Goal: Task Accomplishment & Management: Manage account settings

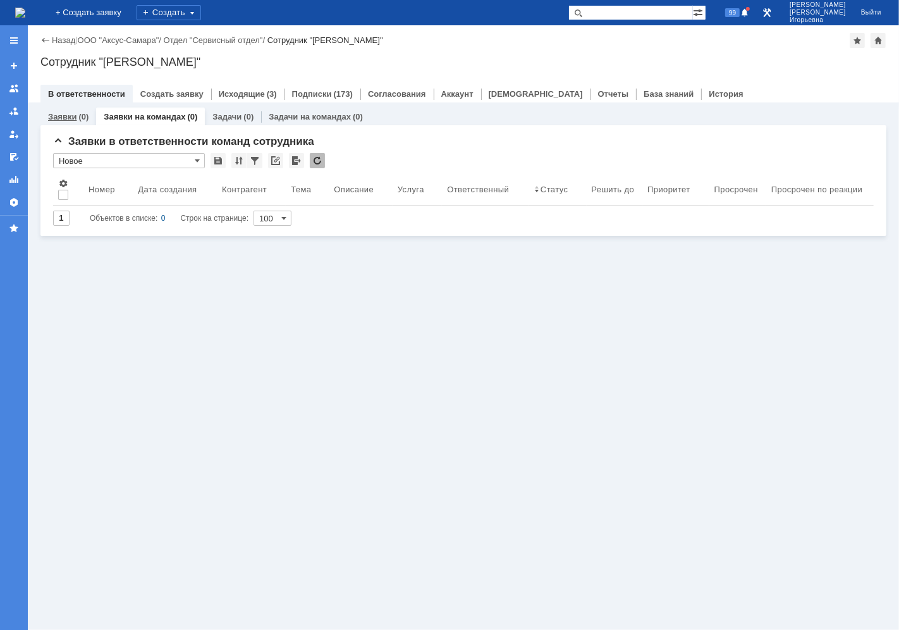
click at [61, 118] on link "Заявки" at bounding box center [62, 116] width 28 height 9
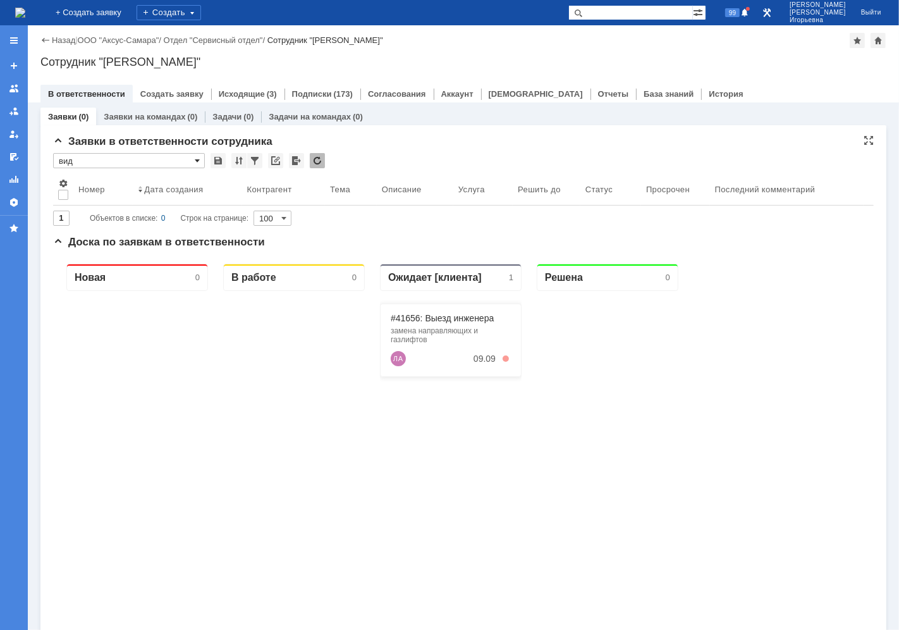
click at [196, 159] on span at bounding box center [197, 161] width 5 height 10
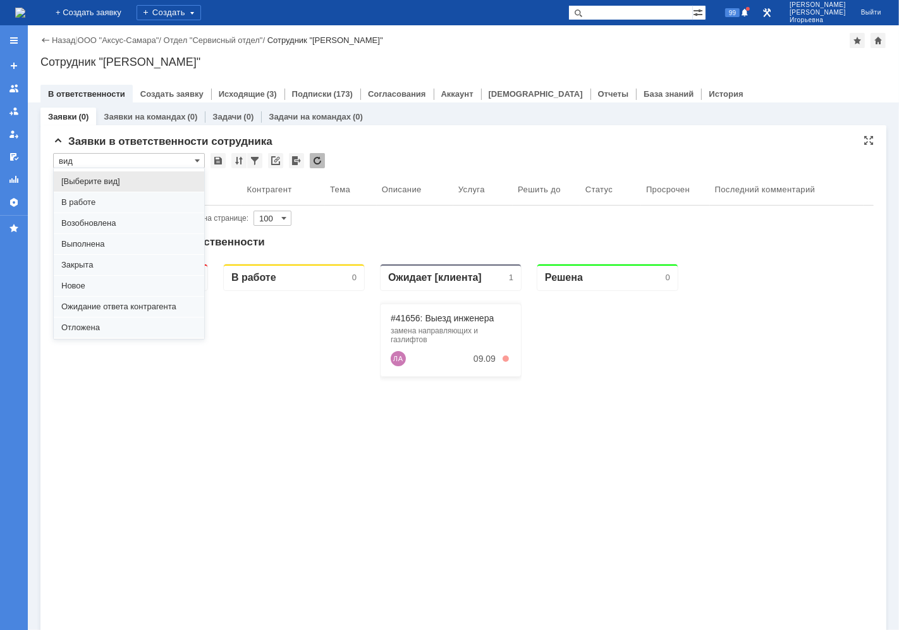
scroll to position [35, 0]
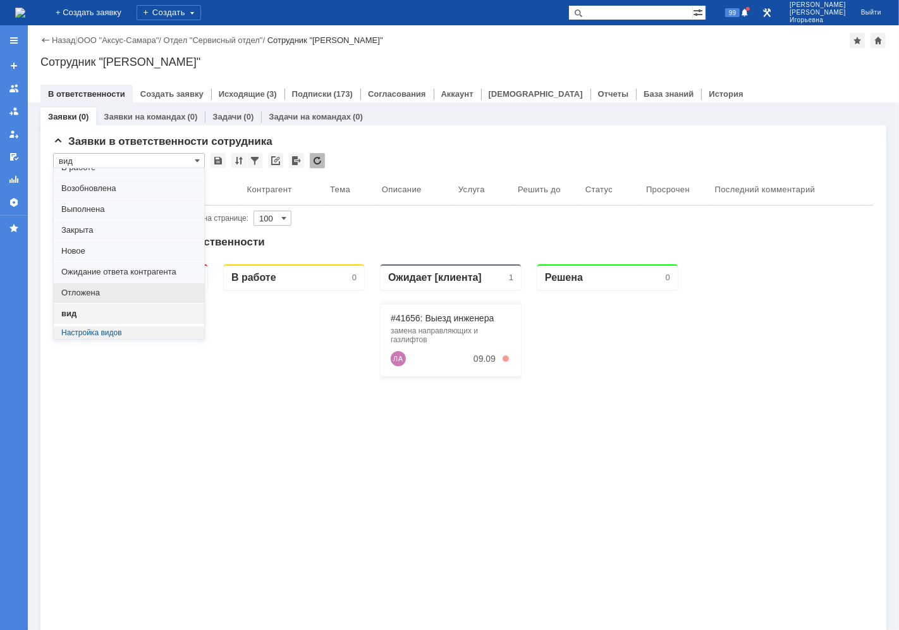
click at [72, 291] on span "Отложена" at bounding box center [128, 293] width 135 height 10
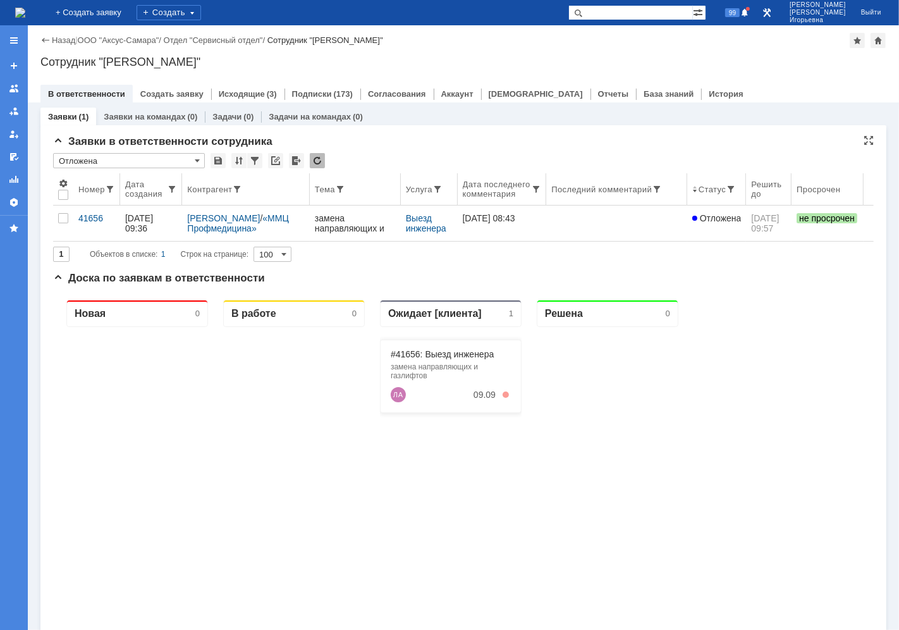
scroll to position [0, 0]
click at [195, 159] on span at bounding box center [197, 161] width 5 height 10
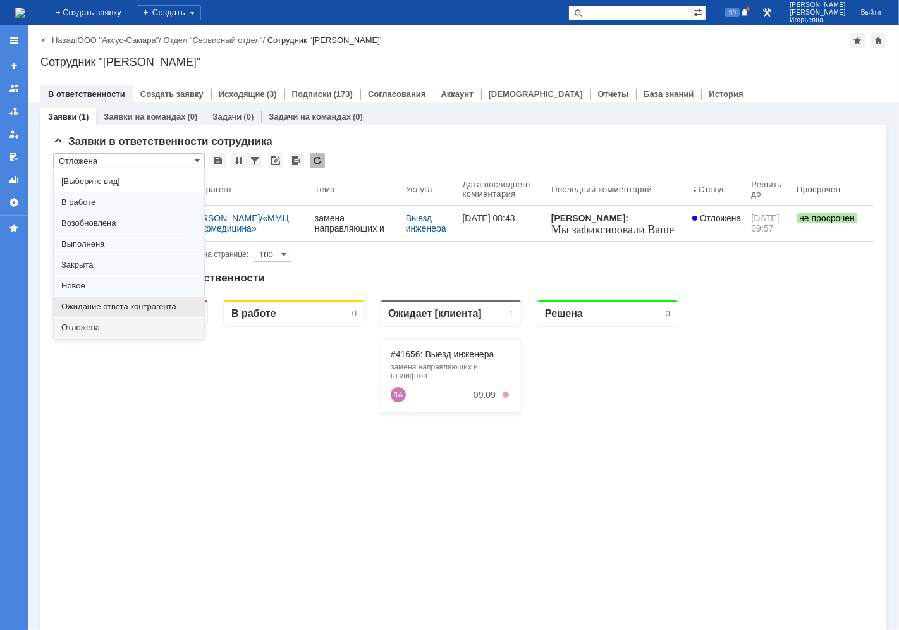
click at [77, 306] on span "Ожидание ответа контрагента" at bounding box center [128, 307] width 135 height 10
type input "Ожидание ответа контрагента"
type input "20"
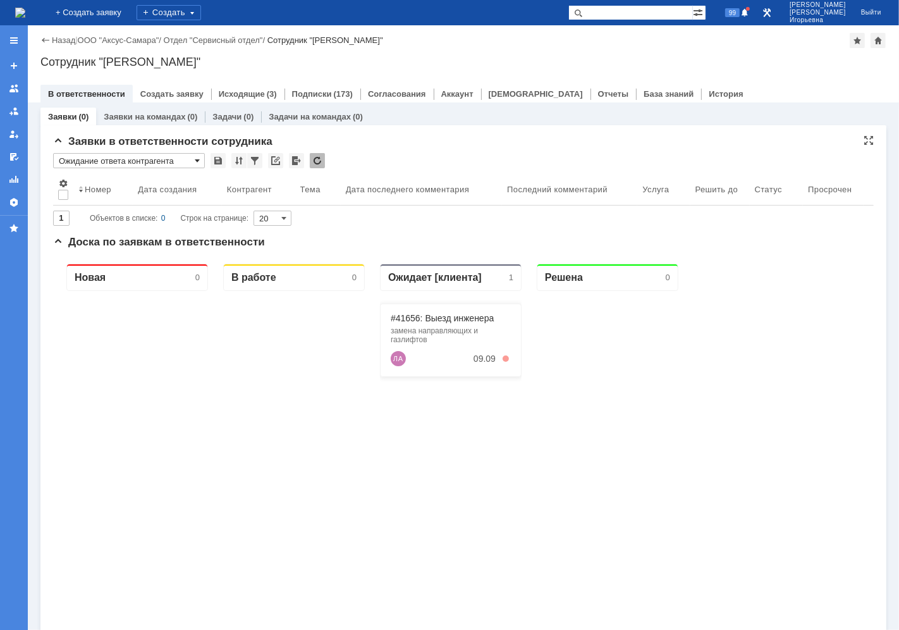
click at [197, 160] on span at bounding box center [197, 161] width 5 height 10
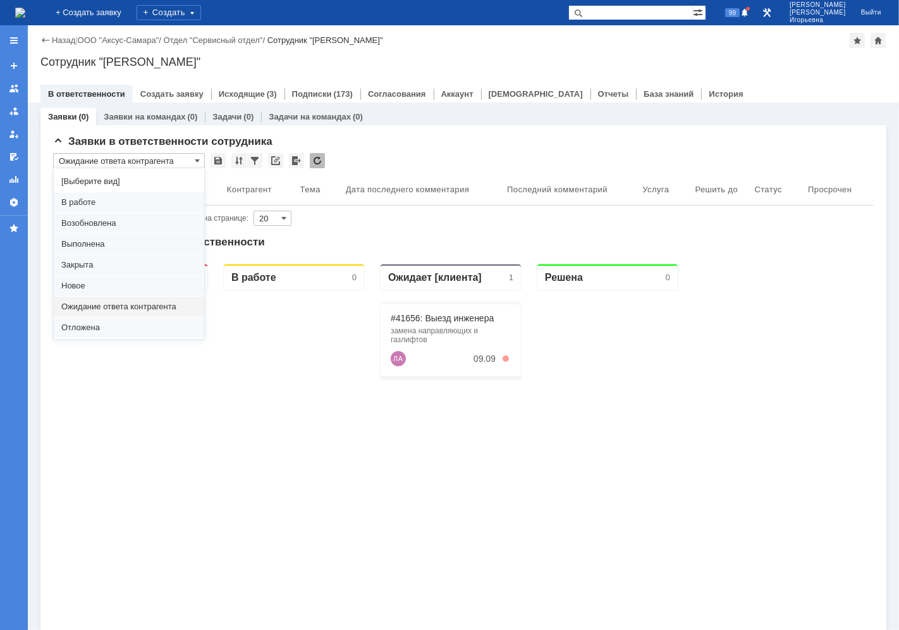
scroll to position [35, 0]
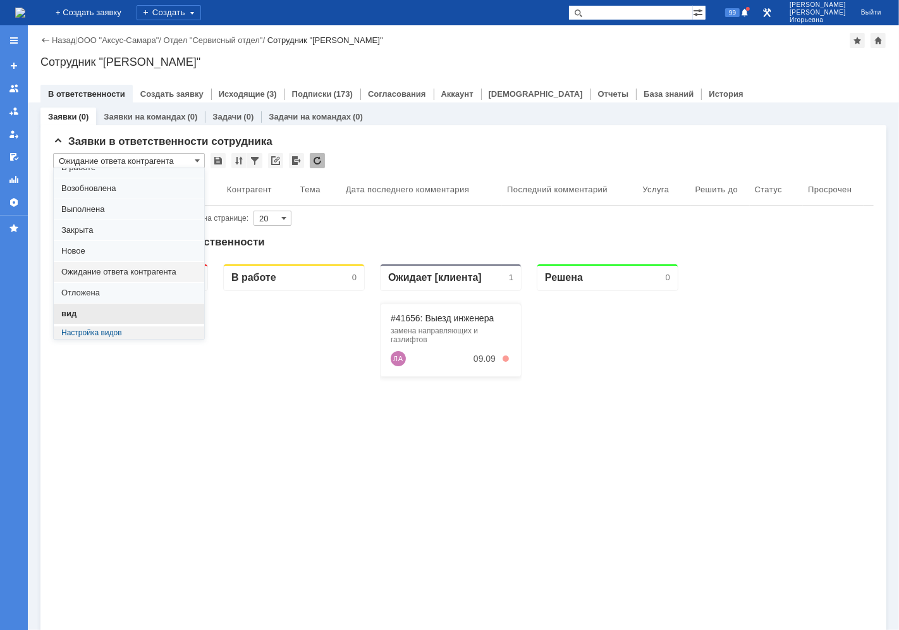
click at [66, 315] on span "вид" at bounding box center [128, 314] width 135 height 10
type input "вид"
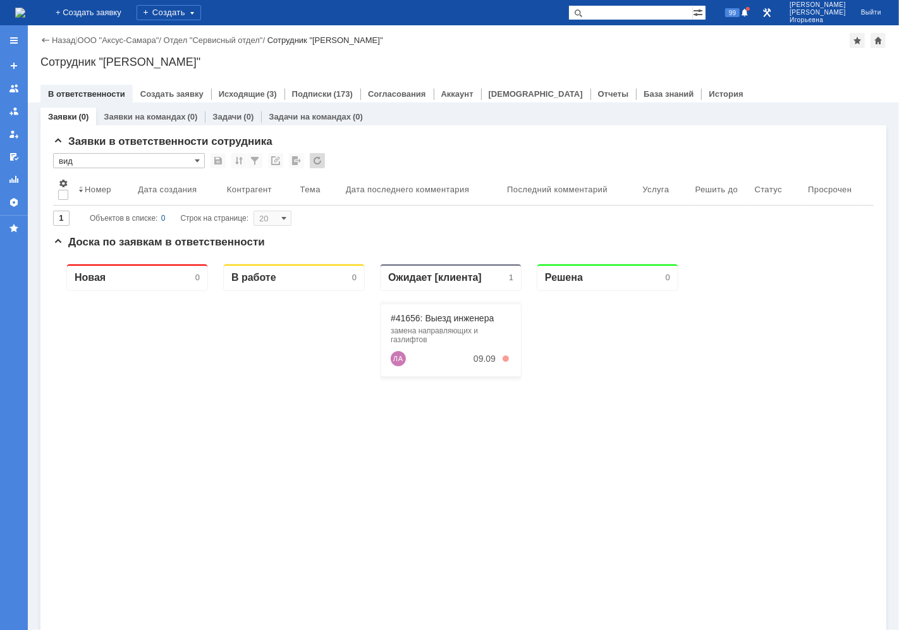
type input "100"
type input "вид"
click at [143, 115] on link "Заявки на командах" at bounding box center [145, 116] width 82 height 9
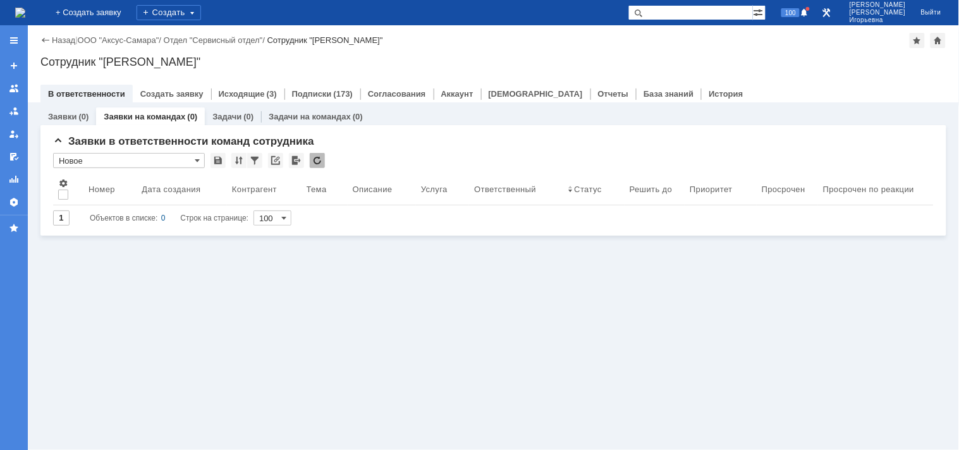
click at [689, 6] on input "text" at bounding box center [690, 12] width 125 height 15
type input "28846"
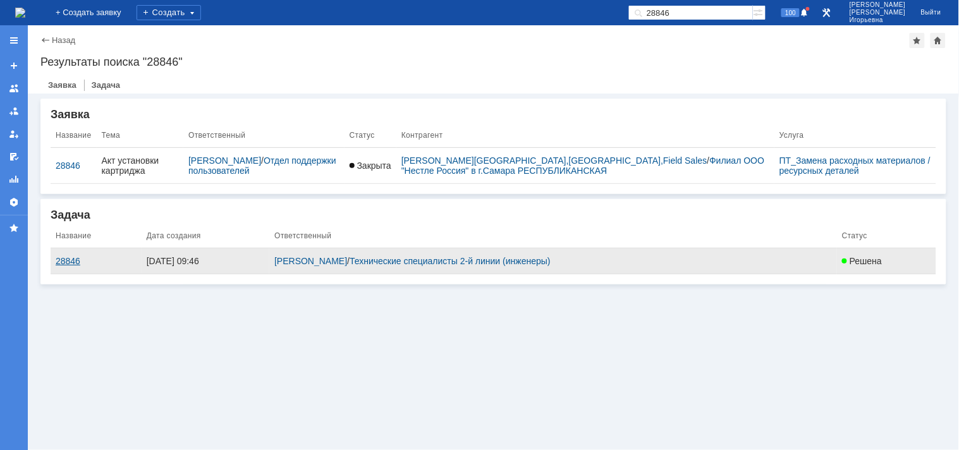
click at [68, 264] on div "28846" at bounding box center [96, 261] width 81 height 10
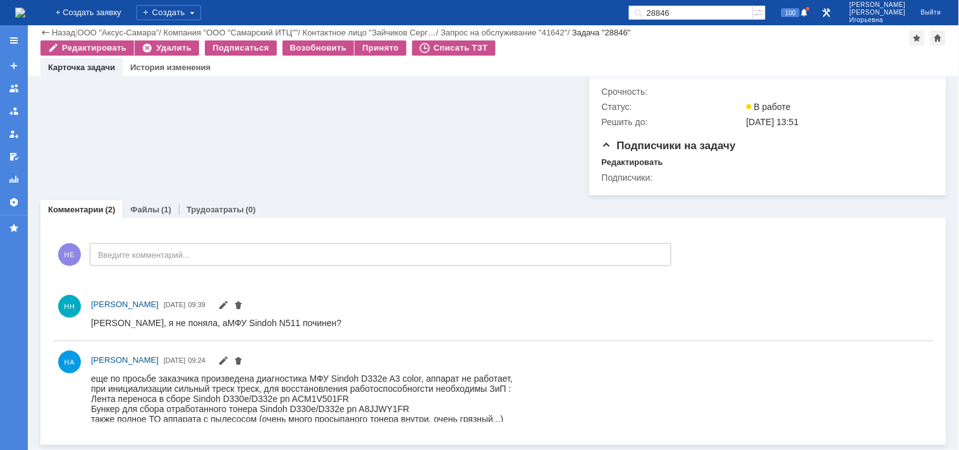
scroll to position [260, 0]
click at [137, 211] on link "Файлы" at bounding box center [144, 209] width 29 height 9
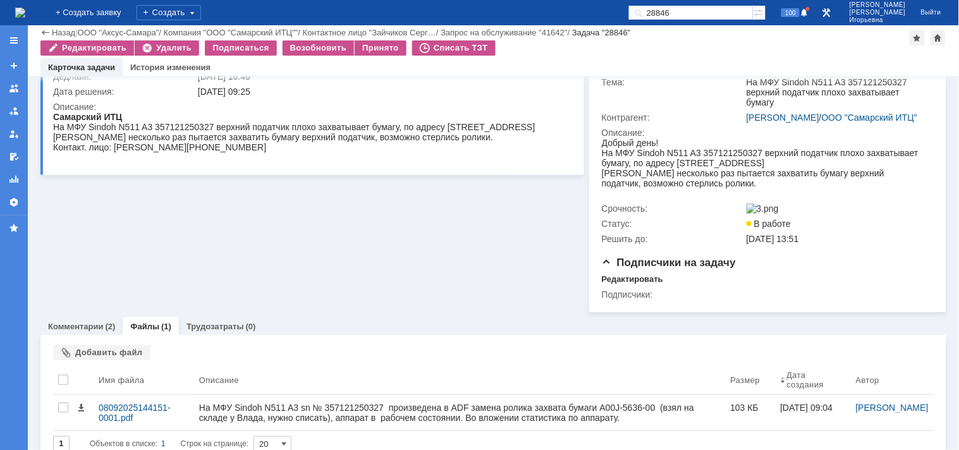
scroll to position [159, 0]
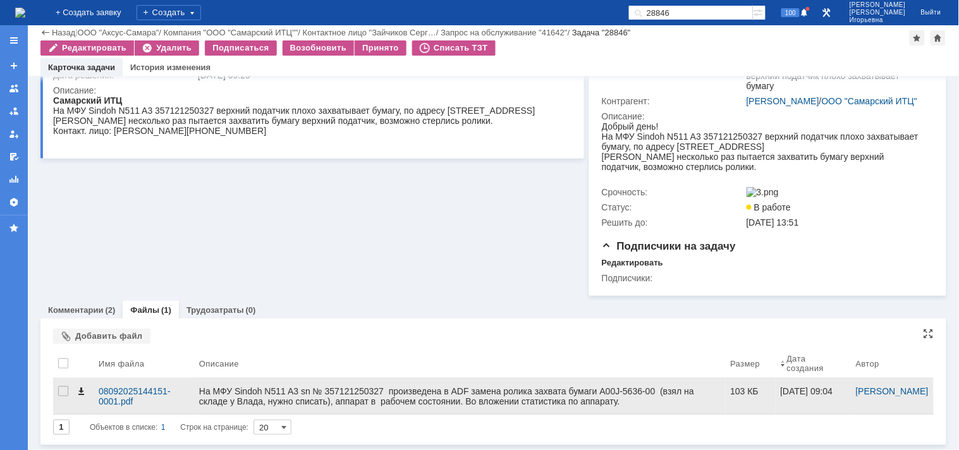
click at [78, 393] on span at bounding box center [81, 391] width 10 height 10
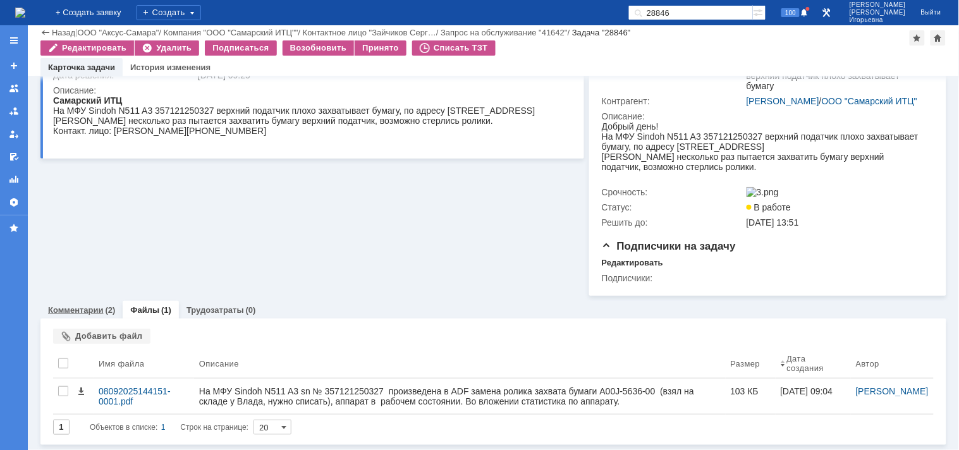
click at [92, 307] on link "Комментарии" at bounding box center [76, 309] width 56 height 9
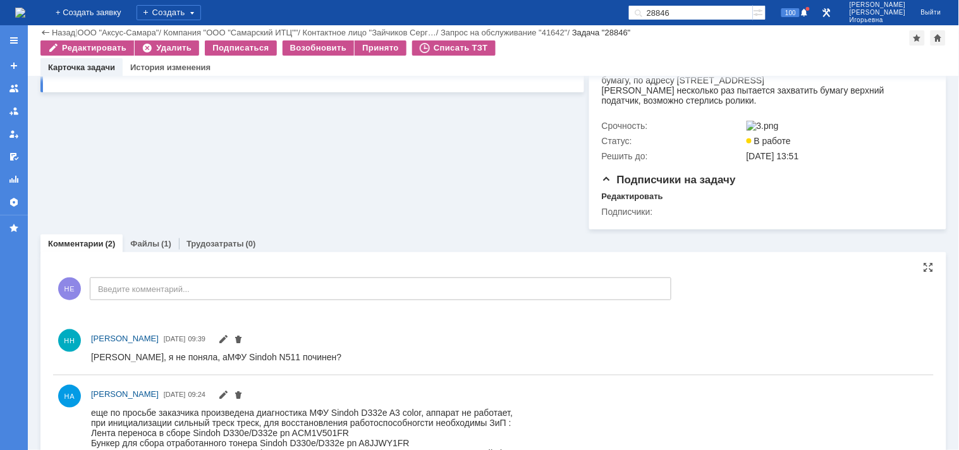
scroll to position [260, 0]
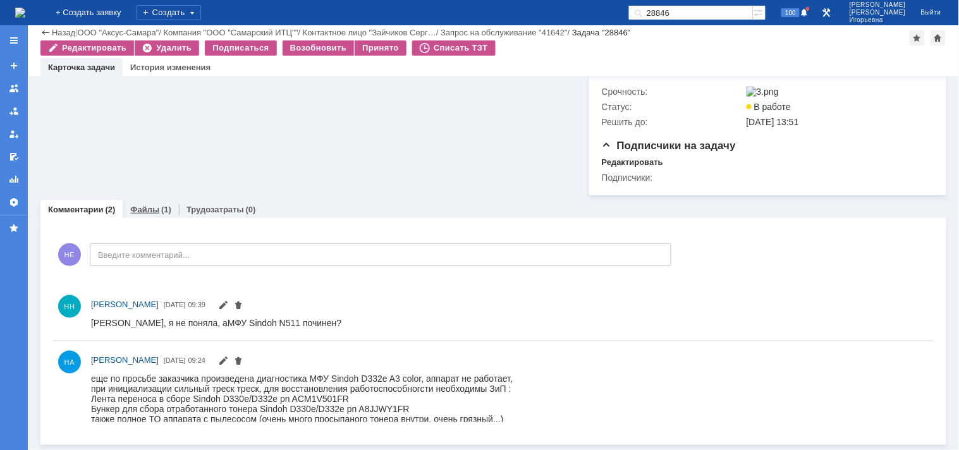
click at [142, 205] on link "Файлы" at bounding box center [144, 209] width 29 height 9
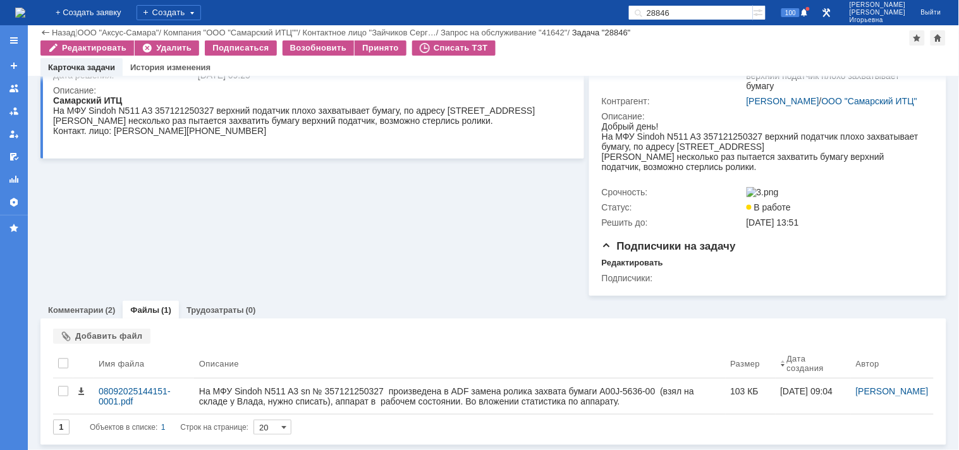
scroll to position [159, 0]
click at [76, 308] on link "Комментарии" at bounding box center [76, 309] width 56 height 9
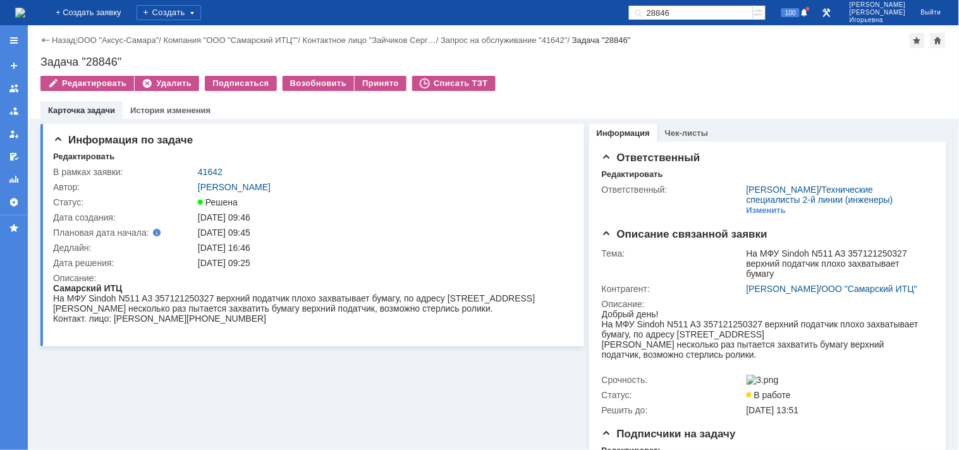
click at [25, 14] on img at bounding box center [20, 13] width 10 height 10
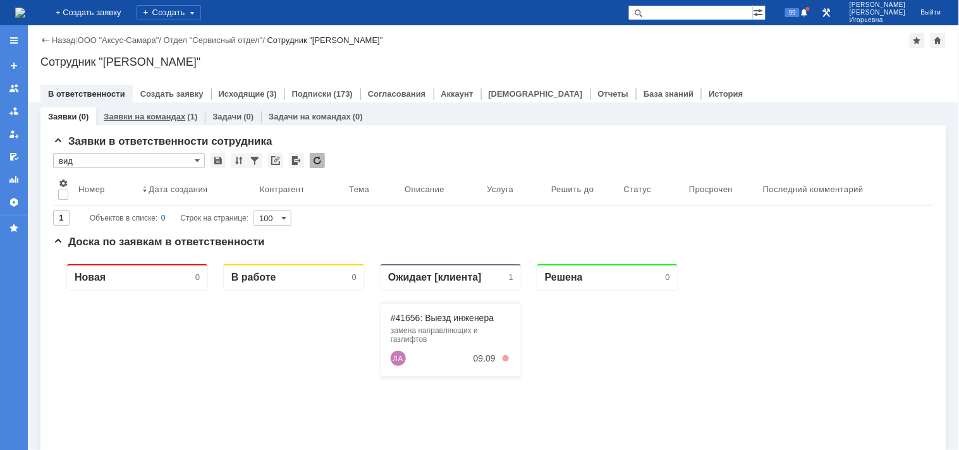
click at [149, 117] on link "Заявки на командах" at bounding box center [145, 116] width 82 height 9
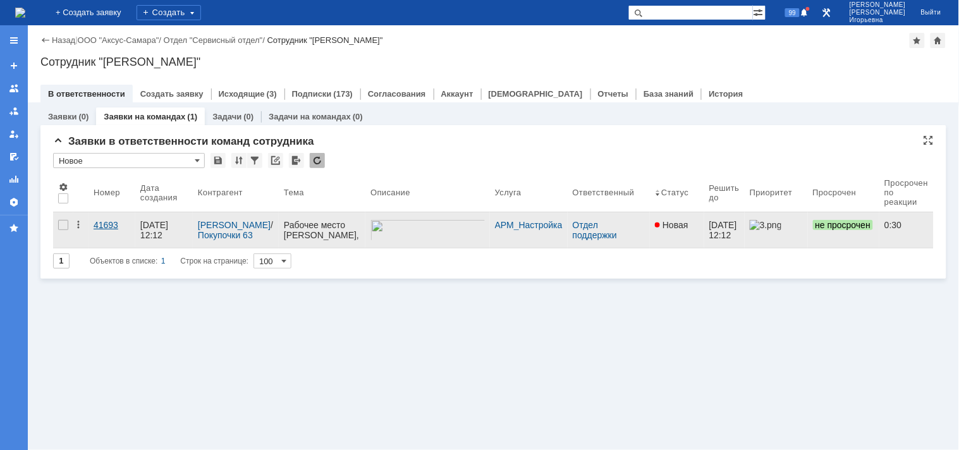
click at [107, 220] on div "41693" at bounding box center [112, 225] width 37 height 10
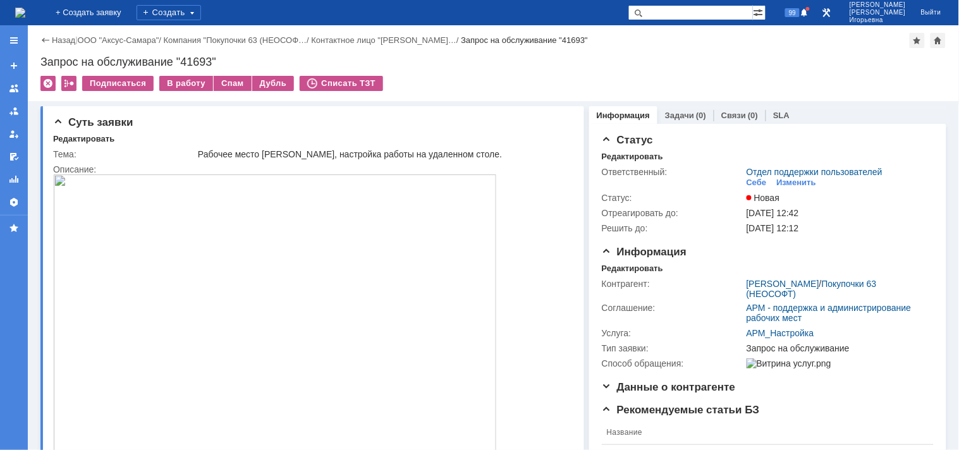
click at [25, 13] on img at bounding box center [20, 13] width 10 height 10
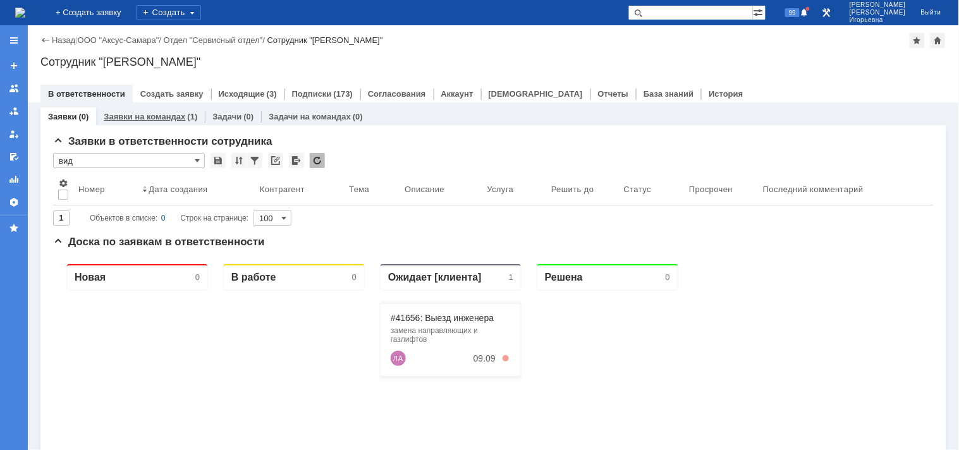
click at [142, 116] on link "Заявки на командах" at bounding box center [145, 116] width 82 height 9
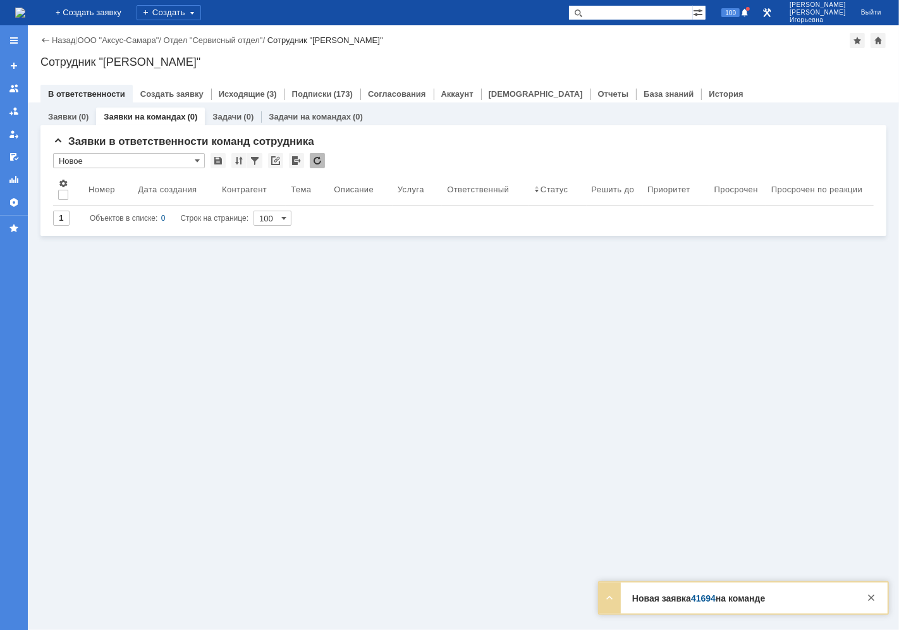
click at [140, 114] on link "Заявки на командах" at bounding box center [145, 116] width 82 height 9
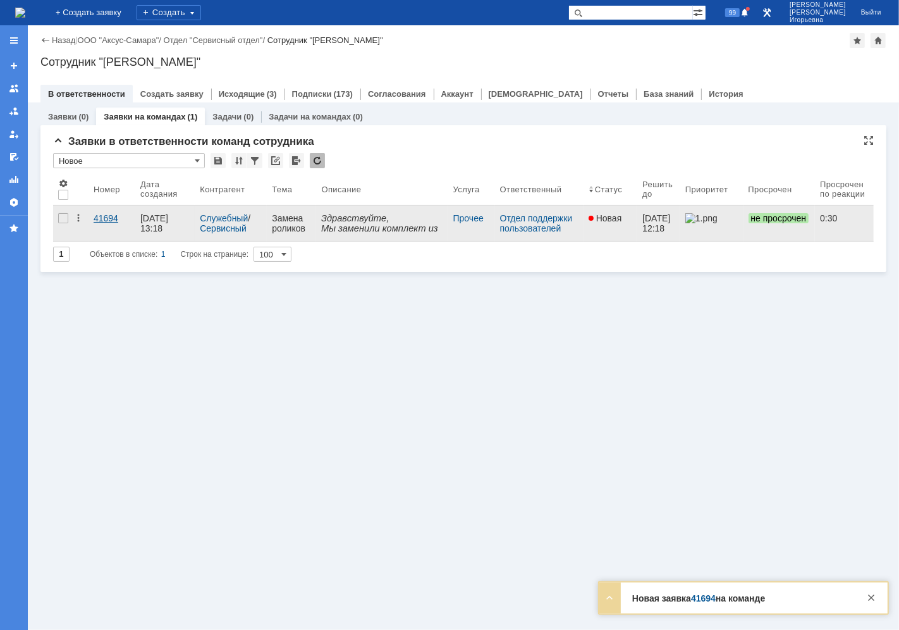
click at [111, 217] on div "41694" at bounding box center [112, 218] width 37 height 10
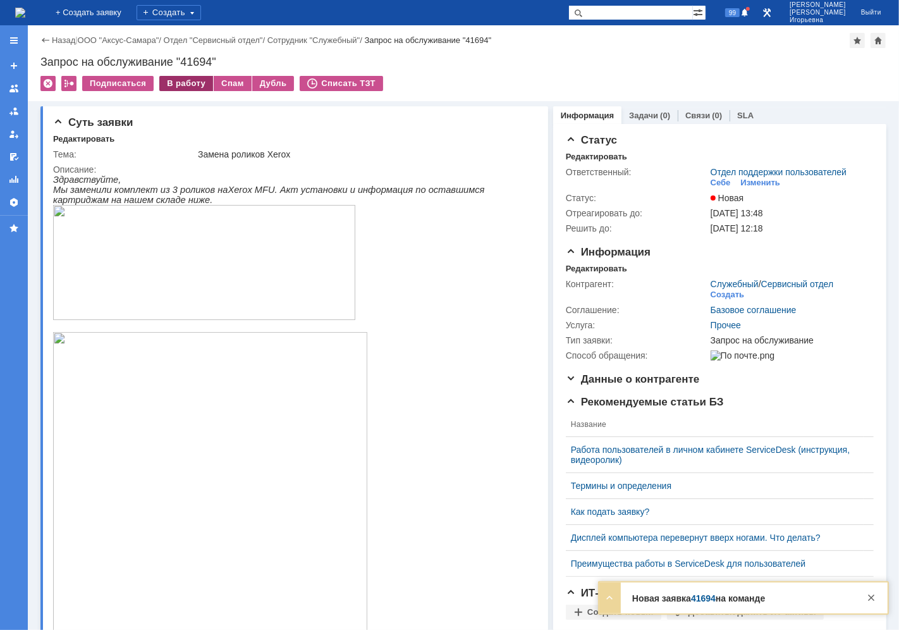
click at [185, 83] on div "В работу" at bounding box center [186, 83] width 54 height 15
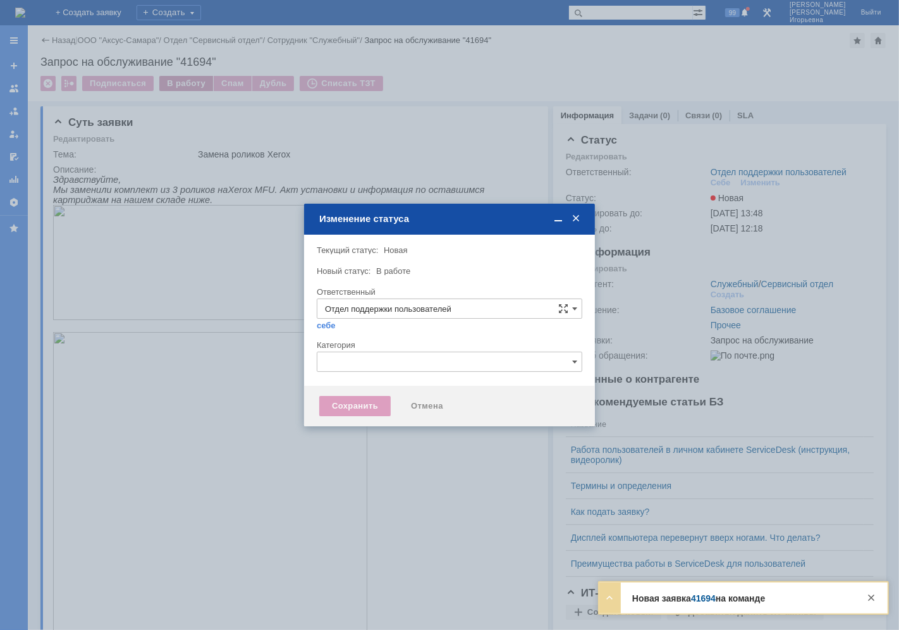
type input "Носенкова Елена Игорьевна"
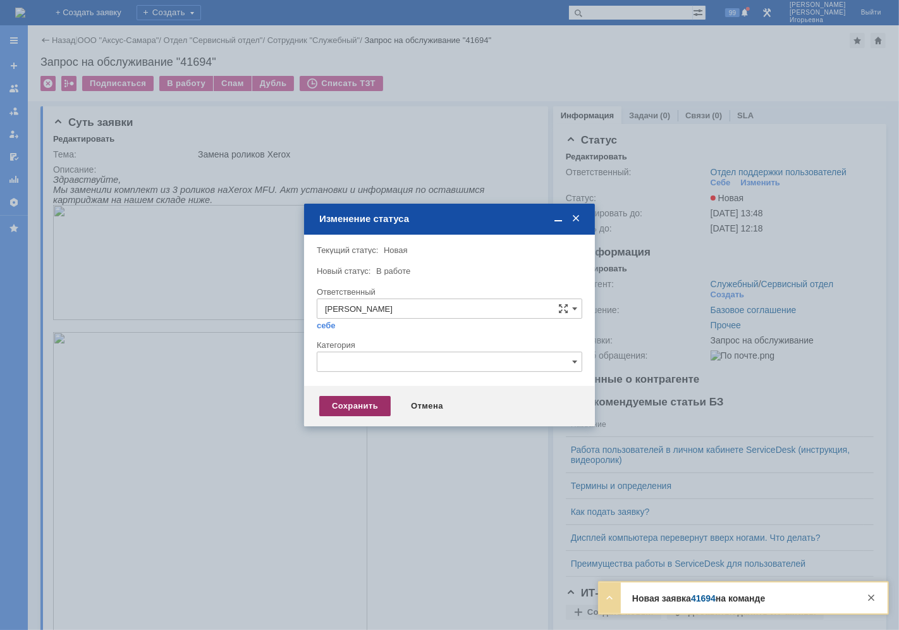
click at [350, 403] on div "Сохранить" at bounding box center [354, 406] width 71 height 20
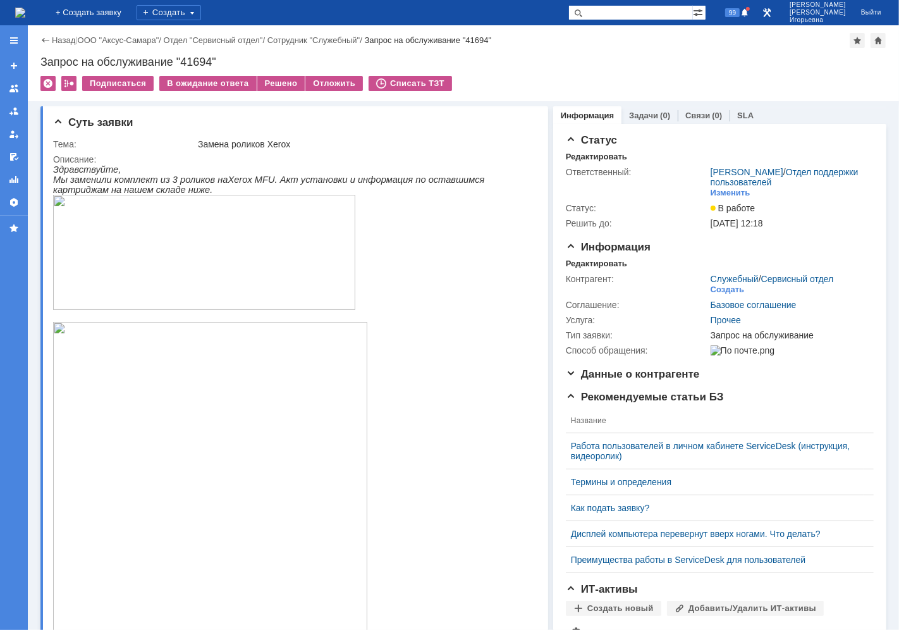
click at [25, 9] on img at bounding box center [20, 13] width 10 height 10
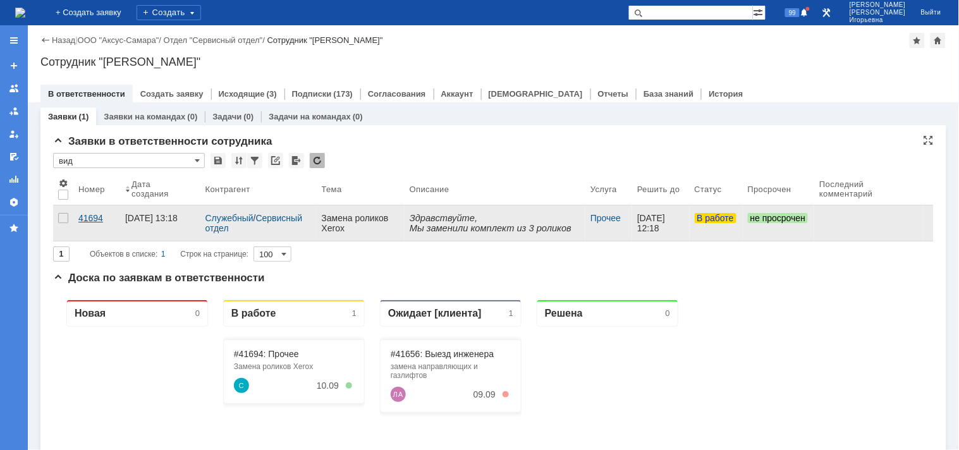
click at [92, 223] on div "41694" at bounding box center [96, 218] width 37 height 10
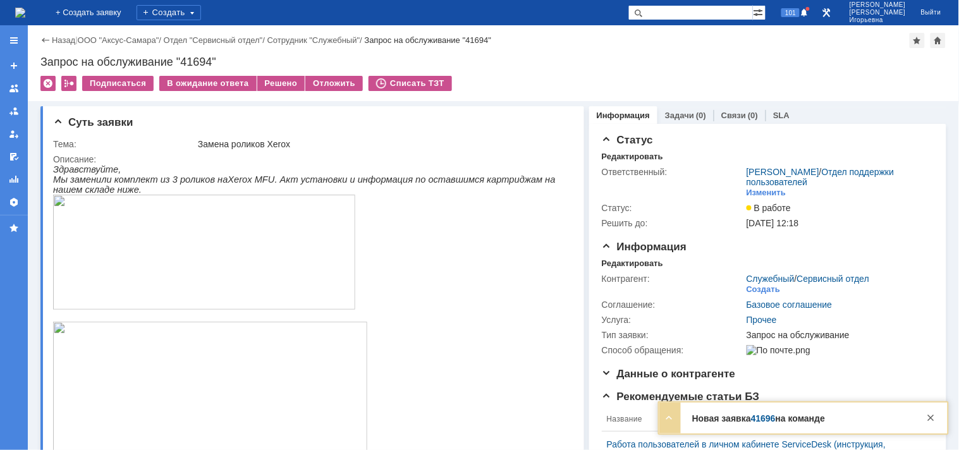
click at [25, 15] on img at bounding box center [20, 13] width 10 height 10
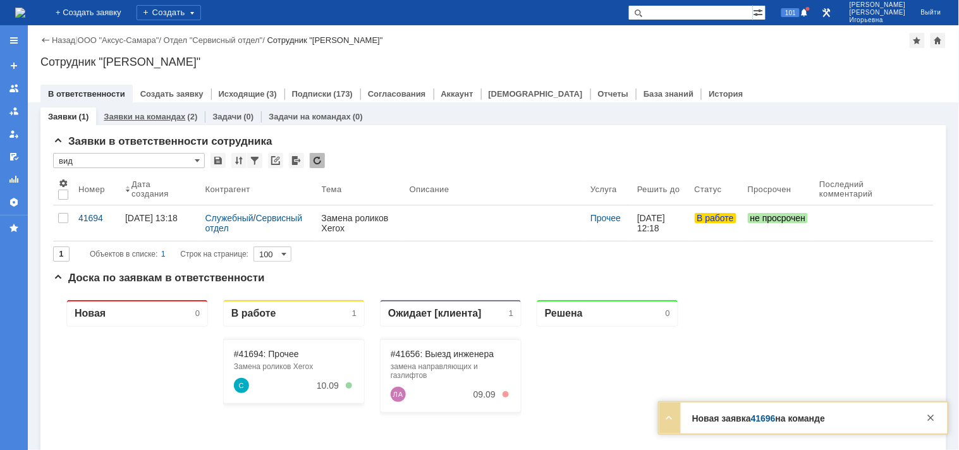
click at [146, 118] on link "Заявки на командах" at bounding box center [145, 116] width 82 height 9
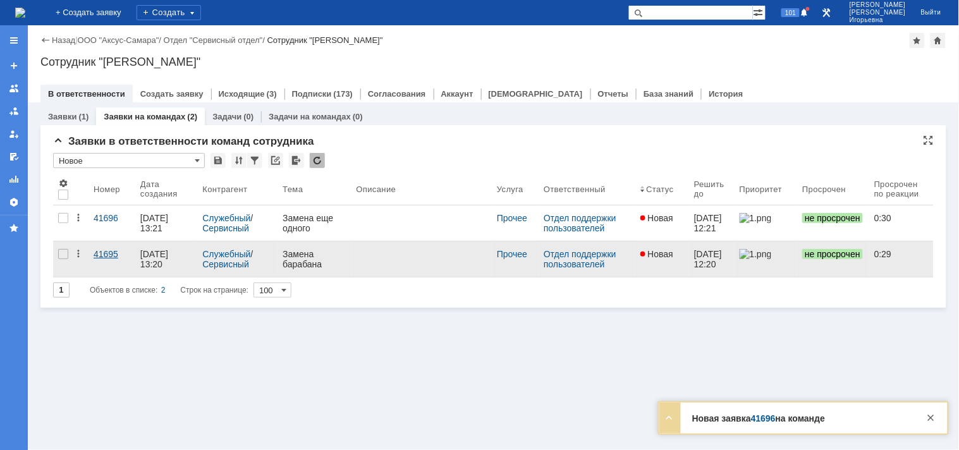
click at [110, 253] on div "41695" at bounding box center [112, 254] width 37 height 10
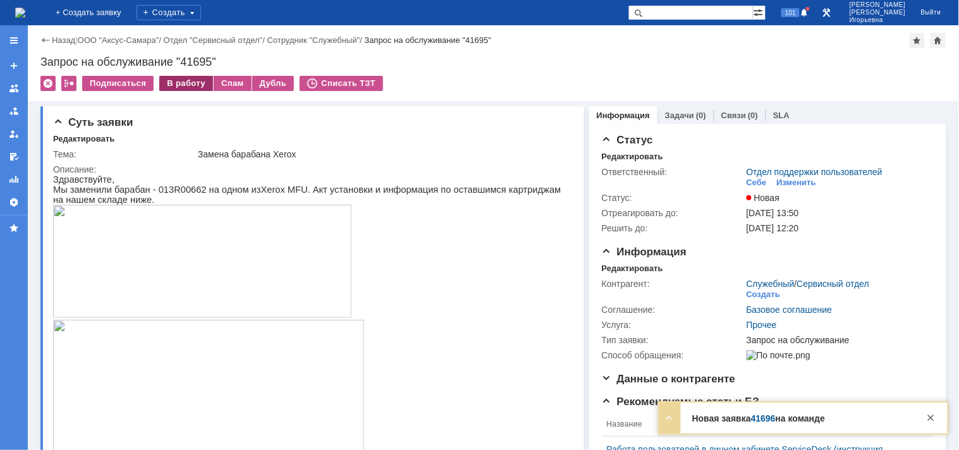
click at [180, 78] on div "В работу" at bounding box center [186, 83] width 54 height 15
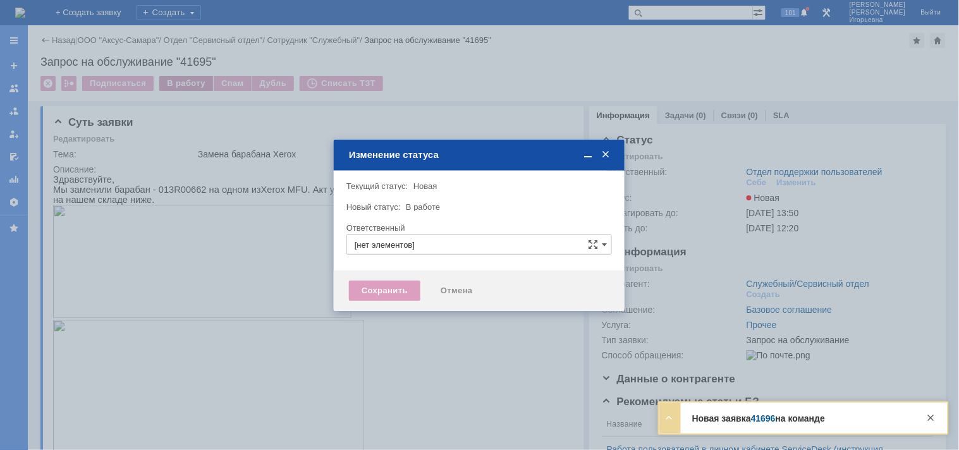
type input "Отдел поддержки пользователей"
type input "Носенкова Елена Игорьевна"
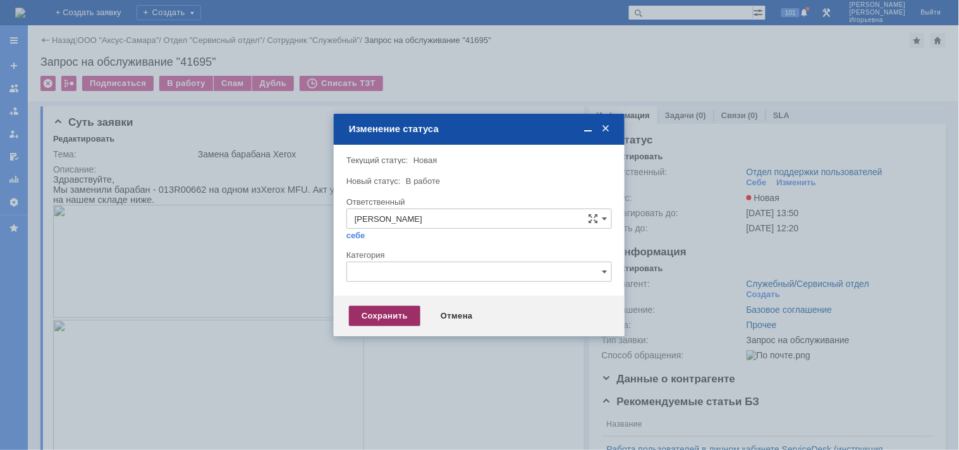
click at [388, 321] on div "Сохранить" at bounding box center [384, 316] width 71 height 20
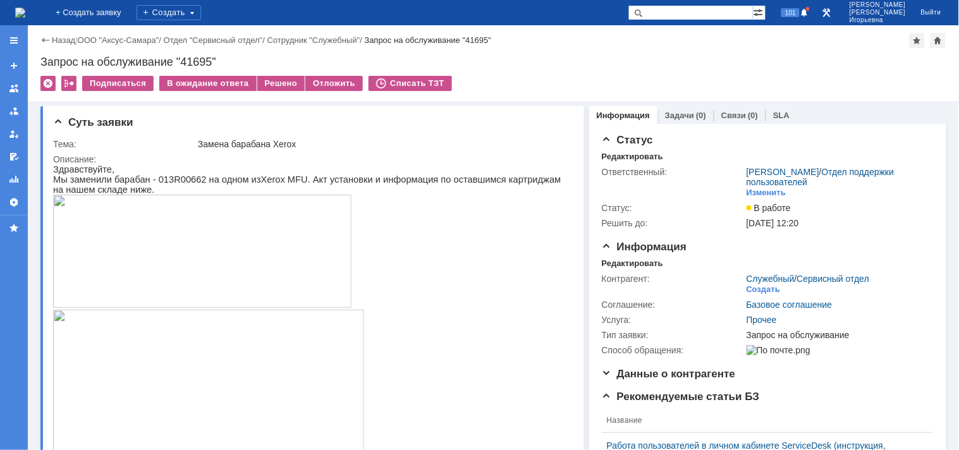
click at [25, 9] on img at bounding box center [20, 13] width 10 height 10
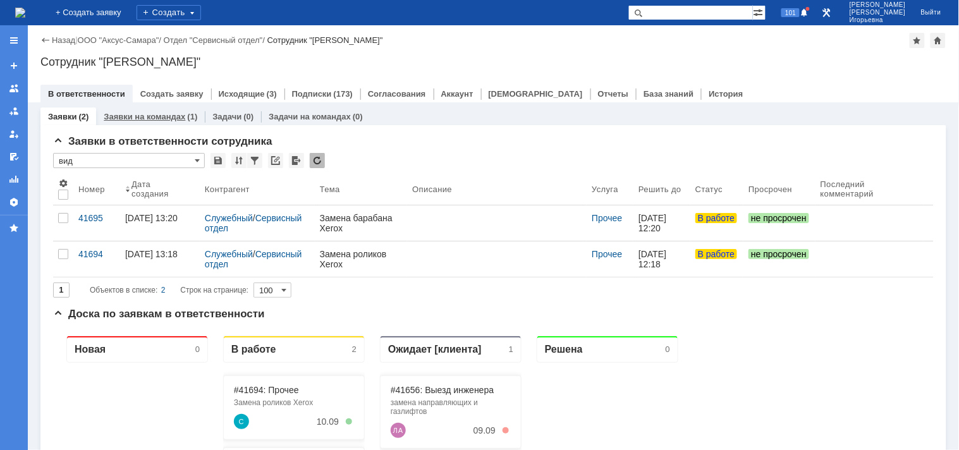
click at [148, 115] on link "Заявки на командах" at bounding box center [145, 116] width 82 height 9
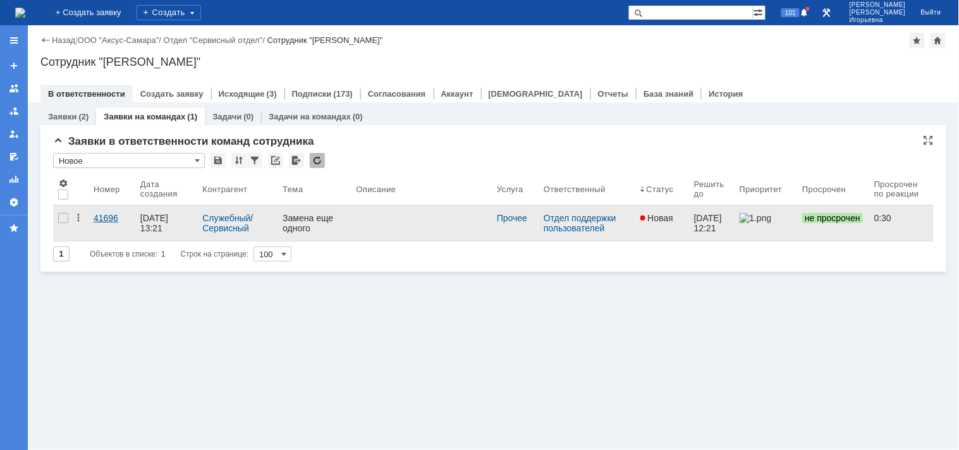
click at [105, 216] on div "41696" at bounding box center [112, 218] width 37 height 10
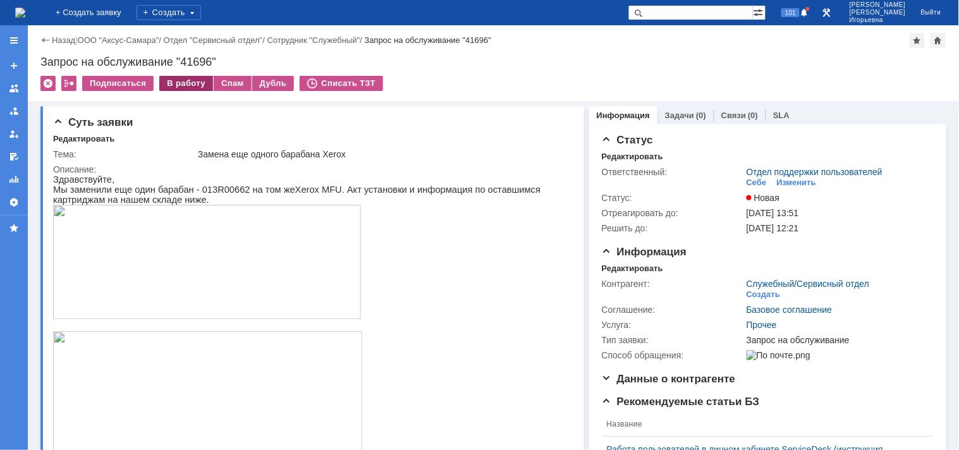
click at [183, 80] on div "В работу" at bounding box center [186, 83] width 54 height 15
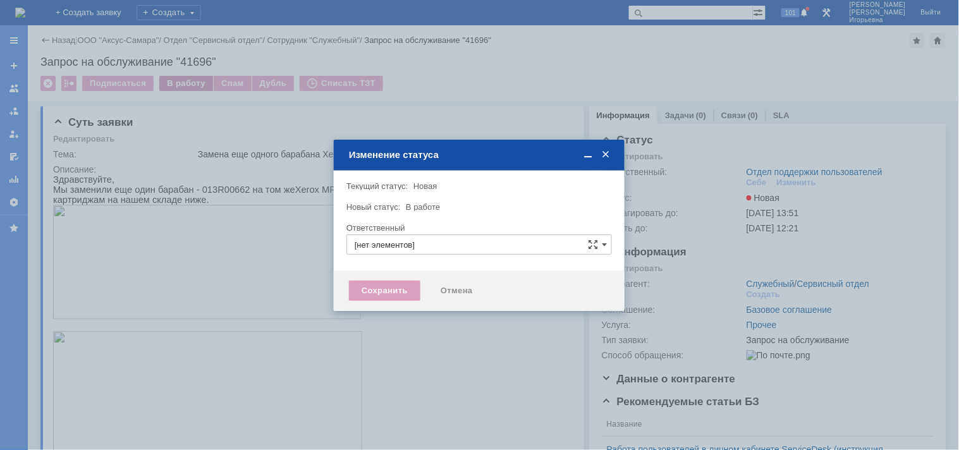
type input "Отдел поддержки пользователей"
type input "[PERSON_NAME]"
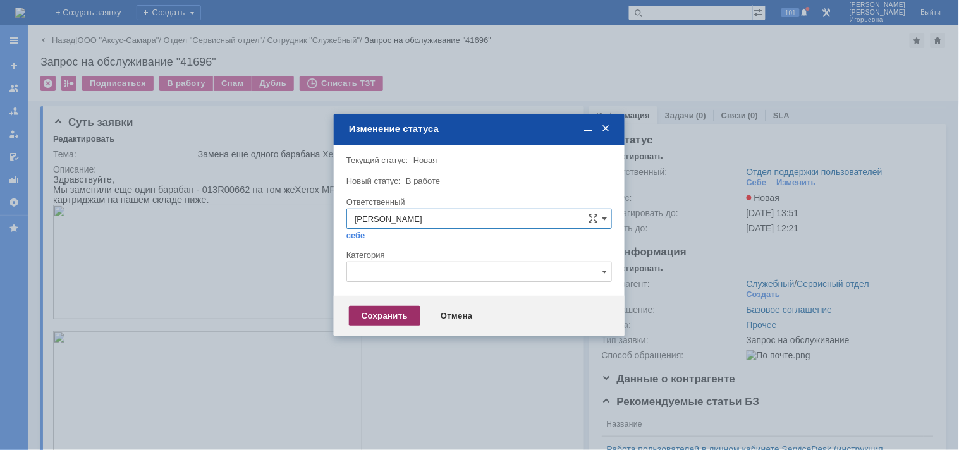
click at [389, 311] on div "Сохранить" at bounding box center [384, 316] width 71 height 20
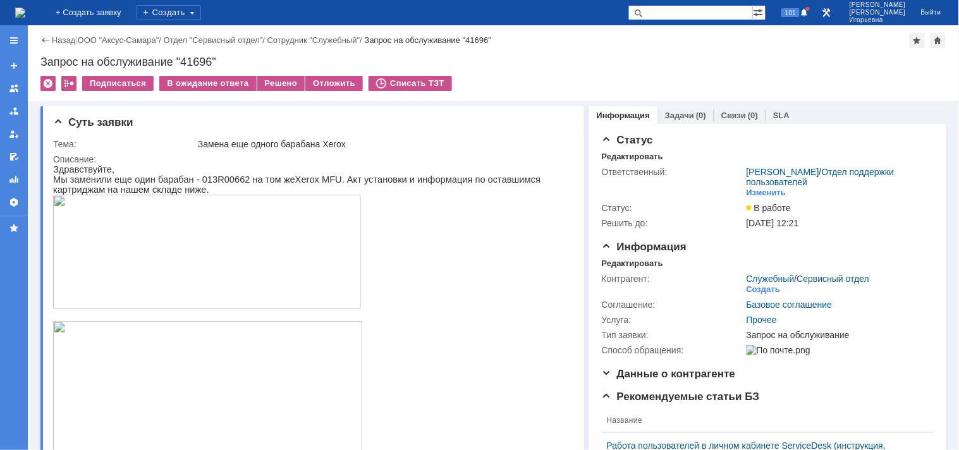
click at [25, 8] on img at bounding box center [20, 13] width 10 height 10
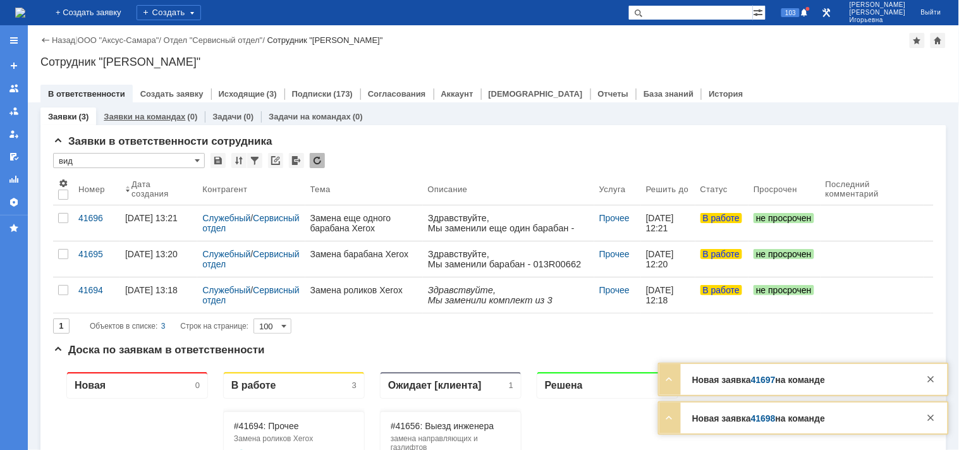
click at [142, 116] on link "Заявки на командах" at bounding box center [145, 116] width 82 height 9
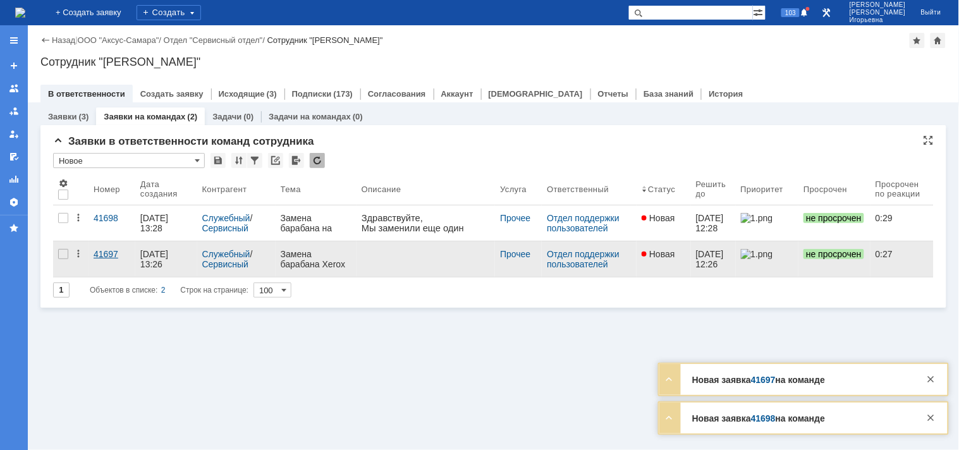
click at [103, 254] on div "41697" at bounding box center [112, 254] width 37 height 10
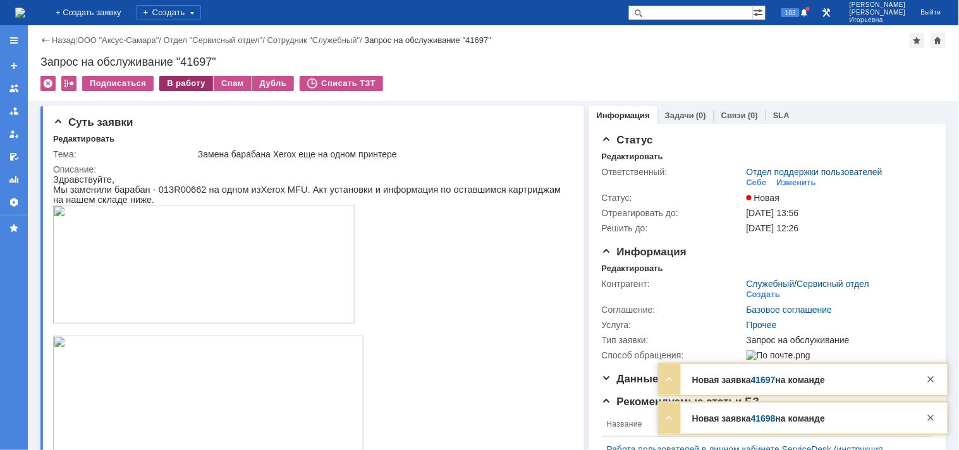
click at [181, 85] on div "В работу" at bounding box center [186, 83] width 54 height 15
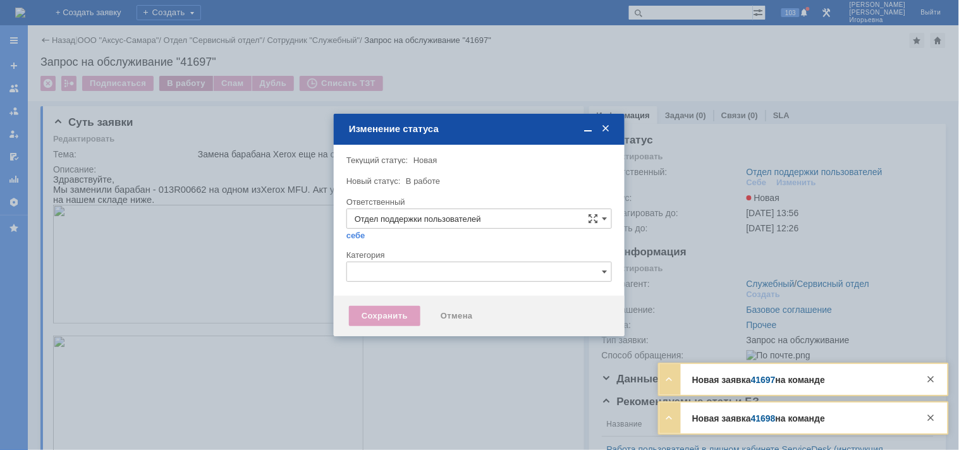
type input "[PERSON_NAME]"
drag, startPoint x: 181, startPoint y: 85, endPoint x: 507, endPoint y: 269, distance: 374.6
click at [507, 269] on body "Идет загрузка, пожалуйста, подождите. На домашнюю + Создать заявку Создать 103 …" at bounding box center [479, 225] width 959 height 450
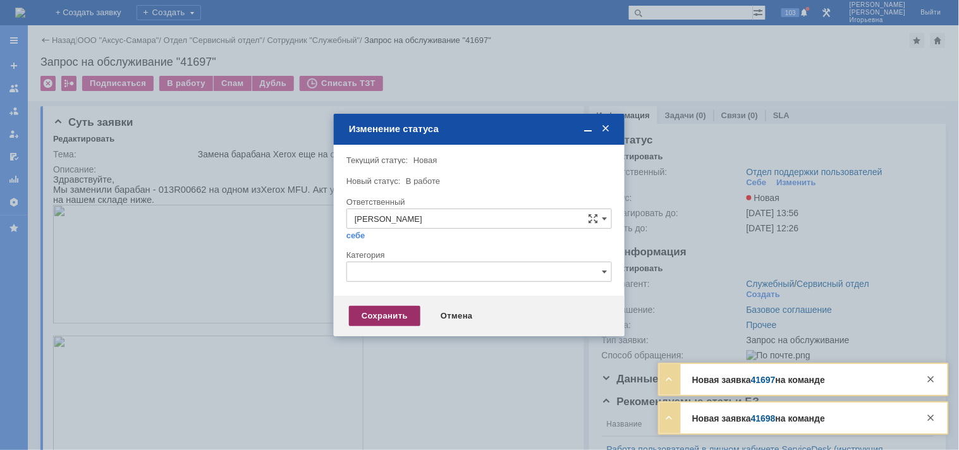
click at [381, 310] on div "Сохранить" at bounding box center [384, 316] width 71 height 20
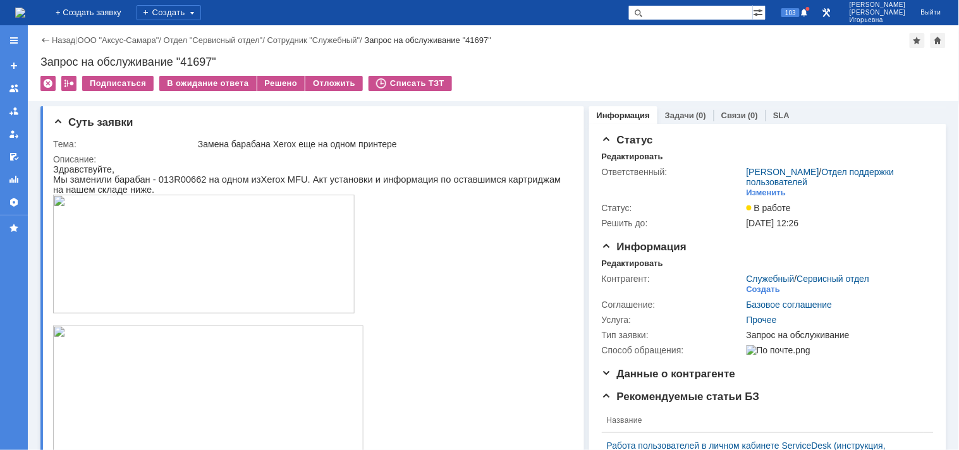
click at [25, 8] on img at bounding box center [20, 13] width 10 height 10
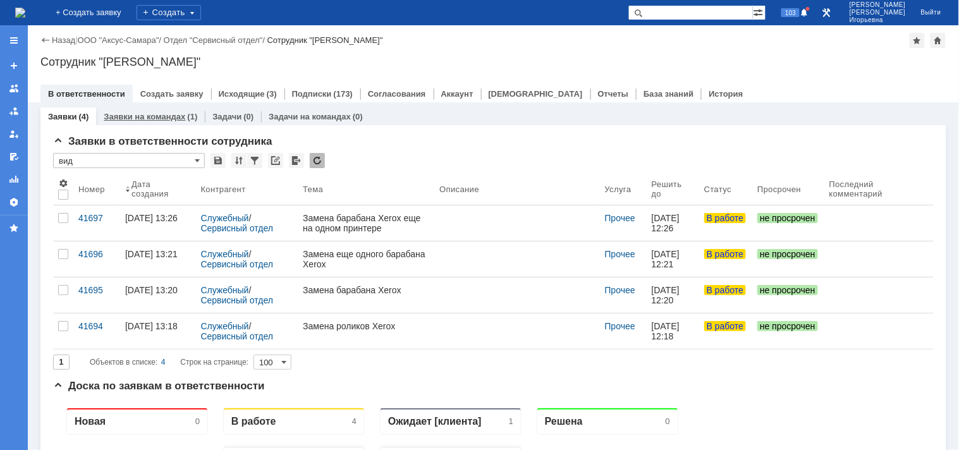
click at [166, 118] on link "Заявки на командах" at bounding box center [145, 116] width 82 height 9
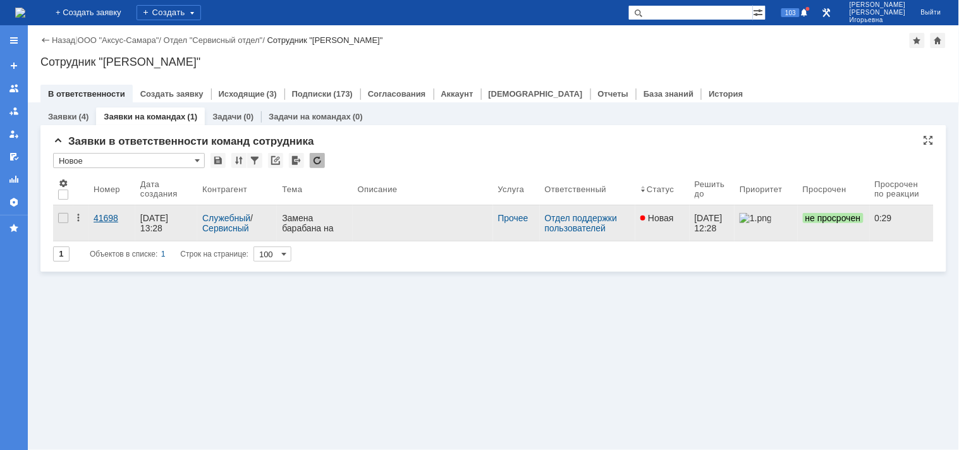
click at [111, 218] on div "41698" at bounding box center [112, 218] width 37 height 10
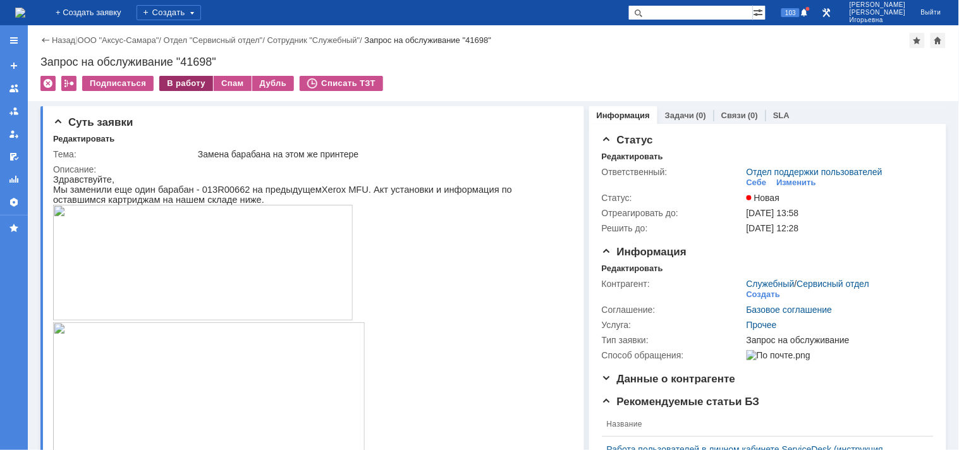
click at [174, 81] on div "В работу" at bounding box center [186, 83] width 54 height 15
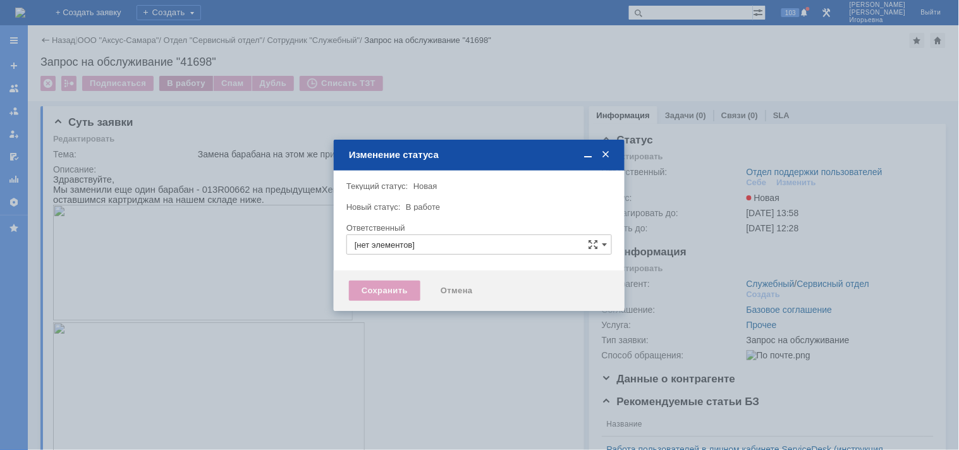
type input "Отдел поддержки пользователей"
type input "[PERSON_NAME]"
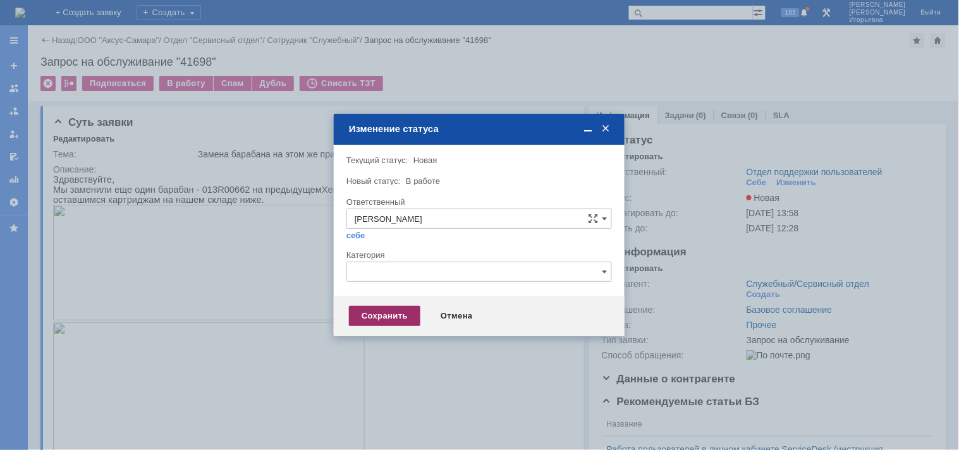
click at [377, 314] on div "Сохранить" at bounding box center [384, 316] width 71 height 20
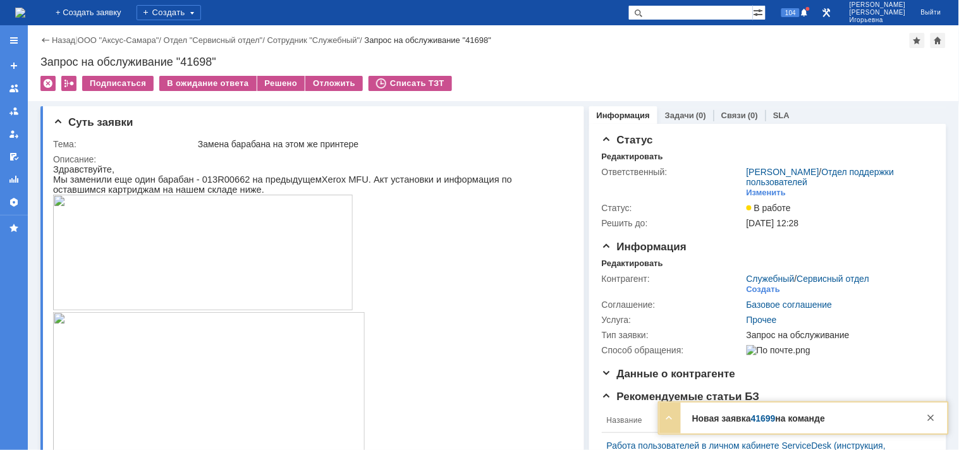
click at [24, 9] on img at bounding box center [20, 13] width 10 height 10
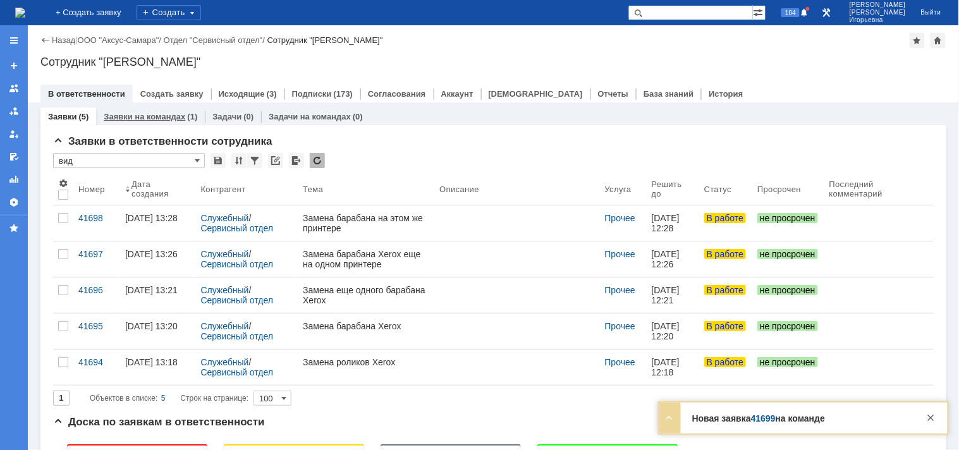
click at [137, 117] on link "Заявки на командах" at bounding box center [145, 116] width 82 height 9
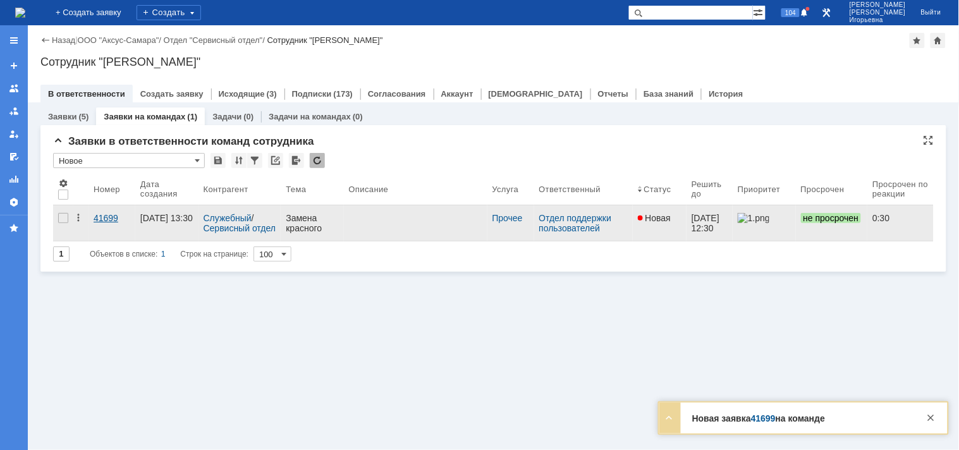
click at [111, 218] on div "41699" at bounding box center [112, 218] width 37 height 10
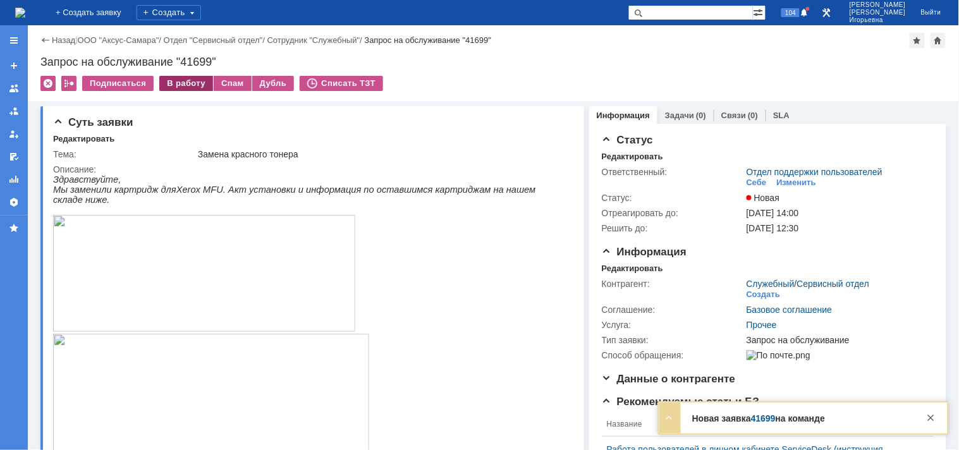
click at [191, 85] on div "В работу" at bounding box center [186, 83] width 54 height 15
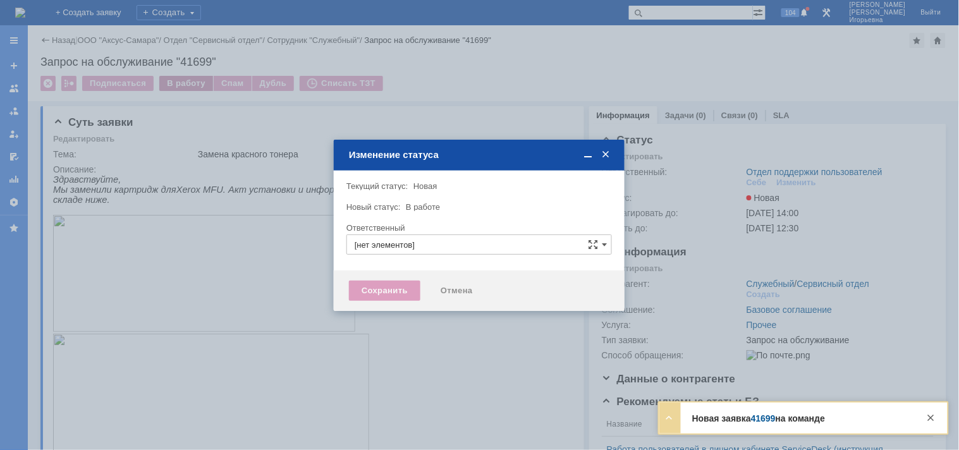
type input "Отдел поддержки пользователей"
type input "Носенкова Елена Игорьевна"
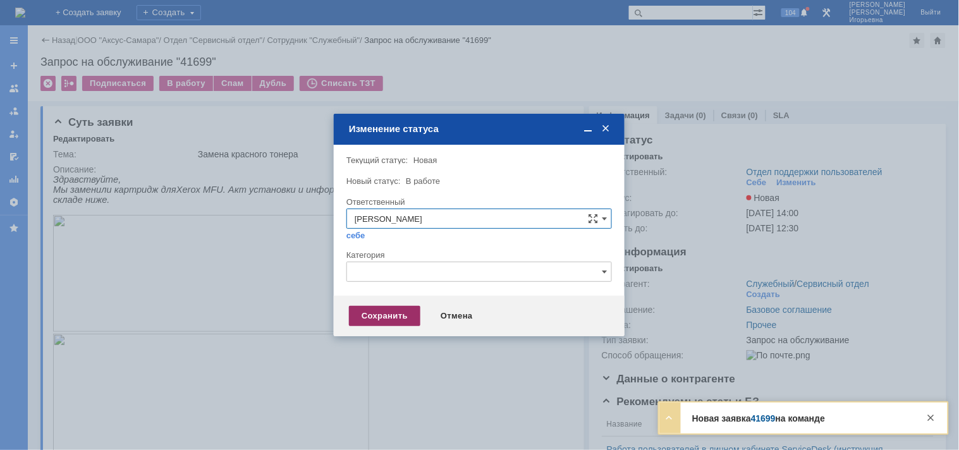
click at [395, 312] on div "Сохранить" at bounding box center [384, 316] width 71 height 20
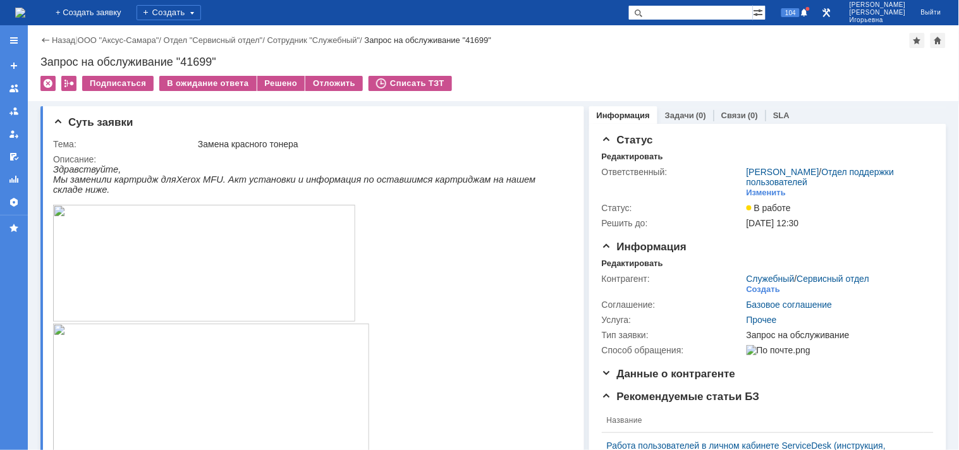
click at [25, 11] on img at bounding box center [20, 13] width 10 height 10
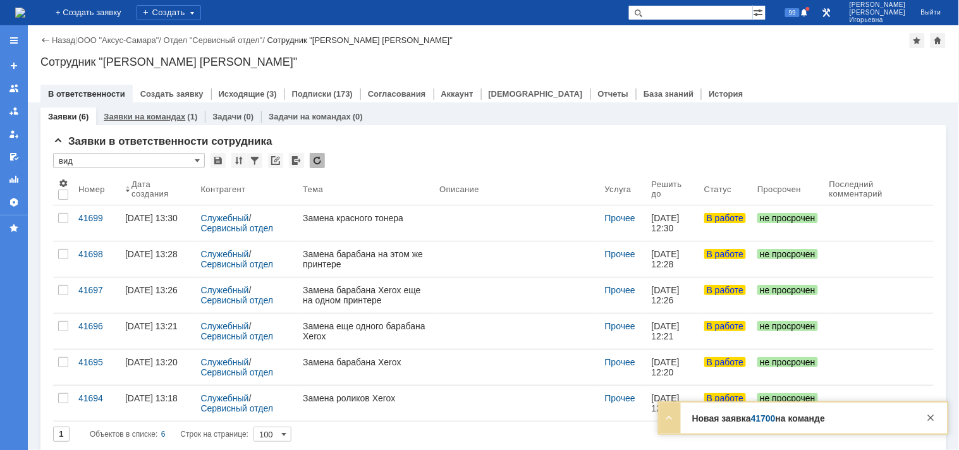
click at [163, 114] on link "Заявки на командах" at bounding box center [145, 116] width 82 height 9
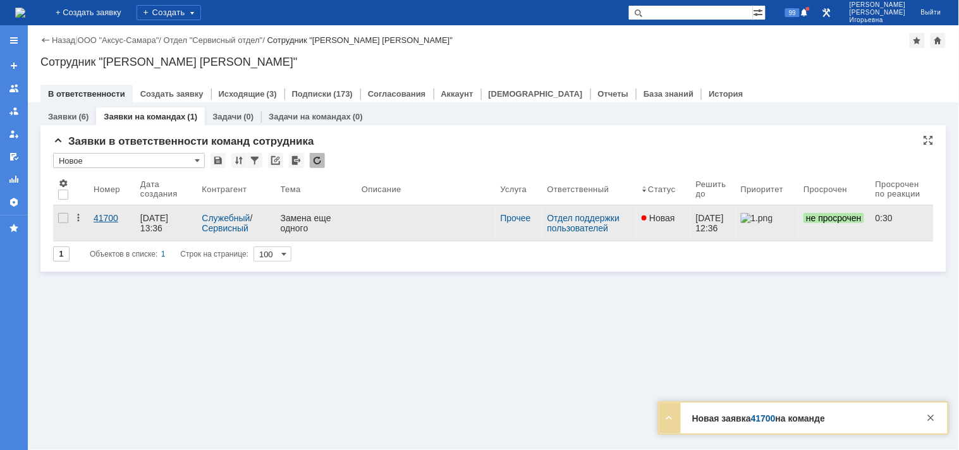
click at [103, 218] on div "41700" at bounding box center [112, 218] width 37 height 10
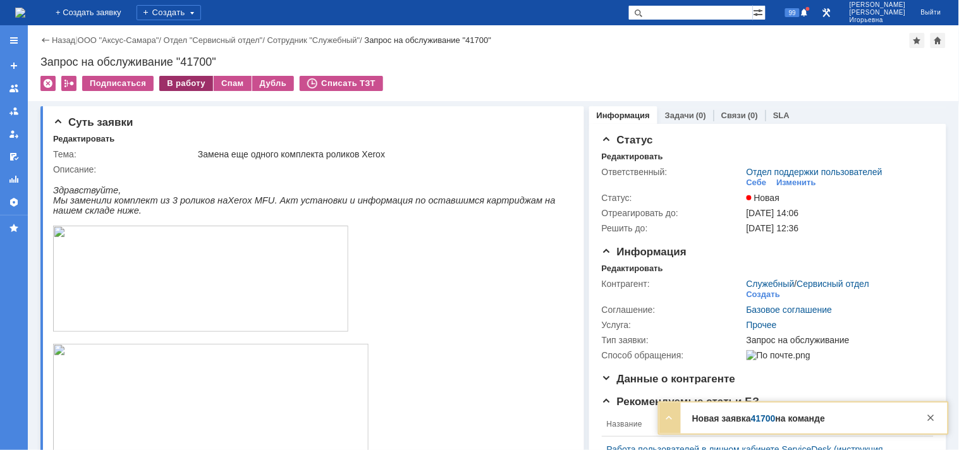
click at [188, 83] on div "В работу" at bounding box center [186, 83] width 54 height 15
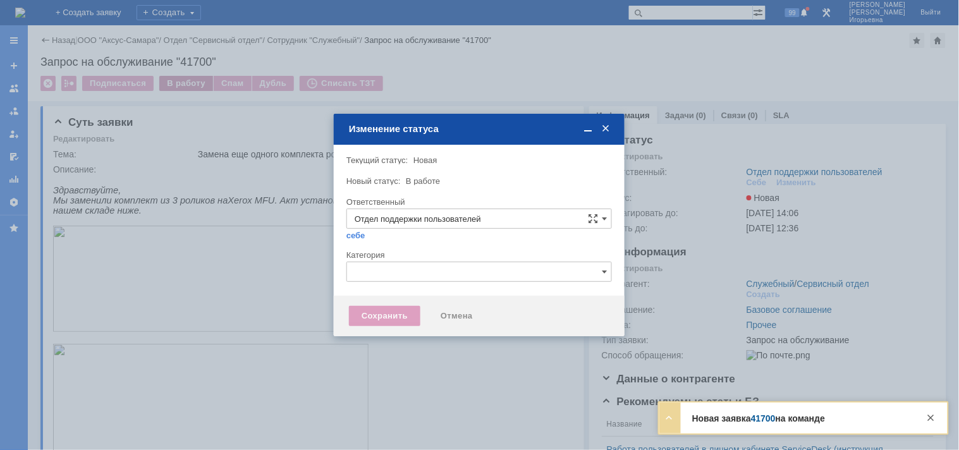
type input "Носенкова Елена Игорьевна"
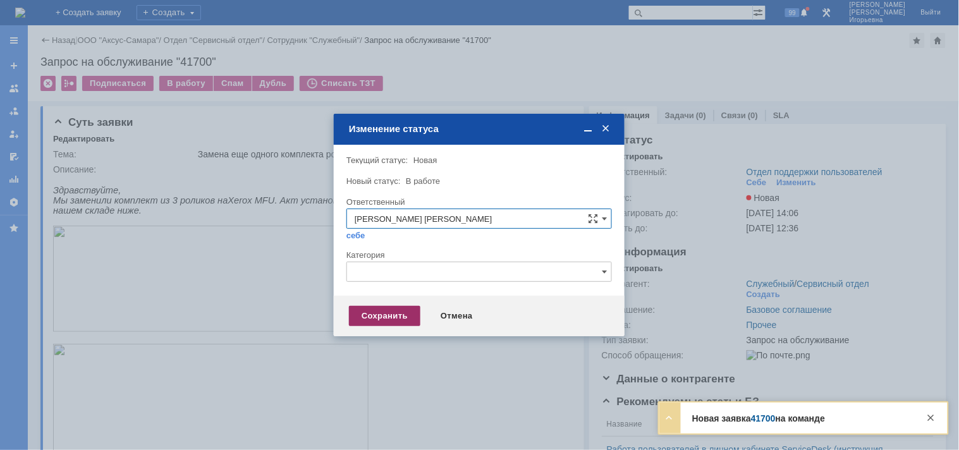
click at [371, 319] on div "Сохранить" at bounding box center [384, 316] width 71 height 20
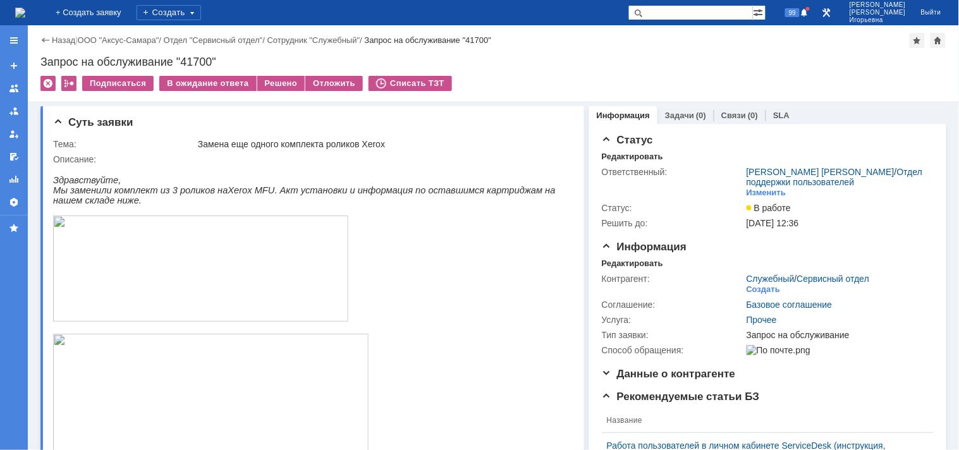
click at [25, 11] on img at bounding box center [20, 13] width 10 height 10
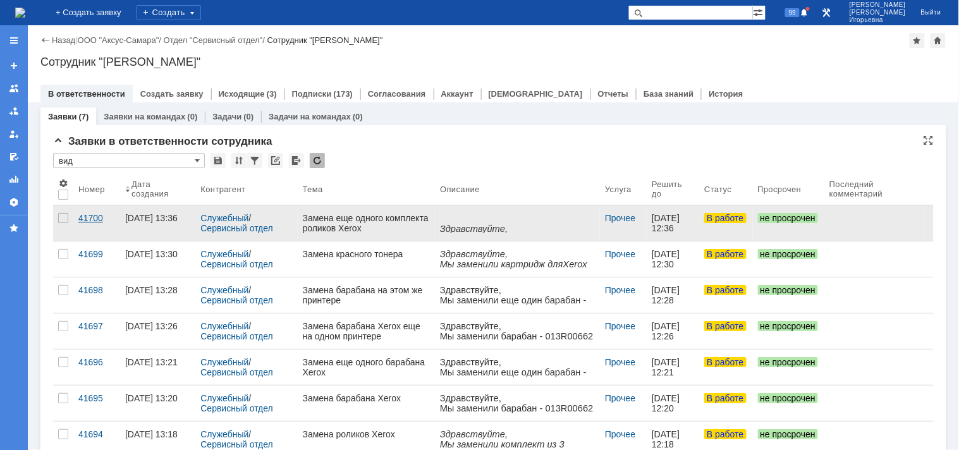
click at [87, 217] on div "41700" at bounding box center [96, 218] width 37 height 10
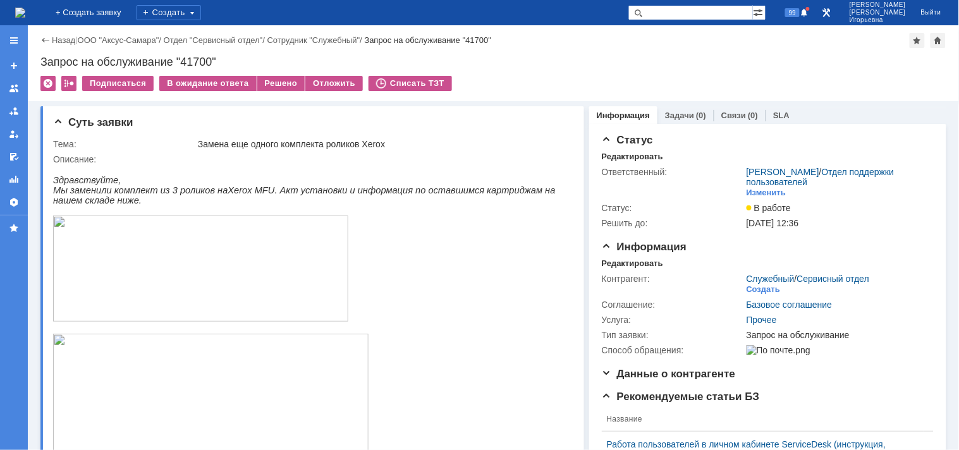
click at [25, 14] on img at bounding box center [20, 13] width 10 height 10
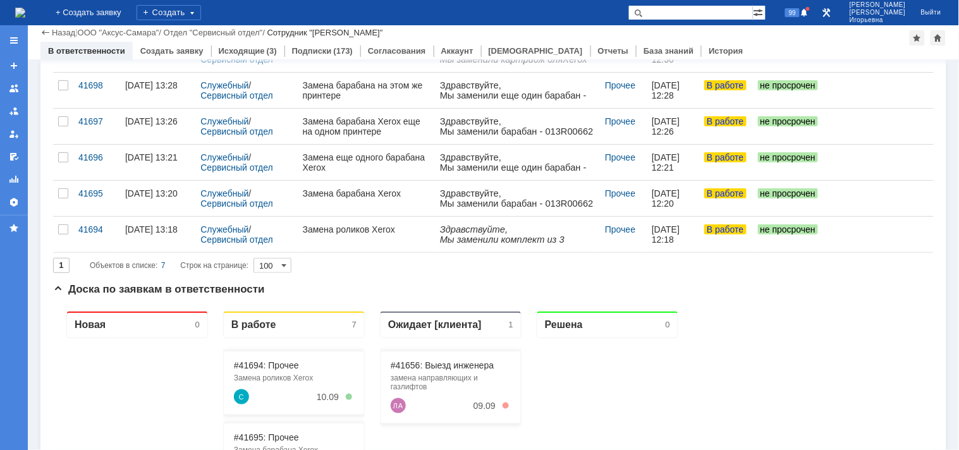
scroll to position [140, 0]
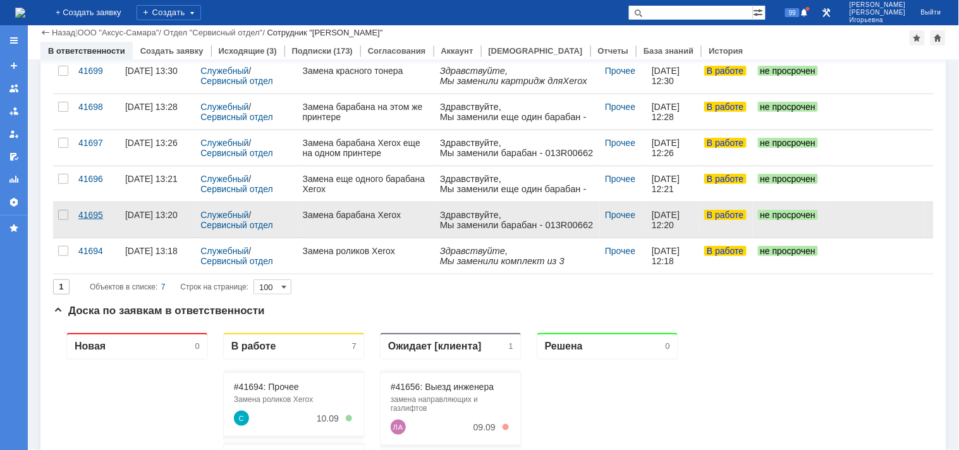
click at [87, 215] on div "41695" at bounding box center [96, 215] width 37 height 10
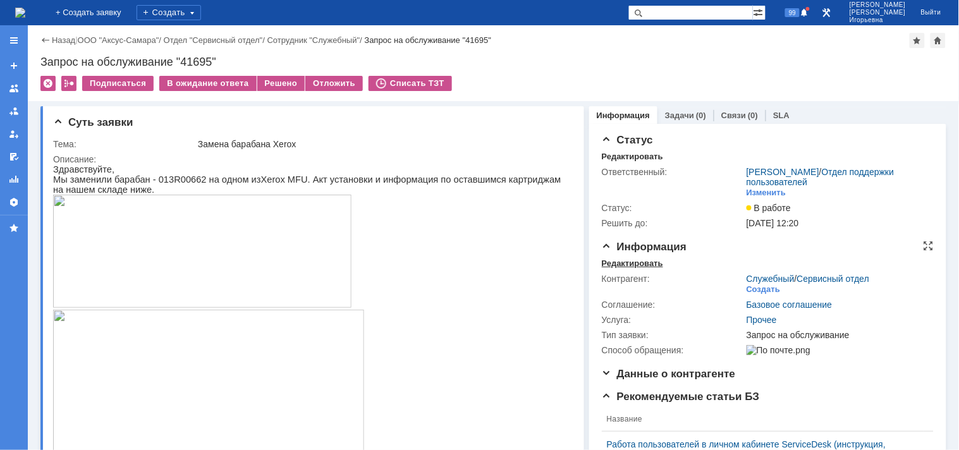
click at [620, 261] on div "Редактировать" at bounding box center [632, 264] width 61 height 10
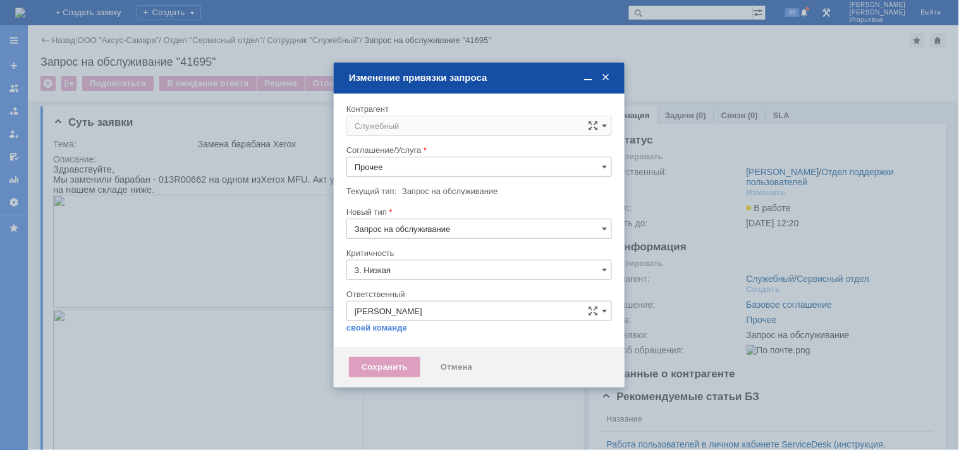
type input "[не указано]"
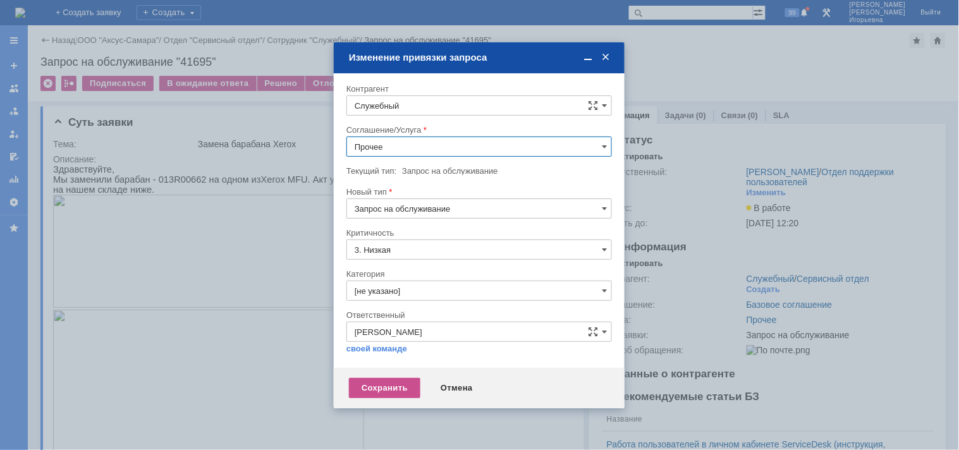
click at [418, 102] on input "Служебный" at bounding box center [479, 105] width 266 height 20
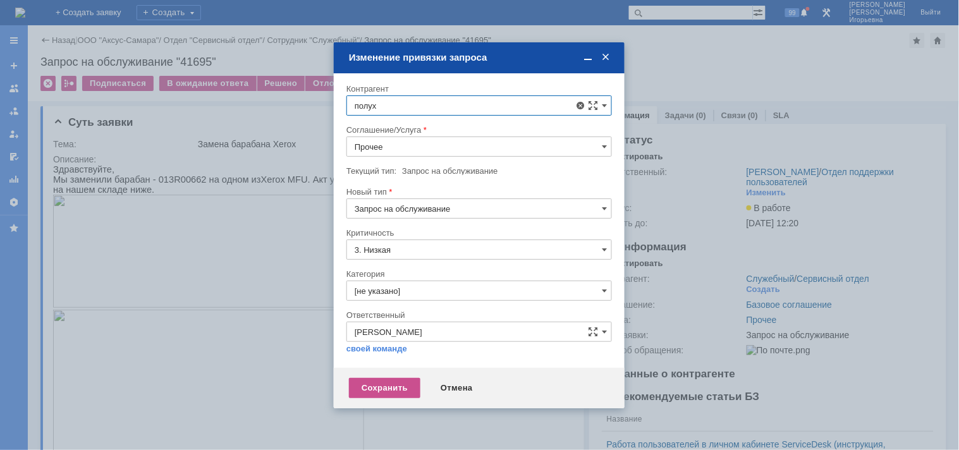
click at [426, 266] on span "[PERSON_NAME]" at bounding box center [419, 261] width 68 height 9
type input "[PERSON_NAME]"
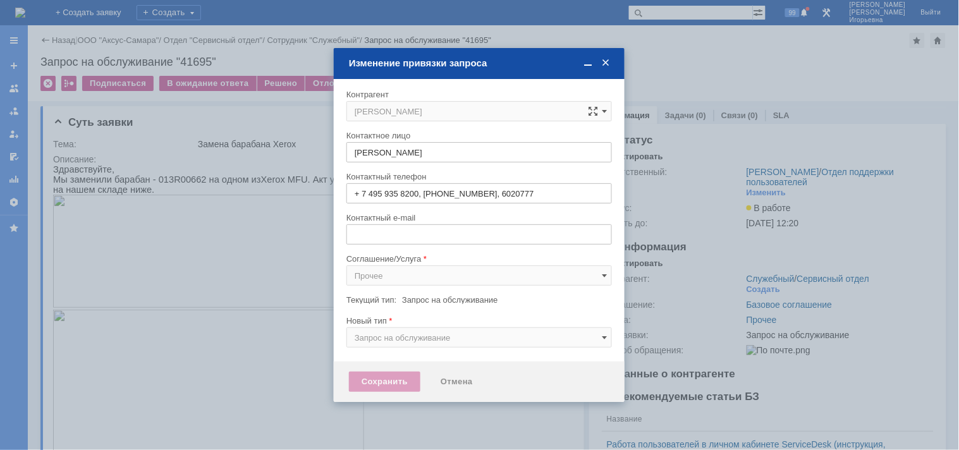
type input "sergey@slb.ru"
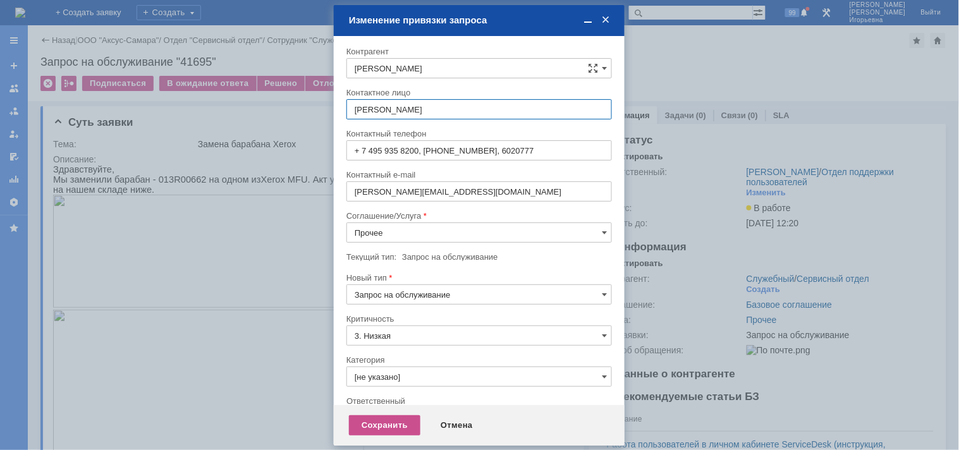
click at [372, 231] on input "Прочее" at bounding box center [479, 233] width 266 height 20
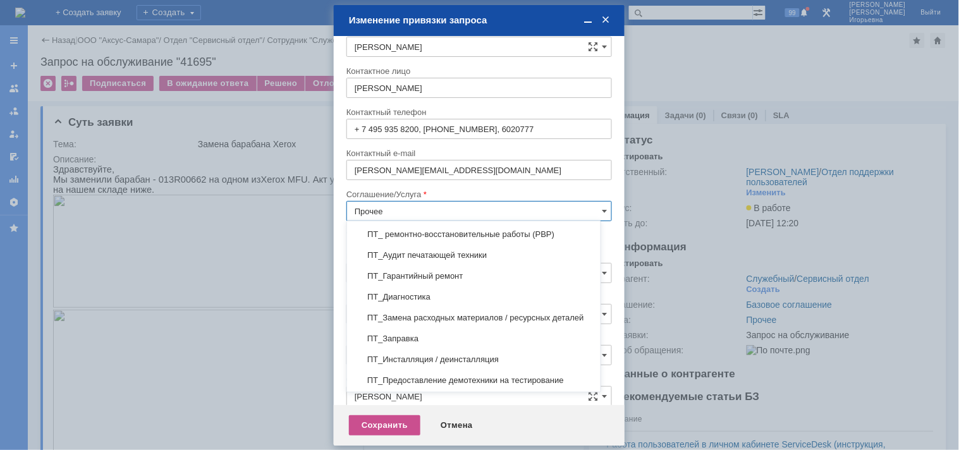
scroll to position [211, 0]
click at [414, 319] on span "ПТ_Замена расходных материалов / ресурсных деталей" at bounding box center [474, 316] width 238 height 10
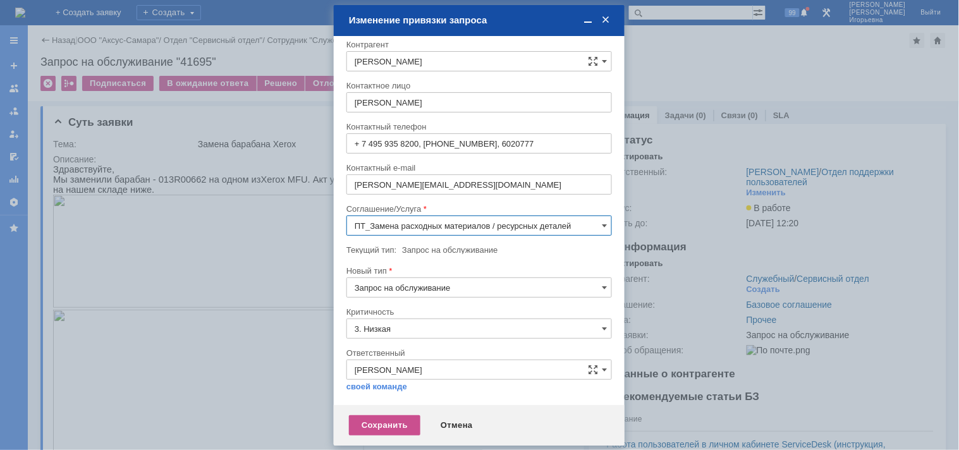
type input "ПТ_Замена расходных материалов / ресурсных деталей"
click at [382, 426] on div "Сохранить" at bounding box center [384, 425] width 71 height 20
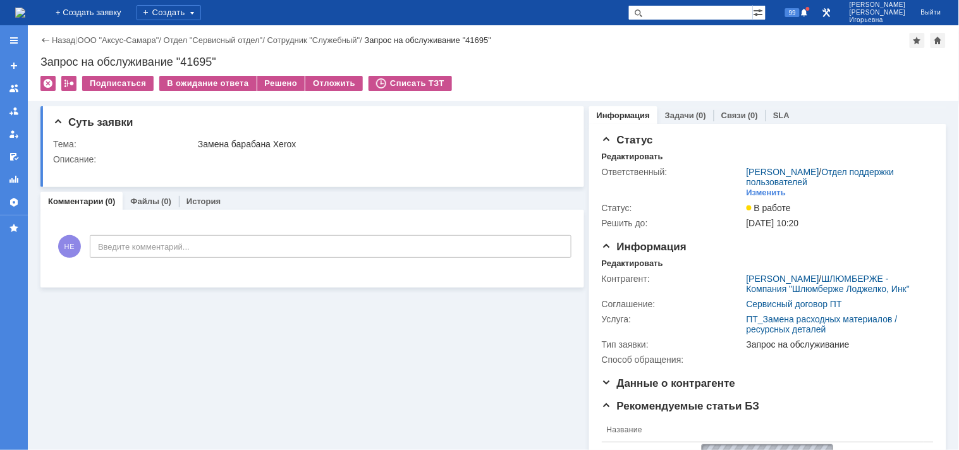
scroll to position [0, 0]
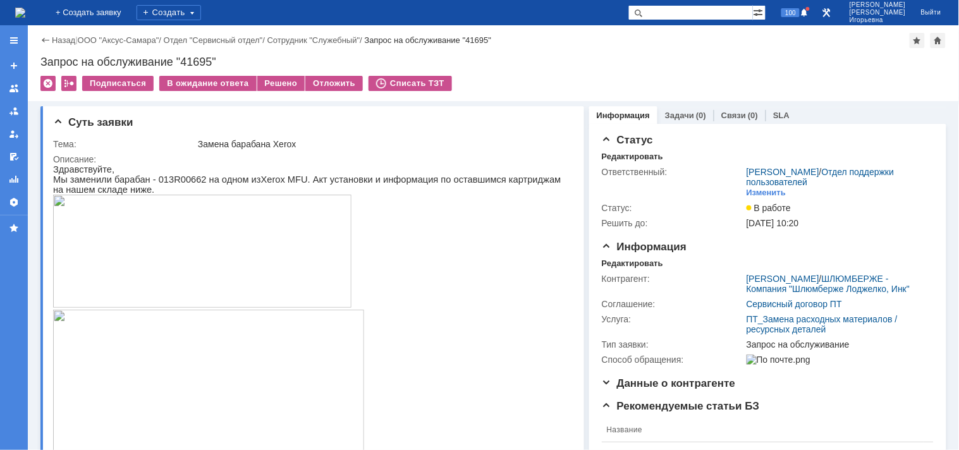
click at [198, 59] on div "Запрос на обслуживание "41695"" at bounding box center [493, 62] width 906 height 13
copy div "41695"
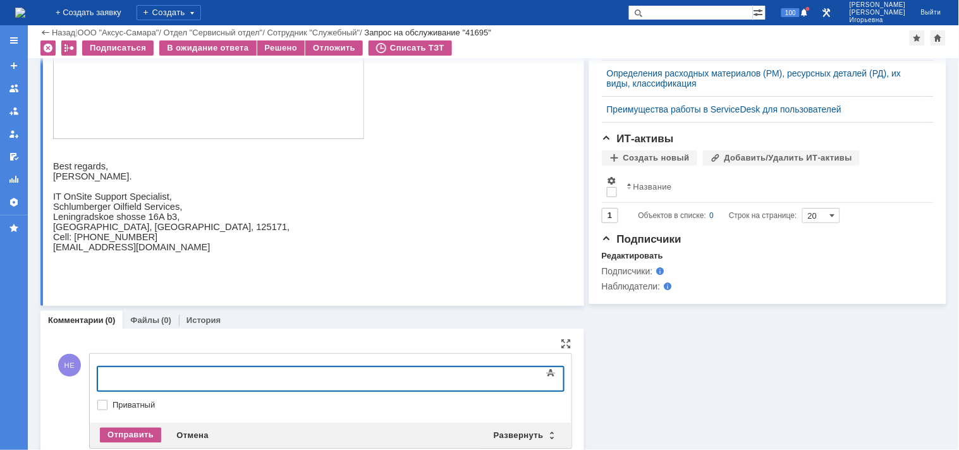
scroll to position [594, 0]
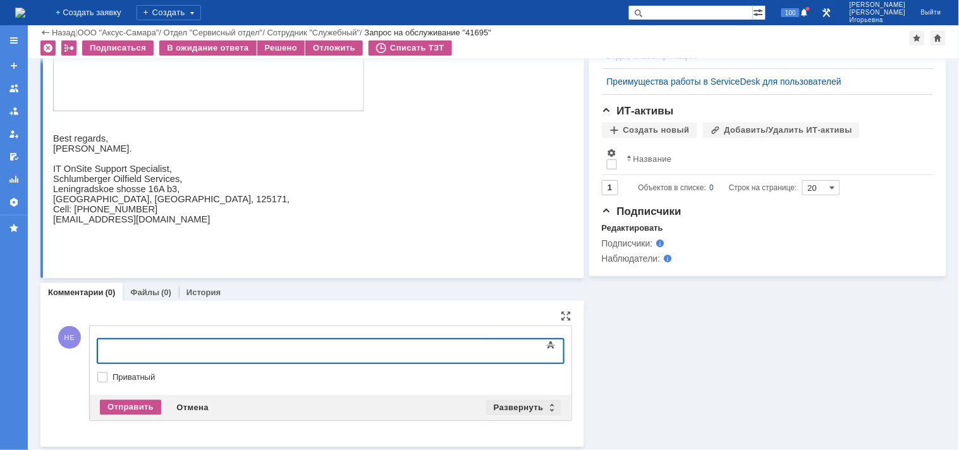
click at [544, 402] on div "Развернуть" at bounding box center [523, 407] width 75 height 15
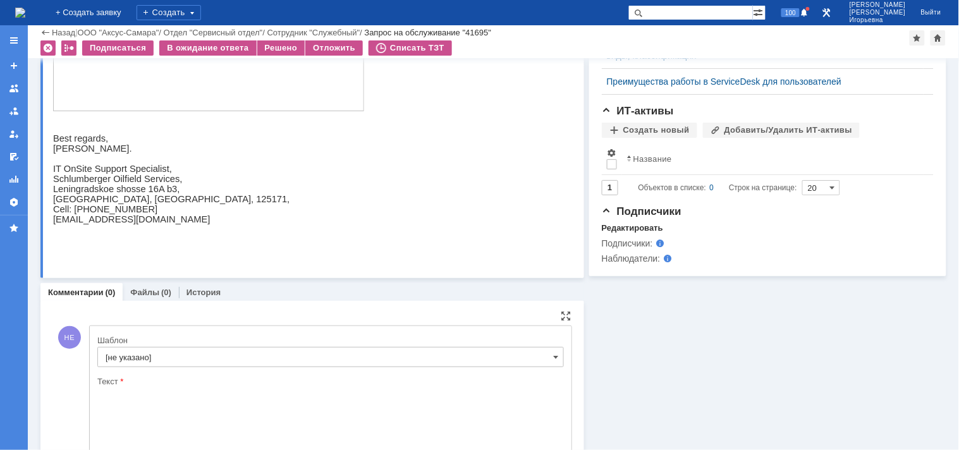
scroll to position [0, 0]
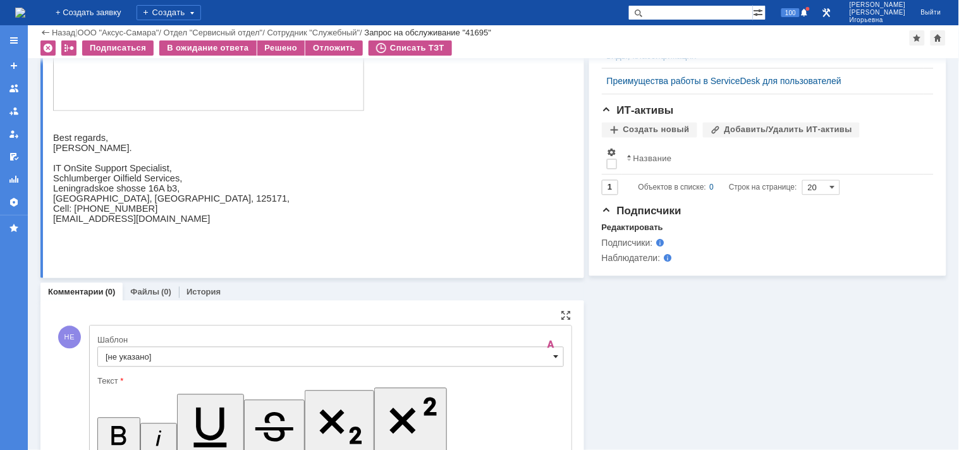
click at [554, 355] on span at bounding box center [556, 357] width 5 height 10
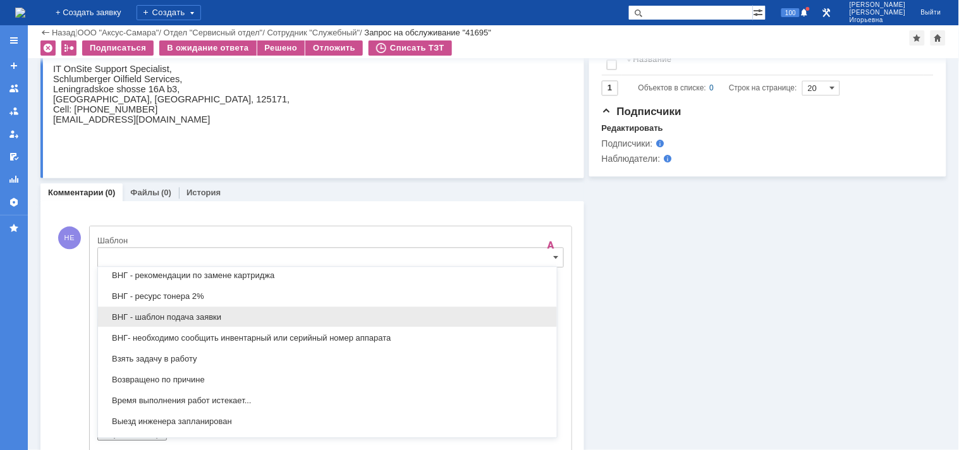
scroll to position [513, 0]
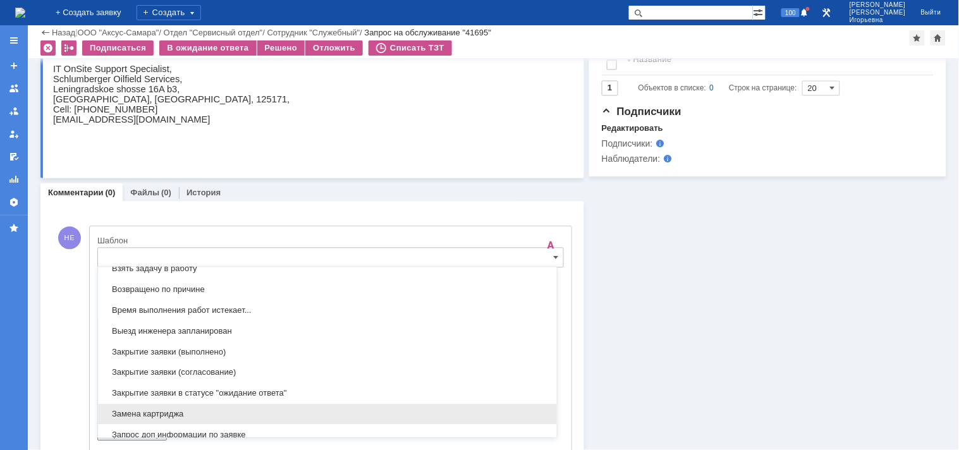
click at [140, 419] on span "Замена картриджа" at bounding box center [328, 414] width 444 height 10
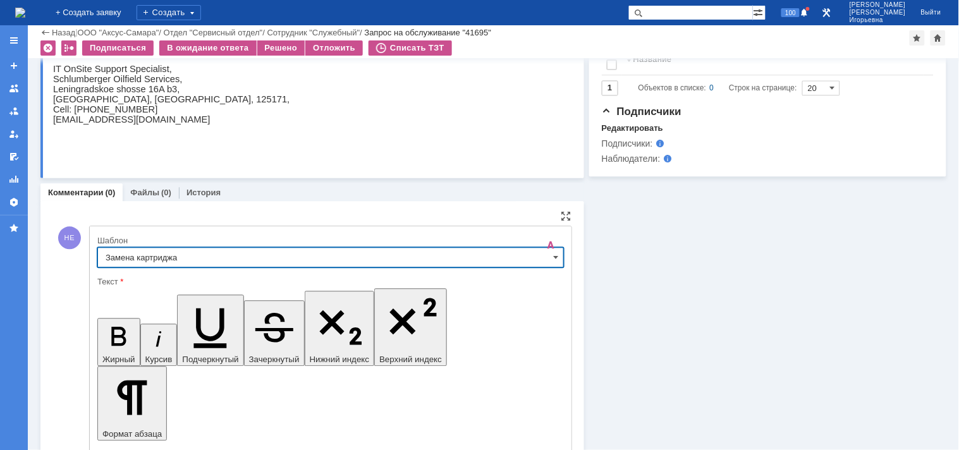
type input "Замена картриджа"
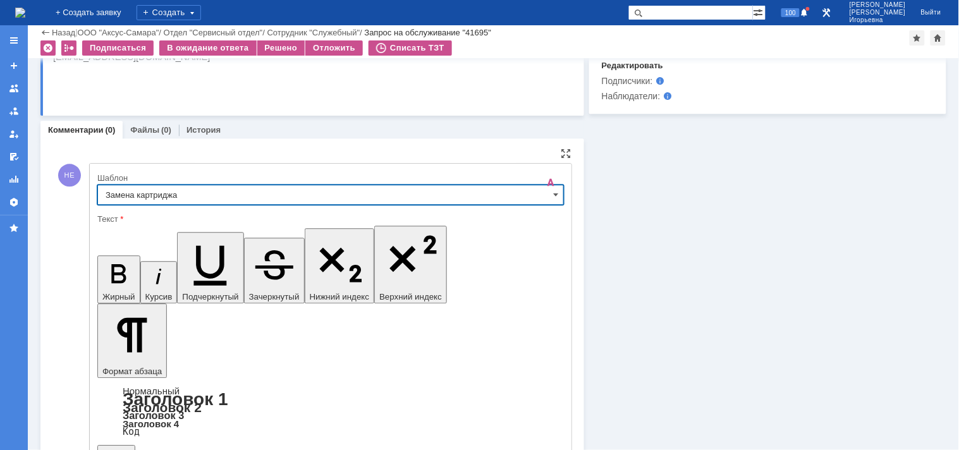
scroll to position [831, 0]
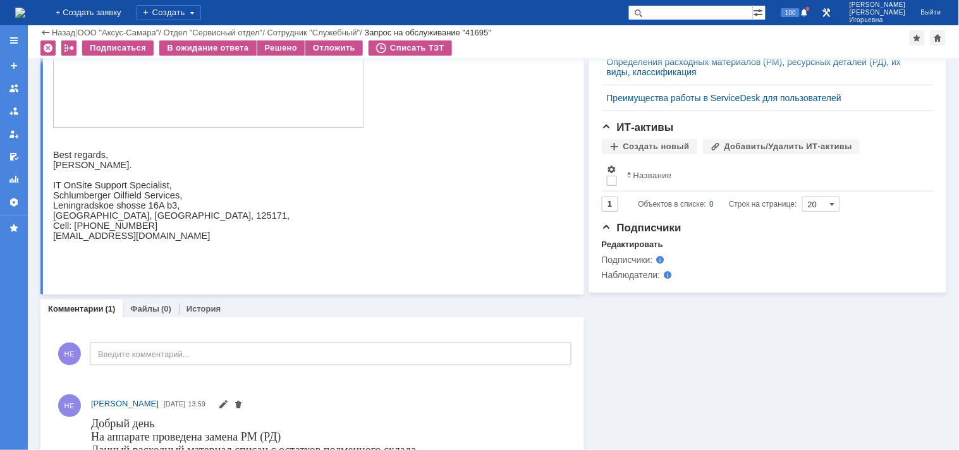
scroll to position [682, 0]
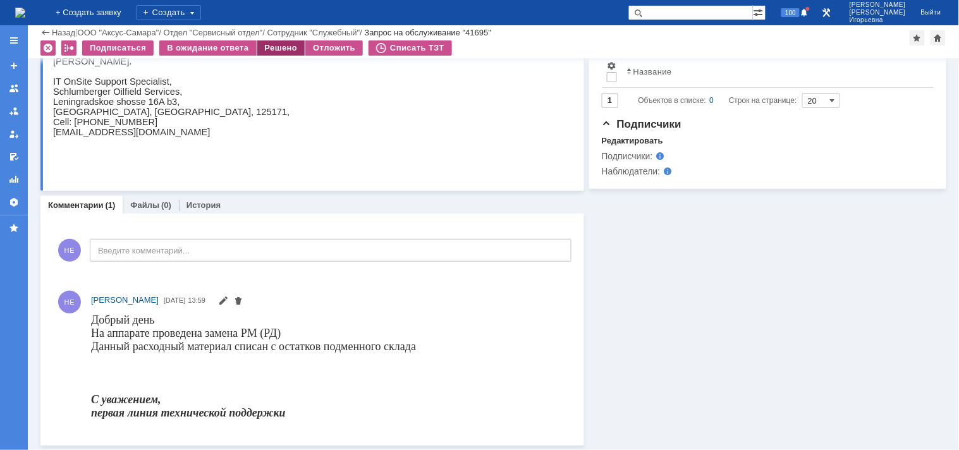
click at [276, 51] on div "Решено" at bounding box center [281, 47] width 48 height 15
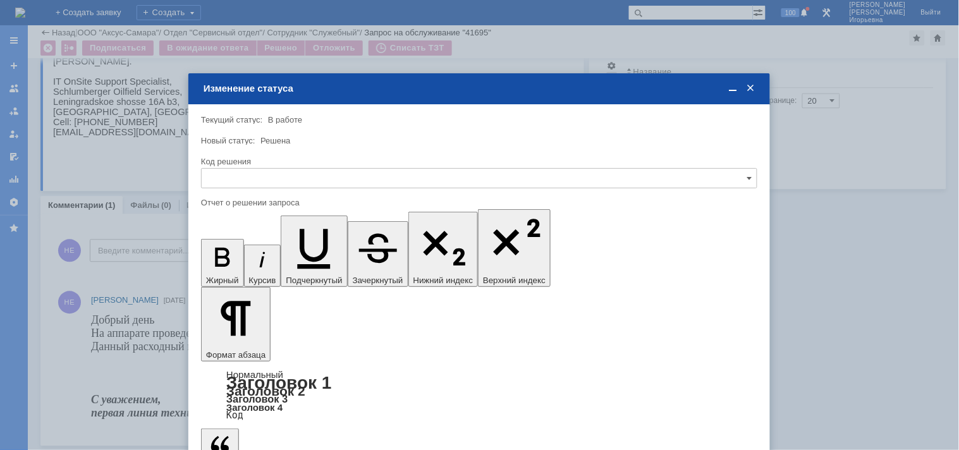
scroll to position [0, 0]
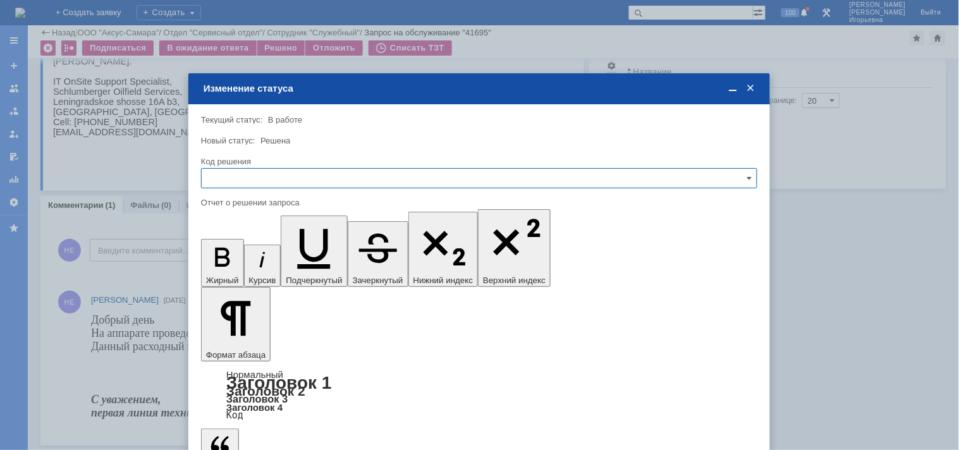
click at [247, 180] on input "text" at bounding box center [479, 178] width 556 height 20
click at [242, 260] on span "Решено" at bounding box center [479, 264] width 540 height 10
type input "Решено"
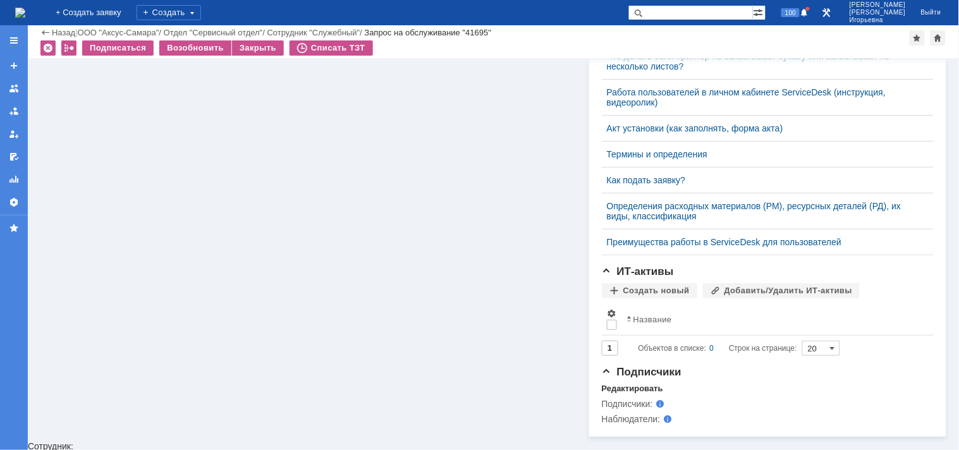
click at [24, 13] on img at bounding box center [20, 13] width 10 height 10
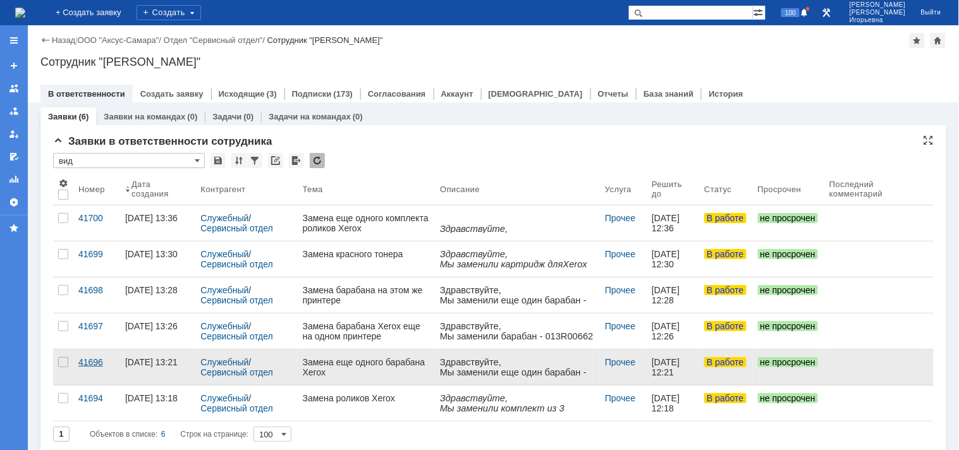
click at [94, 359] on div "41696" at bounding box center [96, 362] width 37 height 10
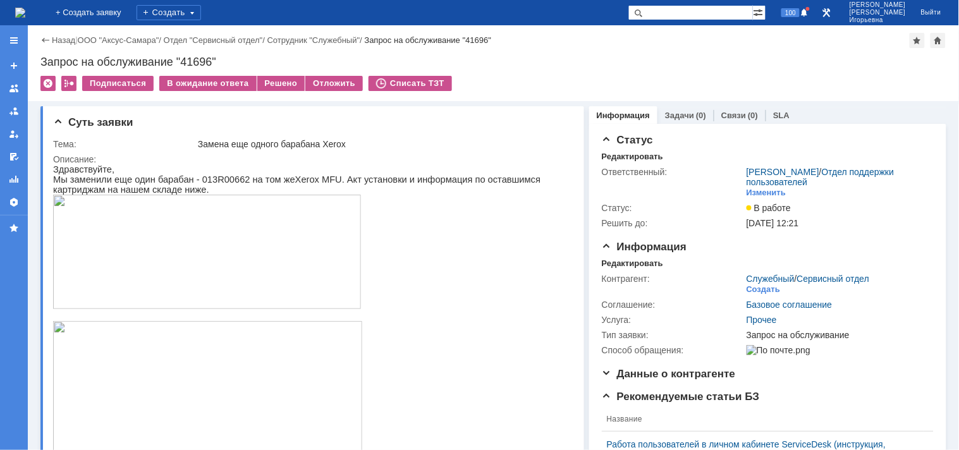
click at [194, 62] on div "Запрос на обслуживание "41696"" at bounding box center [493, 62] width 906 height 13
copy div "41696"
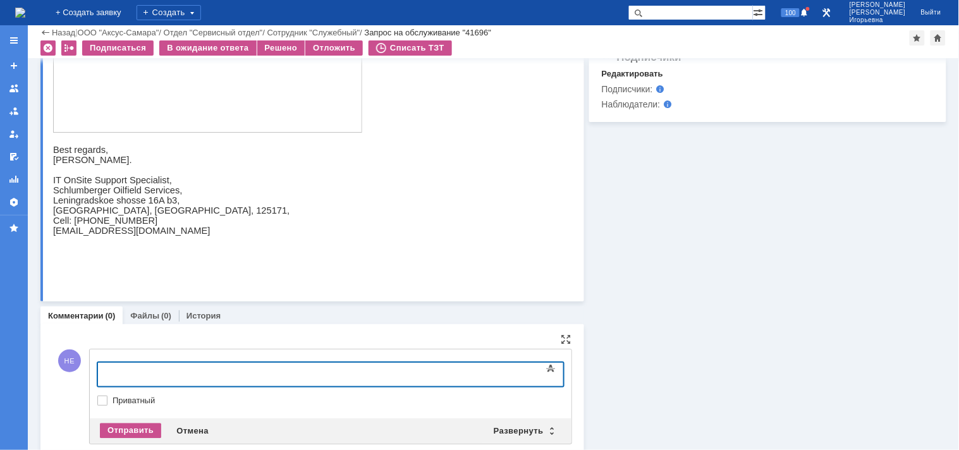
scroll to position [611, 0]
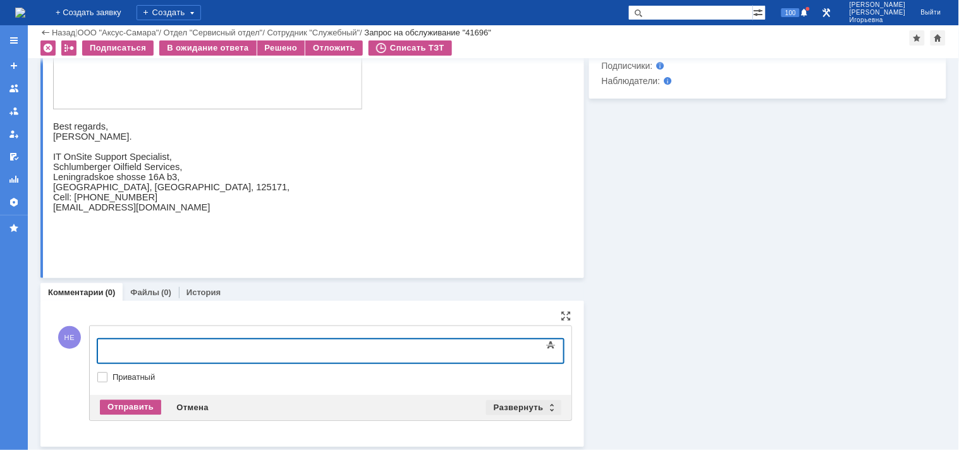
click at [545, 405] on div "Развернуть" at bounding box center [523, 407] width 75 height 15
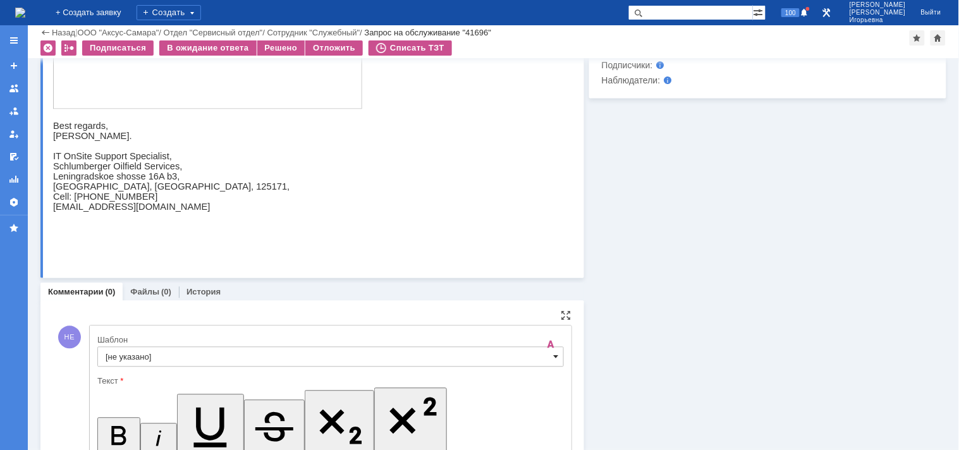
scroll to position [0, 0]
click at [554, 358] on span at bounding box center [556, 357] width 5 height 10
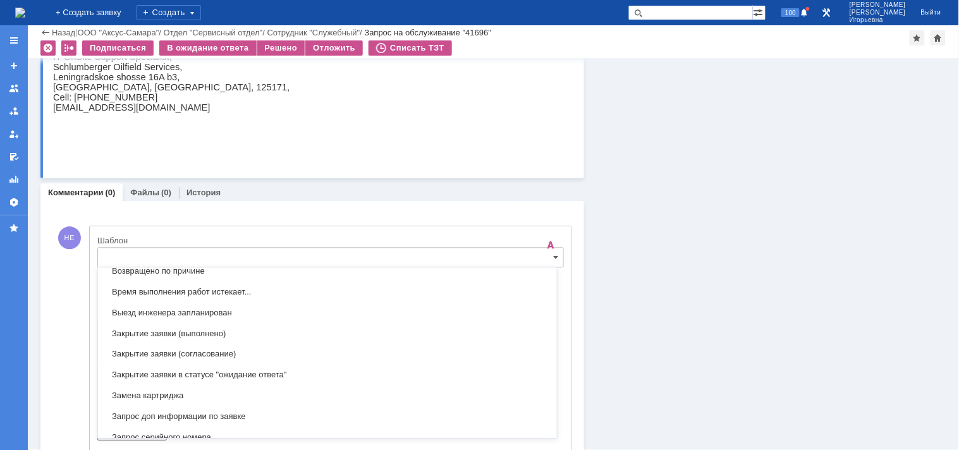
scroll to position [653, 0]
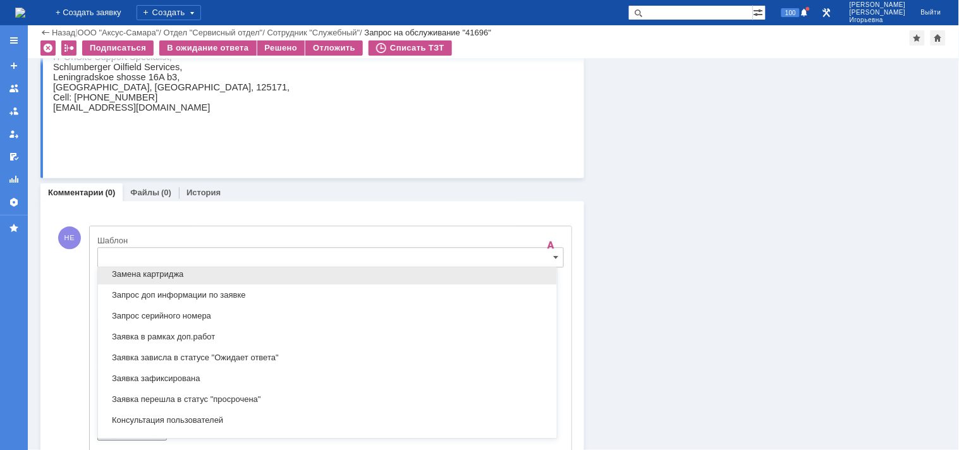
click at [147, 278] on span "Замена картриджа" at bounding box center [328, 274] width 444 height 10
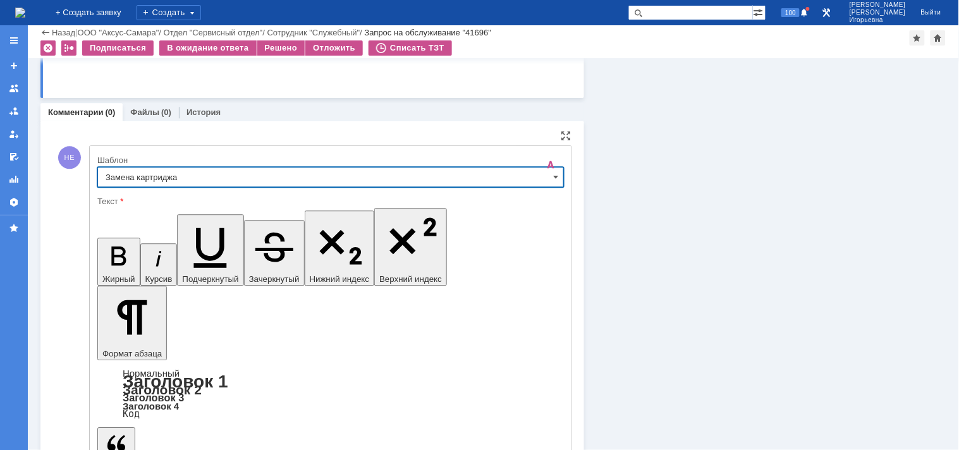
type input "Замена картриджа"
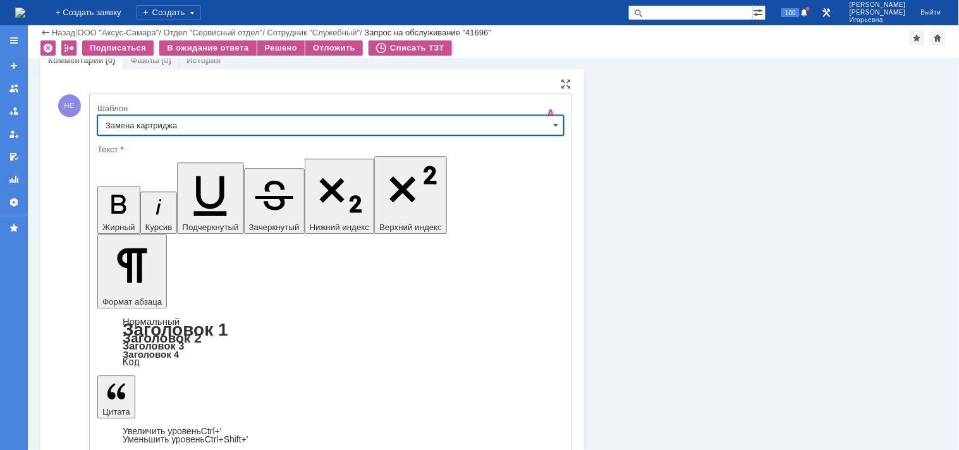
scroll to position [848, 0]
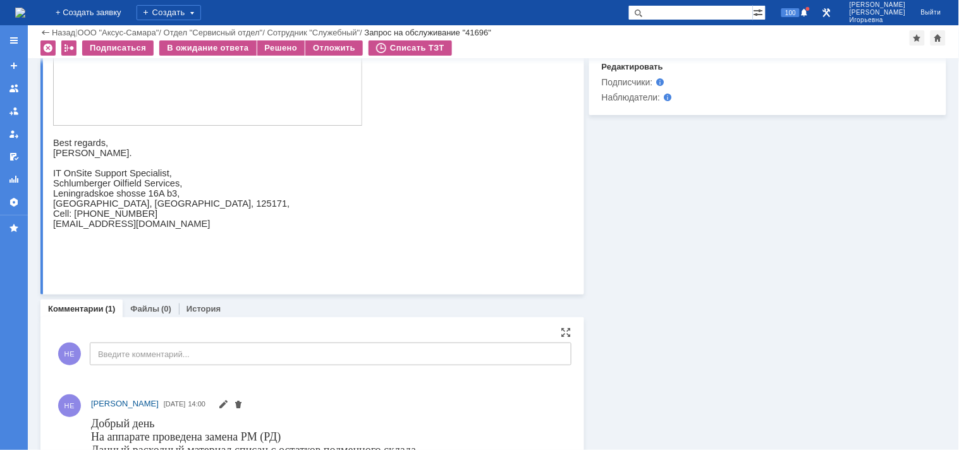
scroll to position [699, 0]
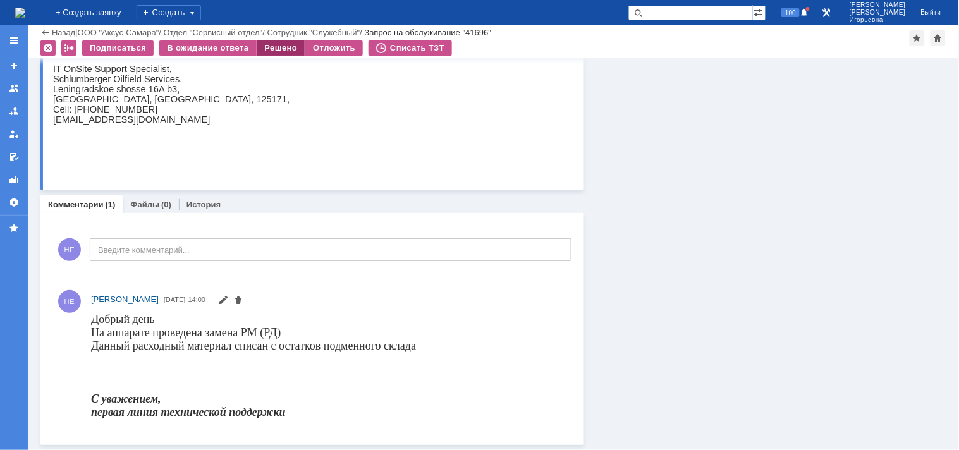
click at [276, 46] on div "Решено" at bounding box center [281, 47] width 48 height 15
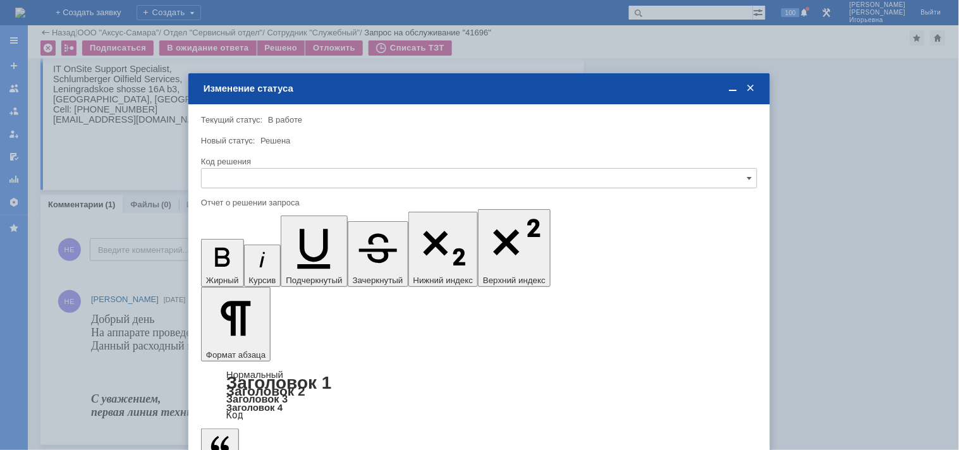
scroll to position [0, 0]
click at [235, 175] on input "text" at bounding box center [479, 178] width 556 height 20
click at [236, 257] on div "Решено" at bounding box center [479, 264] width 555 height 20
type input "Решено"
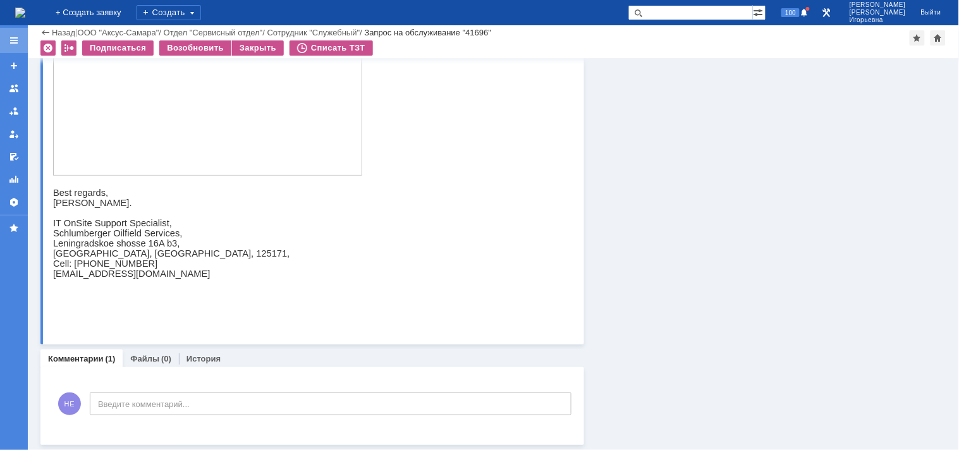
scroll to position [274, 0]
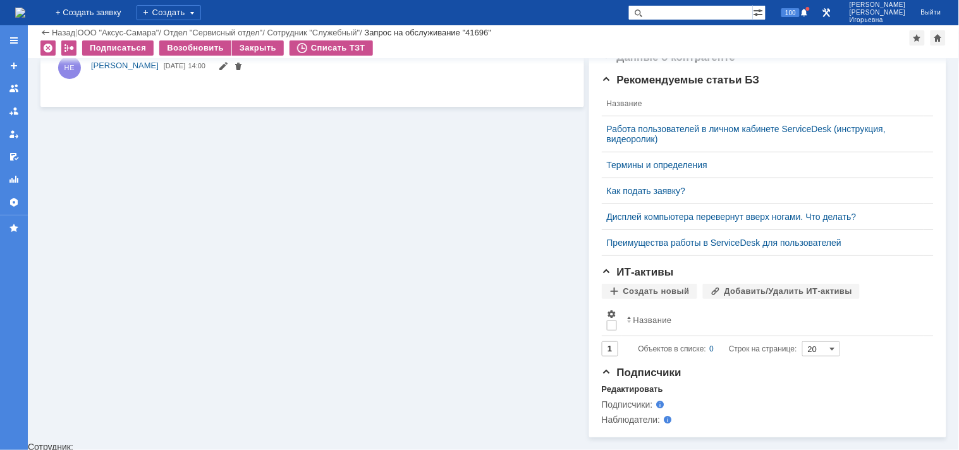
click at [25, 11] on img at bounding box center [20, 13] width 10 height 10
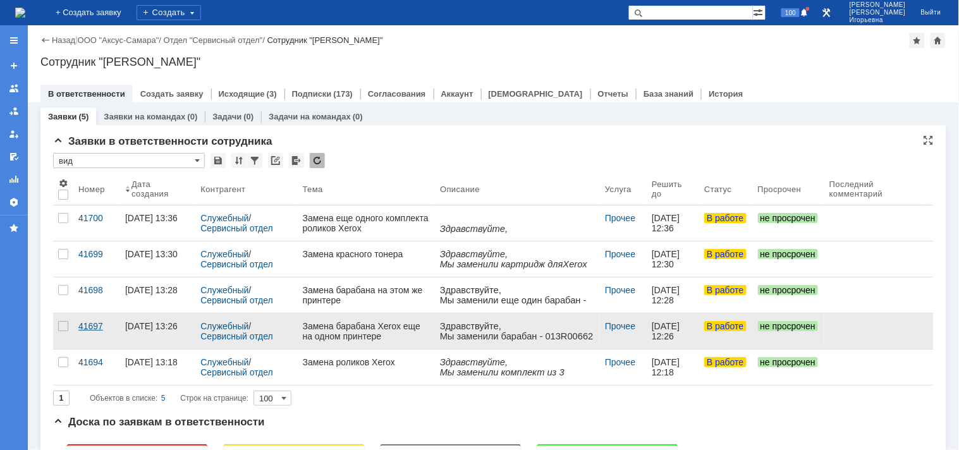
click at [95, 325] on div "41697" at bounding box center [96, 326] width 37 height 10
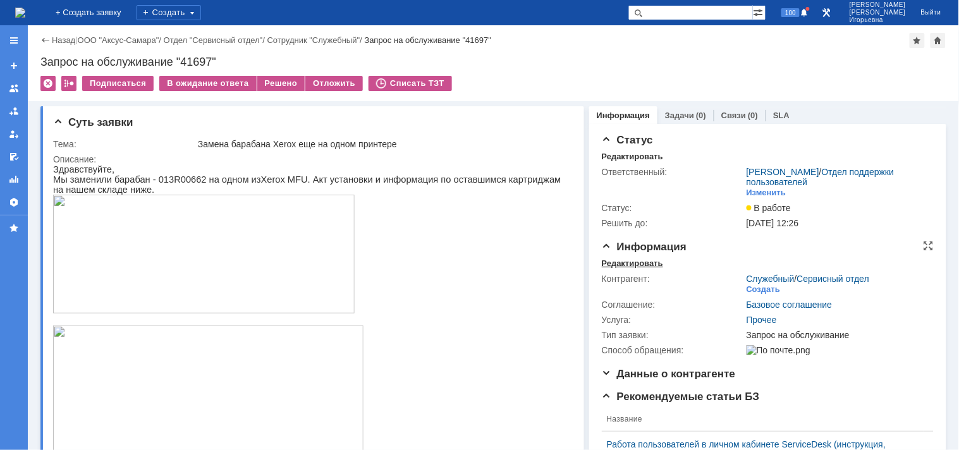
click at [616, 264] on div "Редактировать" at bounding box center [632, 264] width 61 height 10
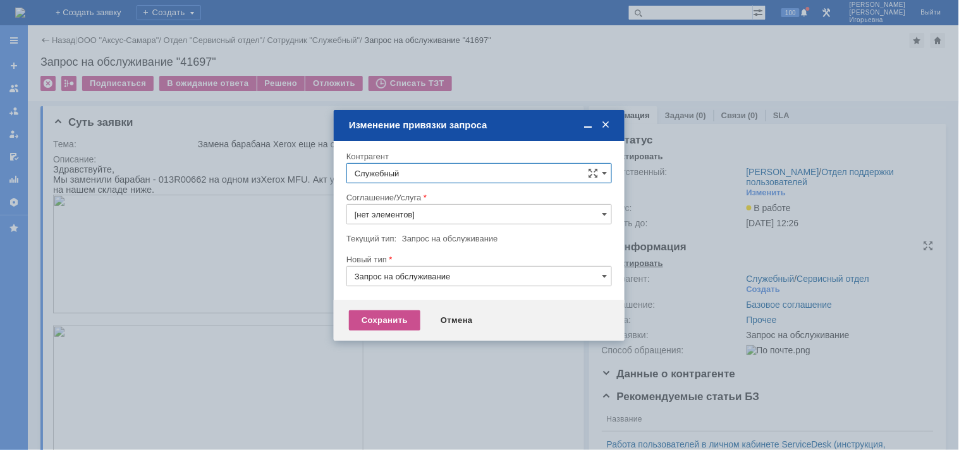
type input "Прочее"
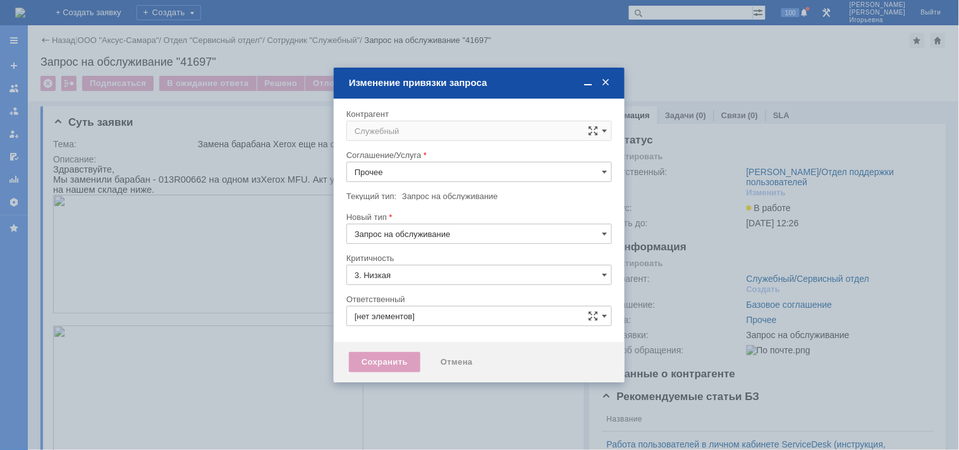
type input "Носенкова Елена Игорьевна"
type input "[не указано]"
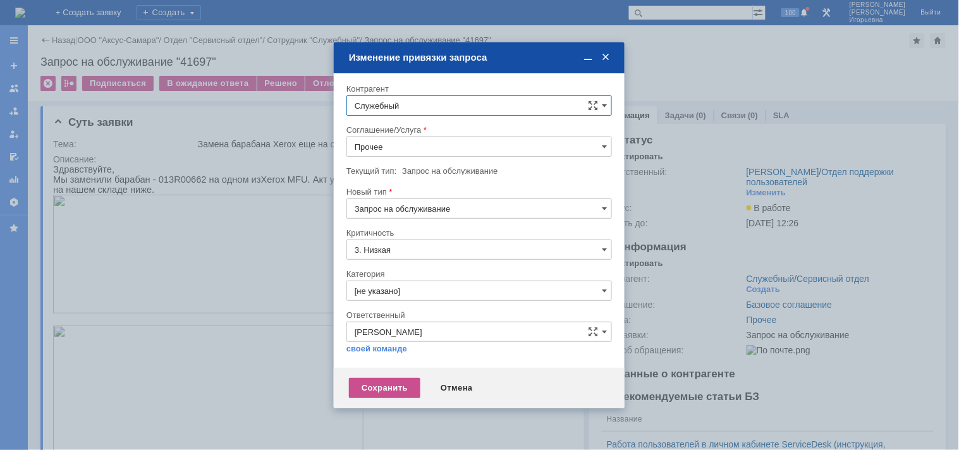
click at [425, 100] on input "Служебный" at bounding box center [479, 105] width 266 height 20
click at [403, 306] on span "[PERSON_NAME]" at bounding box center [419, 302] width 68 height 9
type input "[PERSON_NAME]"
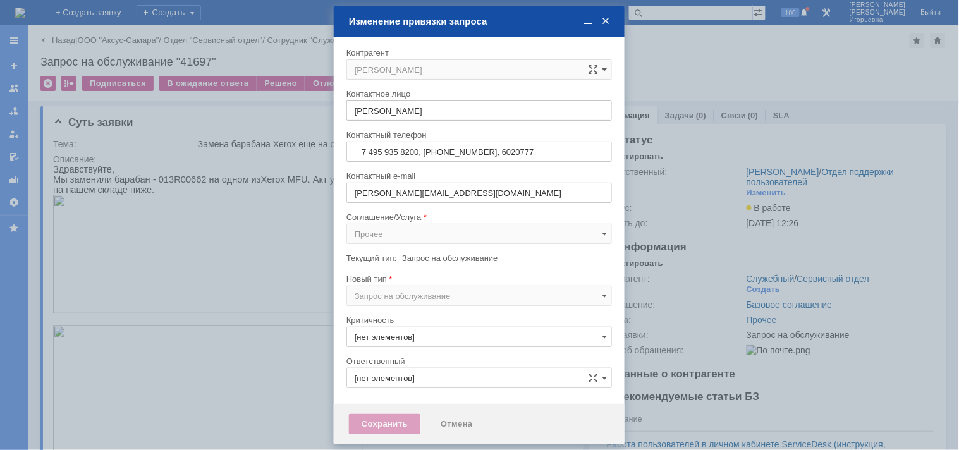
type input "3. Низкая"
type input "Носенкова Елена Игорьевна"
type input "[не указано]"
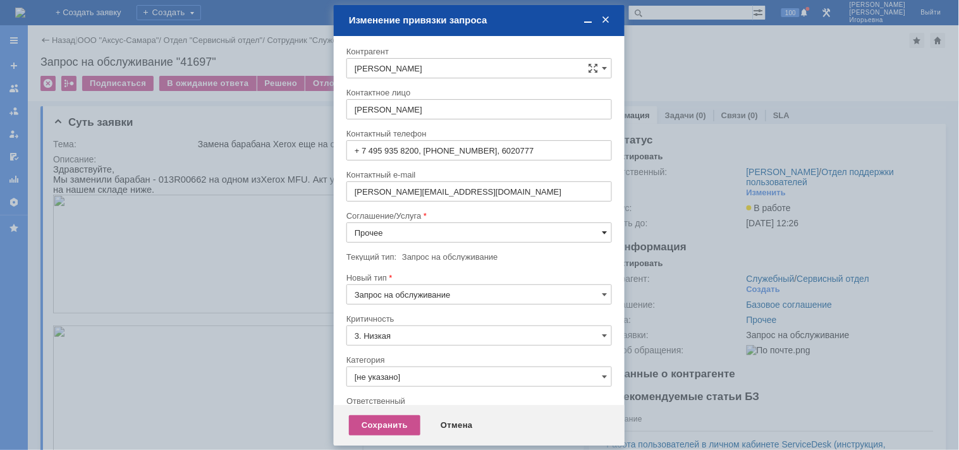
click at [602, 231] on span at bounding box center [604, 233] width 5 height 10
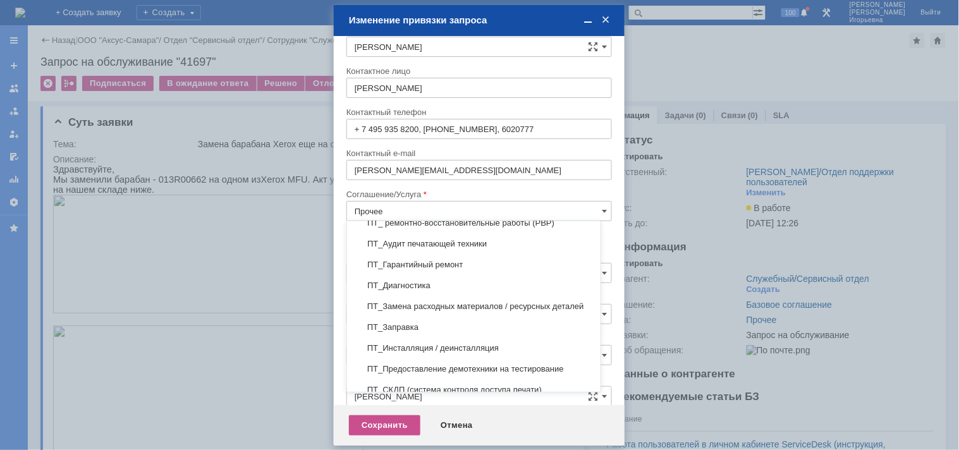
scroll to position [211, 0]
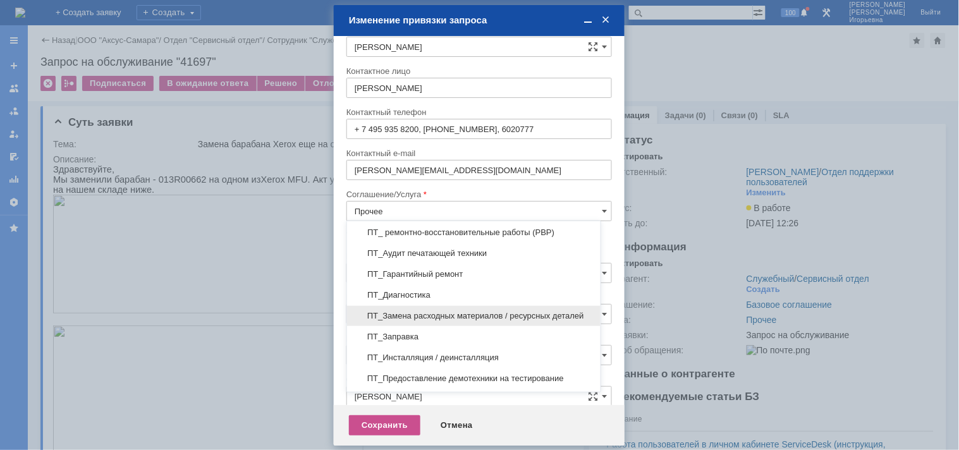
click at [427, 311] on span "ПТ_Замена расходных материалов / ресурсных деталей" at bounding box center [474, 316] width 238 height 10
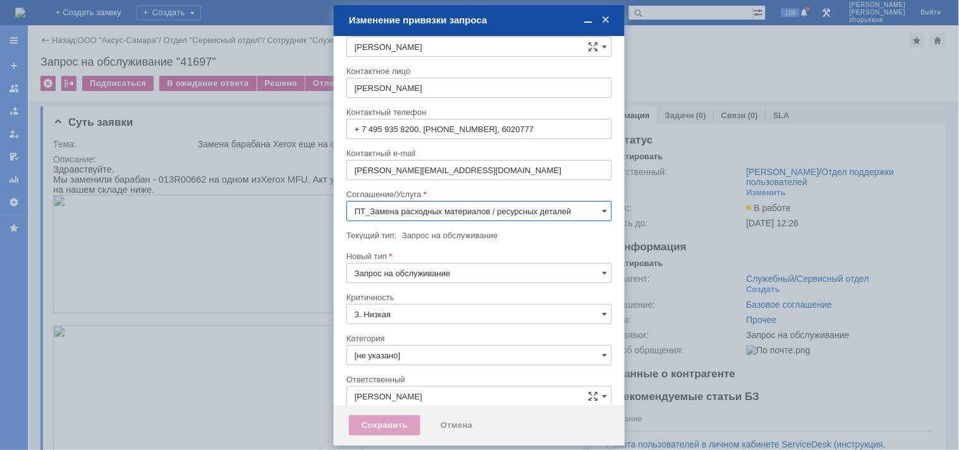
scroll to position [7, 0]
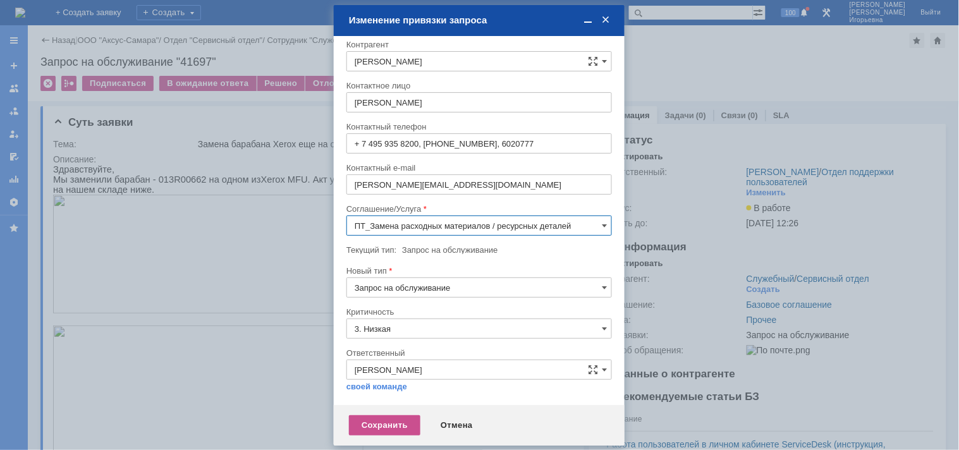
type input "ПТ_Замена расходных материалов / ресурсных деталей"
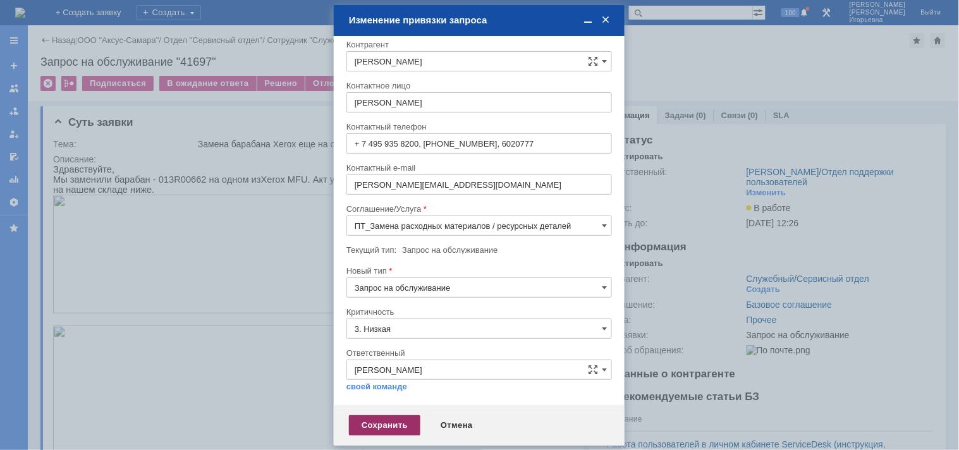
click at [373, 422] on div "Сохранить" at bounding box center [384, 425] width 71 height 20
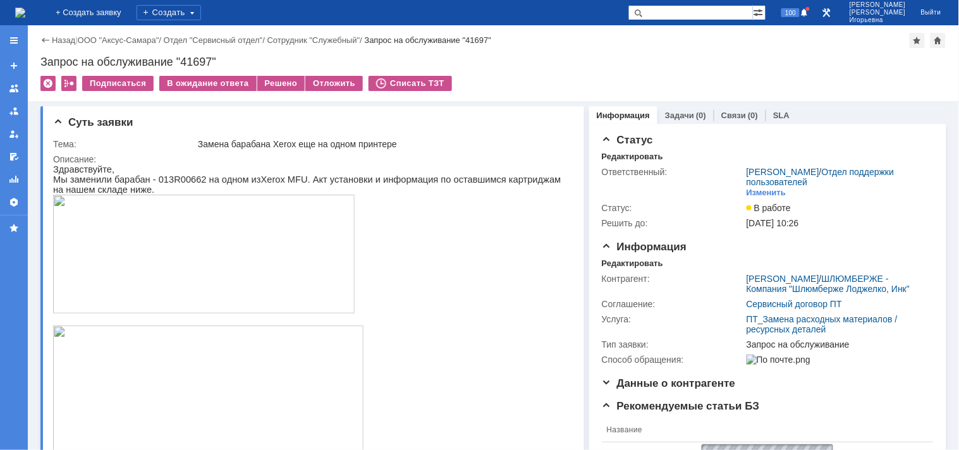
scroll to position [0, 0]
click at [190, 59] on div "Запрос на обслуживание "41697"" at bounding box center [493, 62] width 906 height 13
copy div "41697"
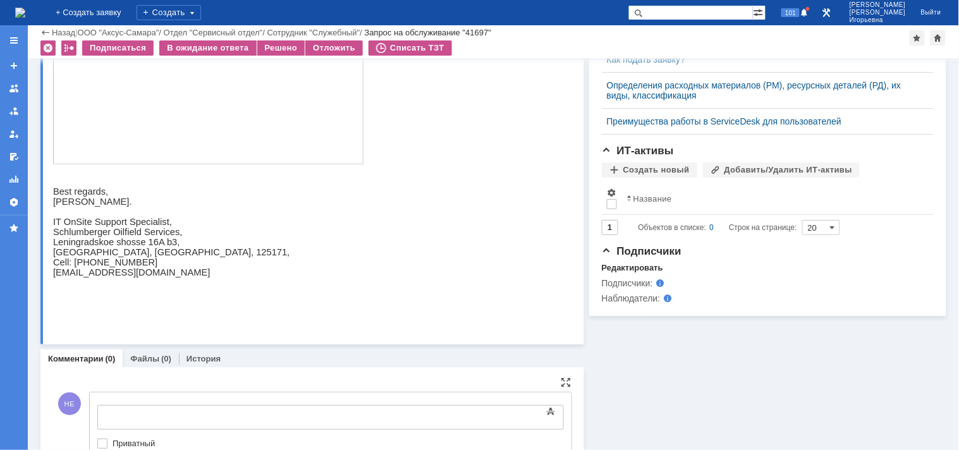
scroll to position [621, 0]
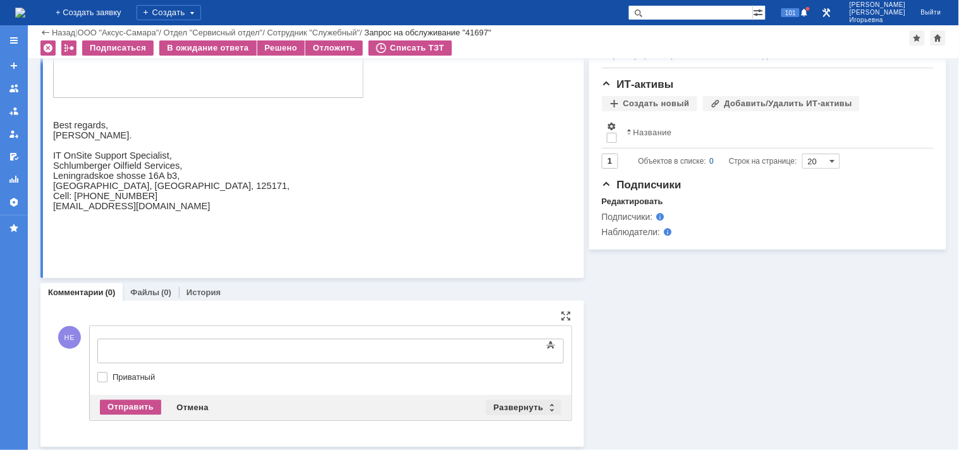
click at [542, 405] on div "Развернуть" at bounding box center [523, 407] width 75 height 15
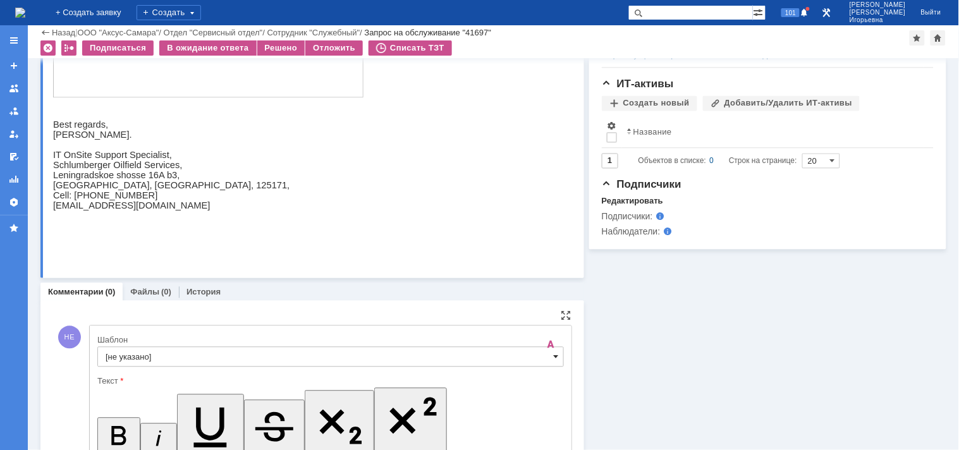
scroll to position [0, 0]
click at [554, 355] on span at bounding box center [556, 357] width 5 height 10
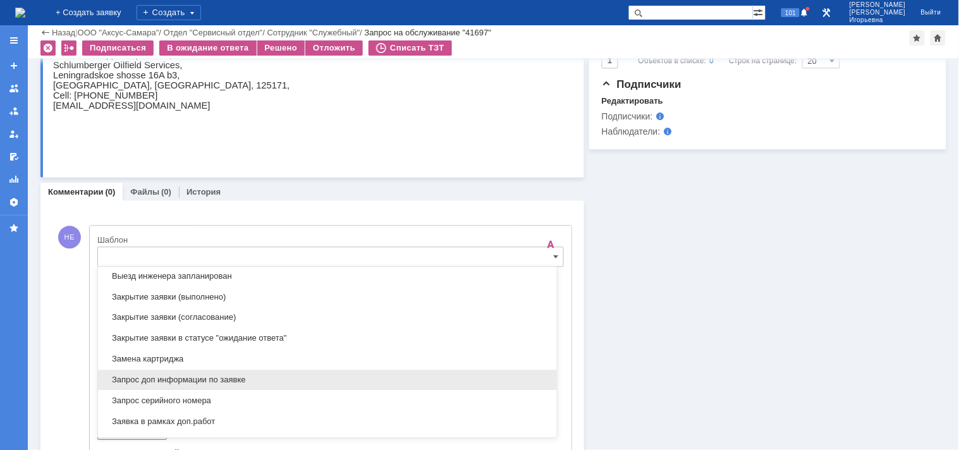
scroll to position [583, 0]
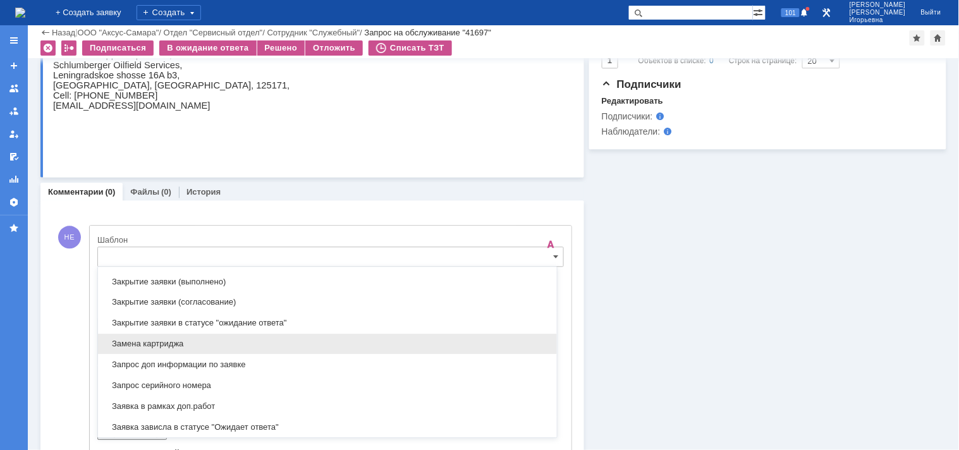
click at [139, 342] on span "Замена картриджа" at bounding box center [328, 344] width 444 height 10
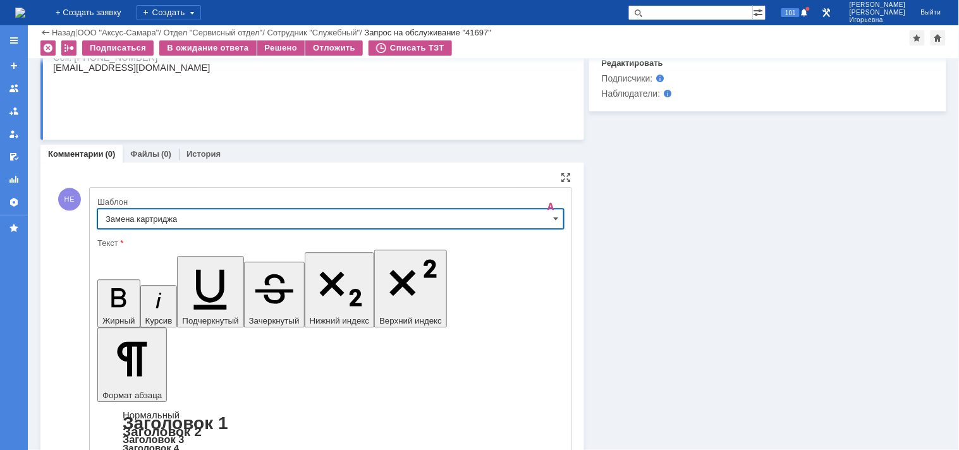
type input "Замена картриджа"
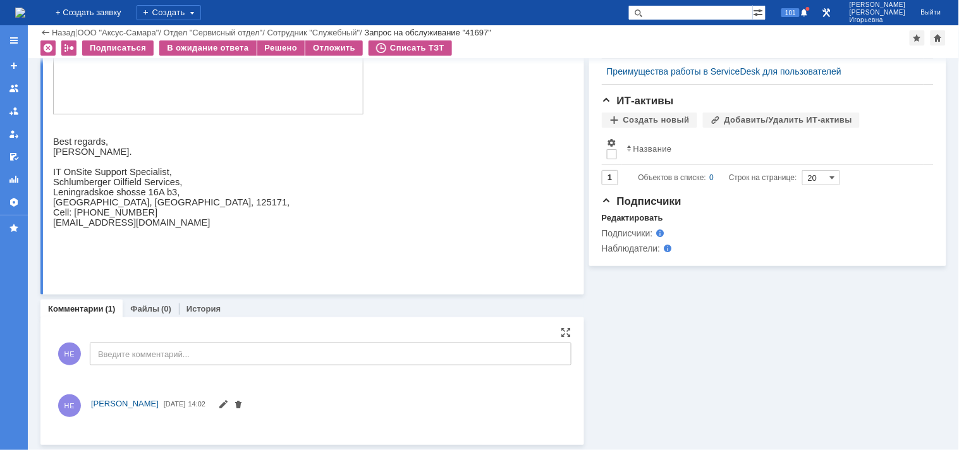
scroll to position [709, 0]
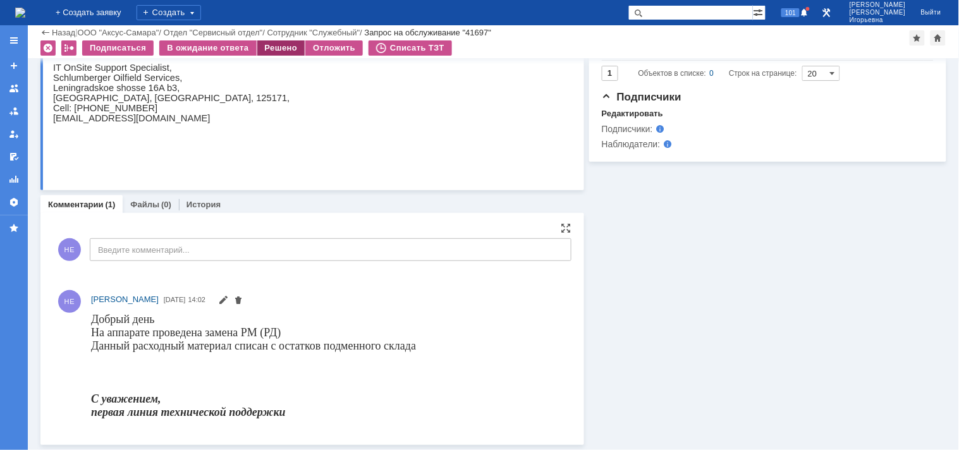
click at [270, 47] on div "Решено" at bounding box center [281, 47] width 48 height 15
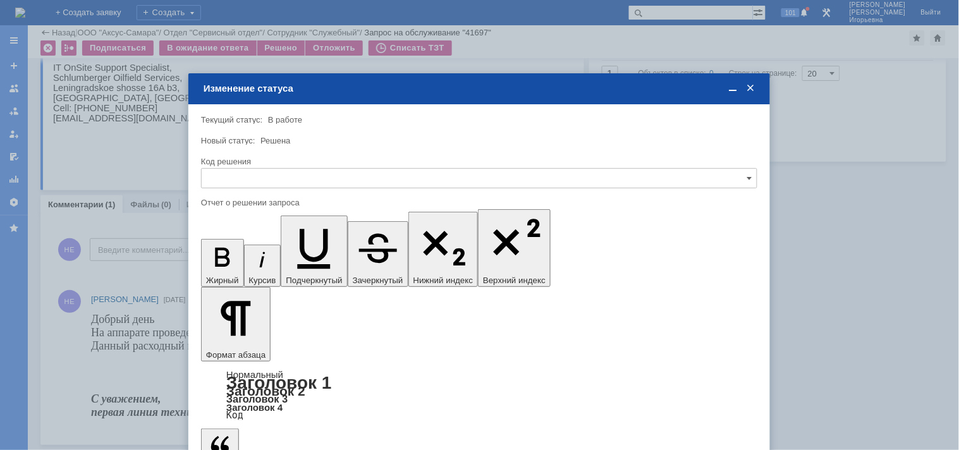
scroll to position [0, 0]
click at [250, 179] on input "text" at bounding box center [479, 178] width 556 height 20
click at [235, 260] on span "Решено" at bounding box center [479, 264] width 540 height 10
type input "Решено"
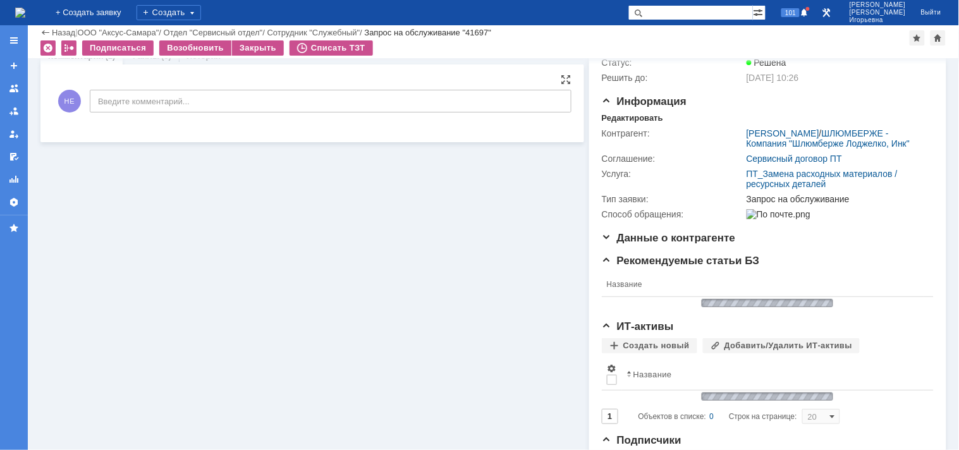
scroll to position [434, 0]
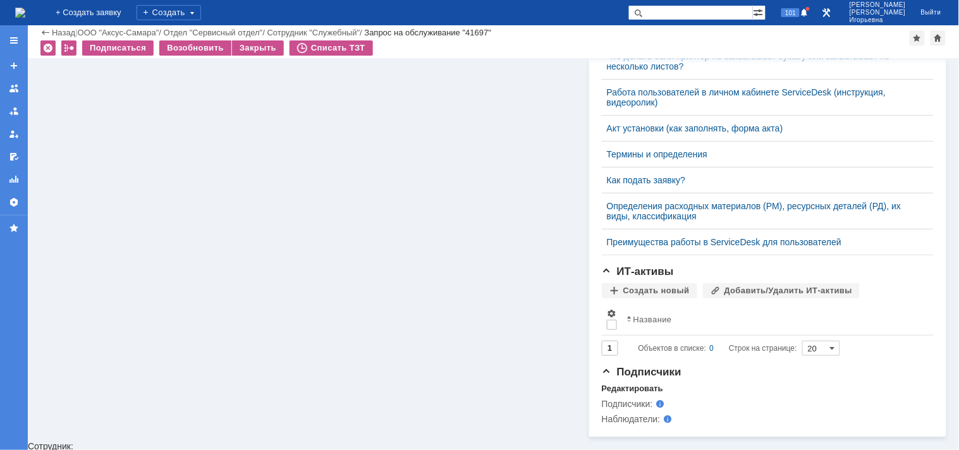
click at [25, 11] on img at bounding box center [20, 13] width 10 height 10
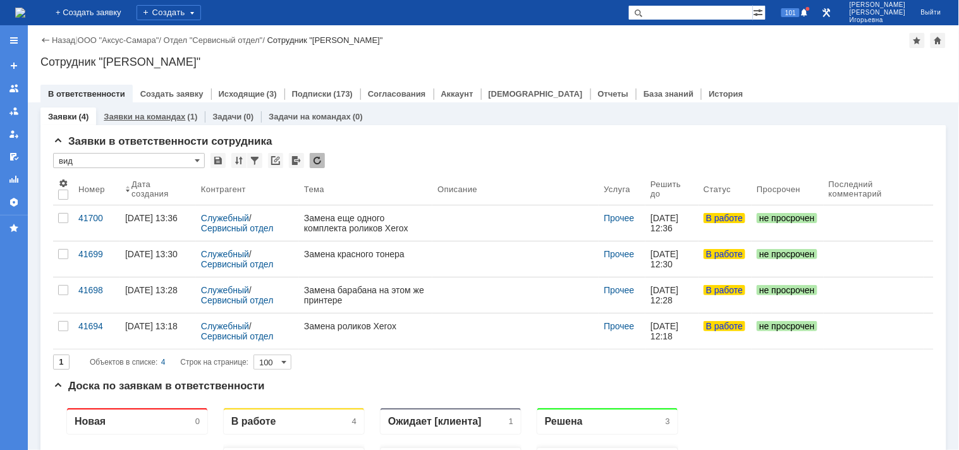
click at [159, 108] on div "Заявки на командах (1)" at bounding box center [150, 116] width 109 height 18
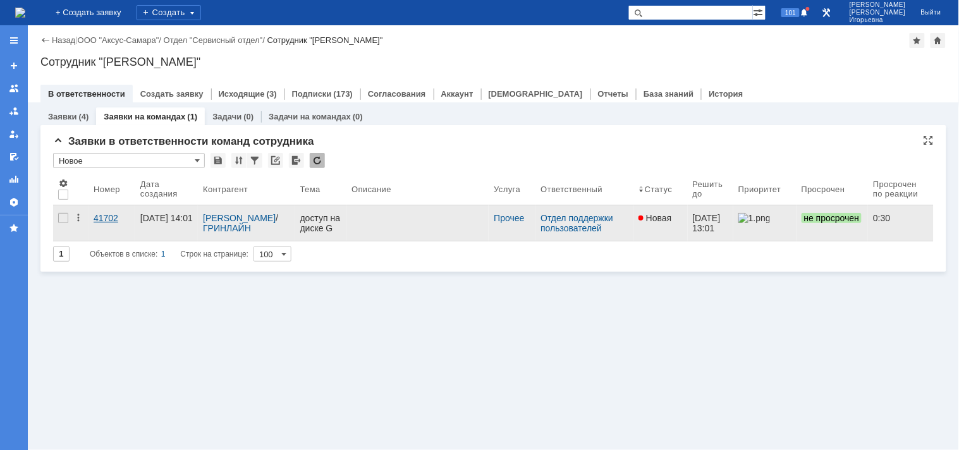
click at [100, 219] on div "41702" at bounding box center [112, 218] width 37 height 10
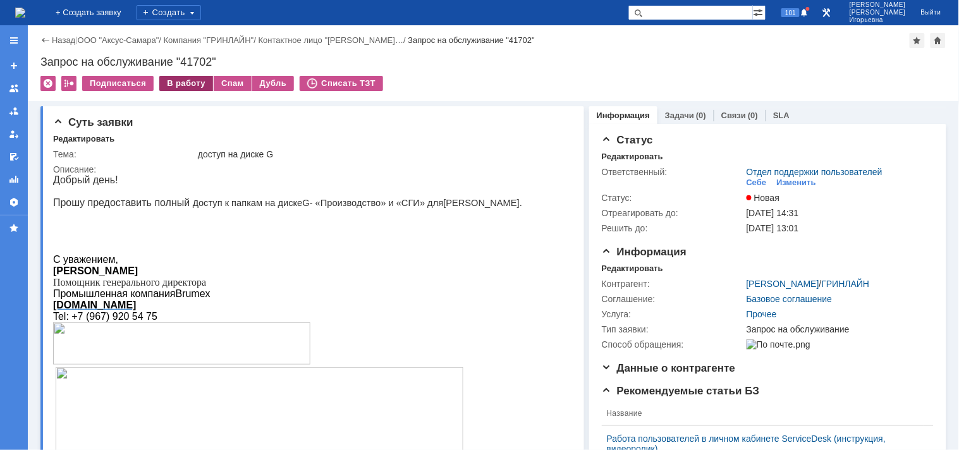
click at [183, 80] on div "В работу" at bounding box center [186, 83] width 54 height 15
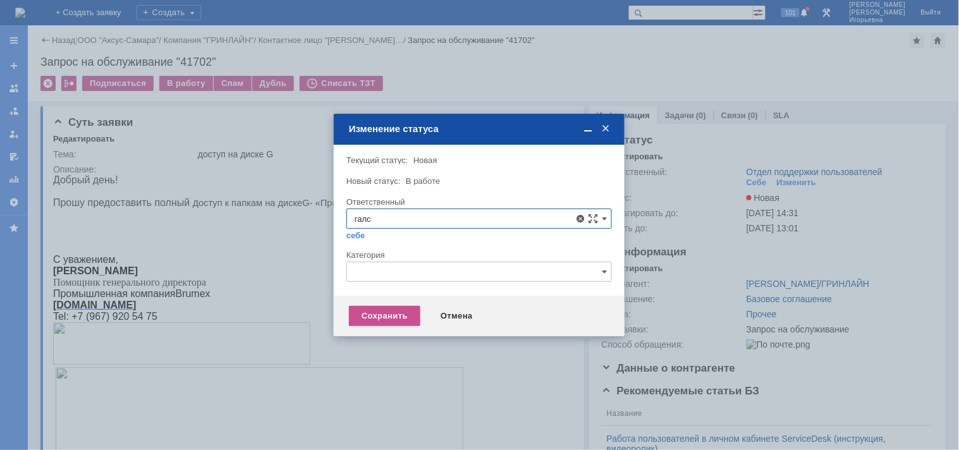
click at [415, 312] on span "Галстьян Степан Александрович" at bounding box center [479, 310] width 249 height 10
type input "Галстьян Степан Александрович"
click at [393, 310] on div "Сохранить" at bounding box center [384, 316] width 71 height 20
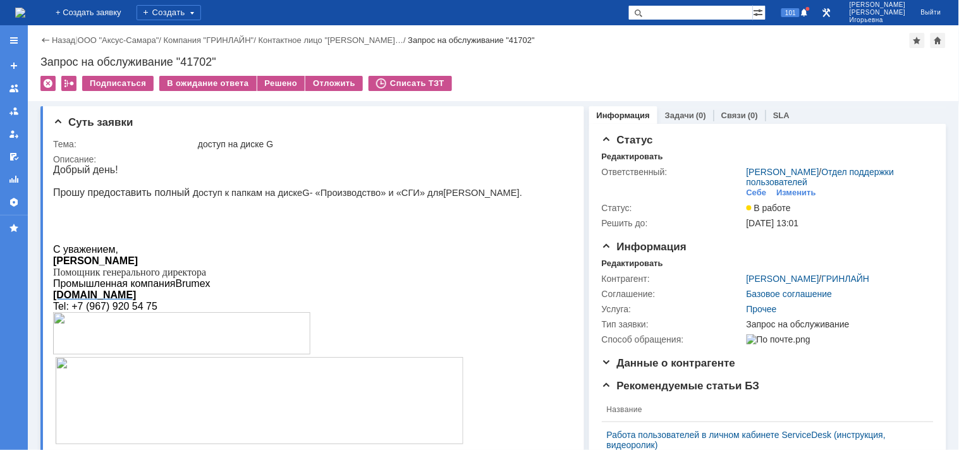
click at [194, 56] on div "Запрос на обслуживание "41702"" at bounding box center [493, 62] width 906 height 13
copy div "41702"
click at [25, 13] on img at bounding box center [20, 13] width 10 height 10
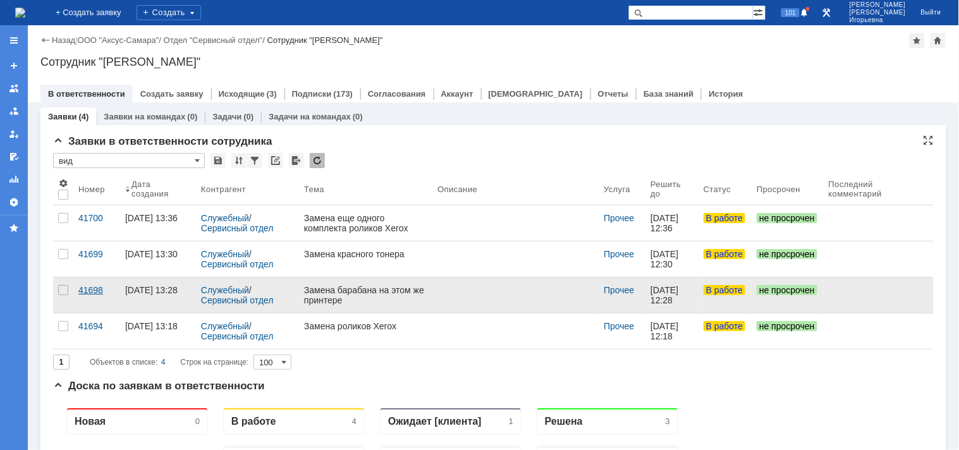
click at [91, 292] on div "41698" at bounding box center [96, 290] width 37 height 10
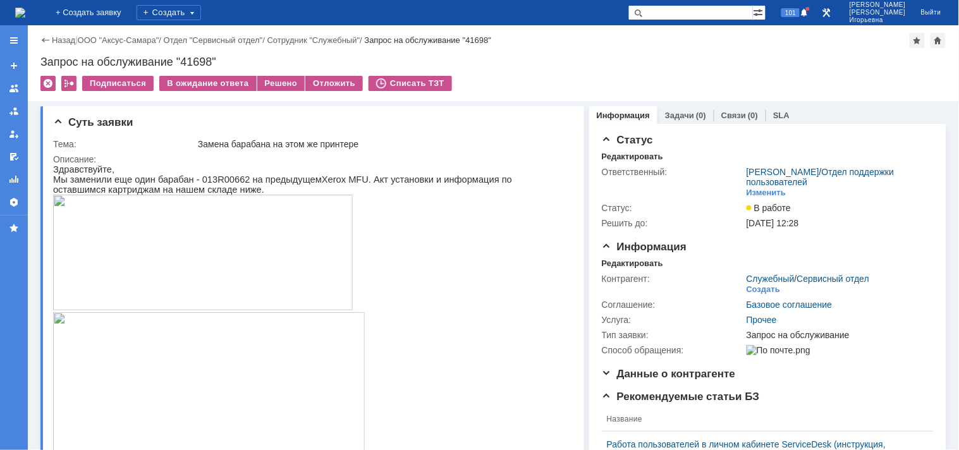
click at [199, 56] on div "Запрос на обслуживание "41698"" at bounding box center [493, 62] width 906 height 13
copy div "41698"
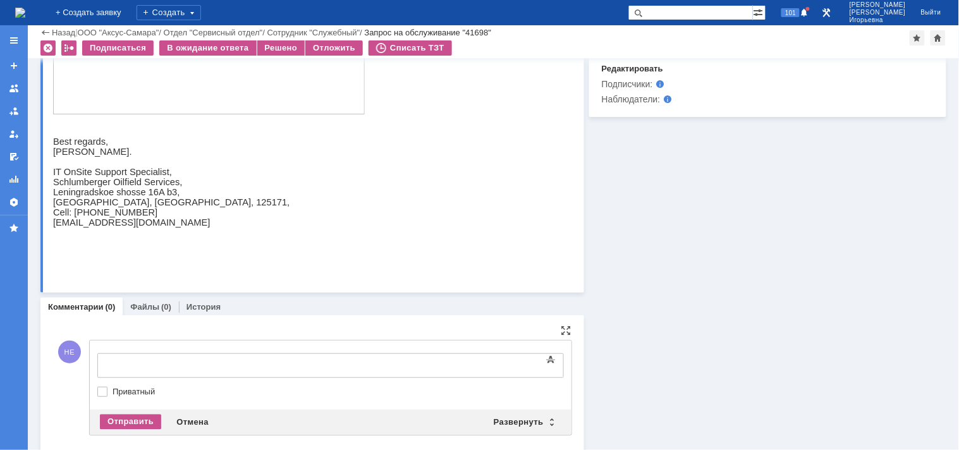
scroll to position [608, 0]
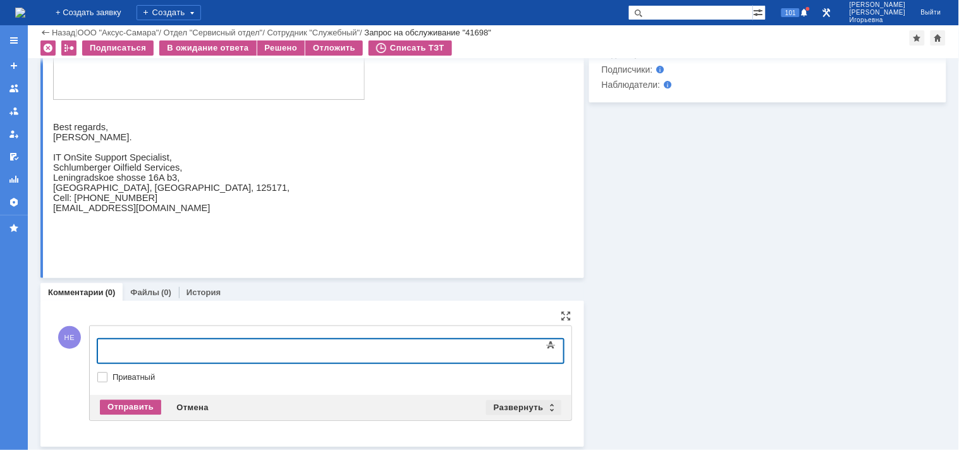
click at [546, 405] on div "Развернуть" at bounding box center [523, 407] width 75 height 15
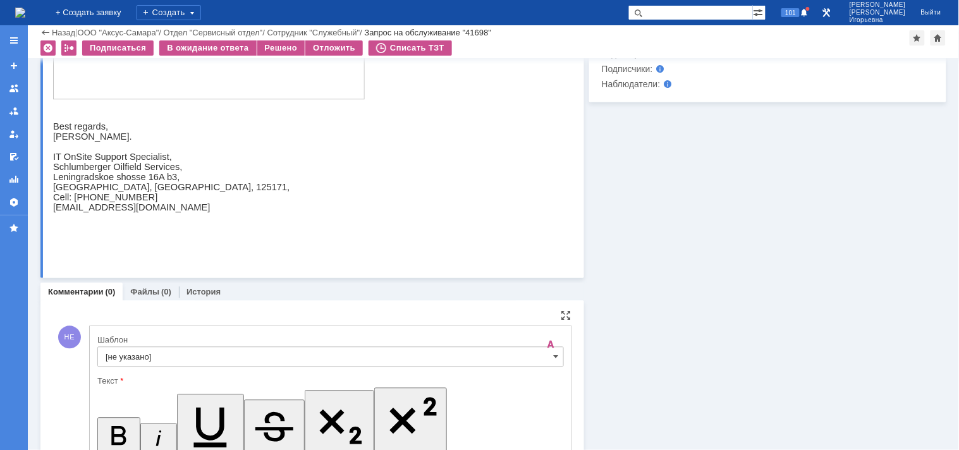
scroll to position [0, 0]
click at [554, 355] on span at bounding box center [556, 357] width 5 height 10
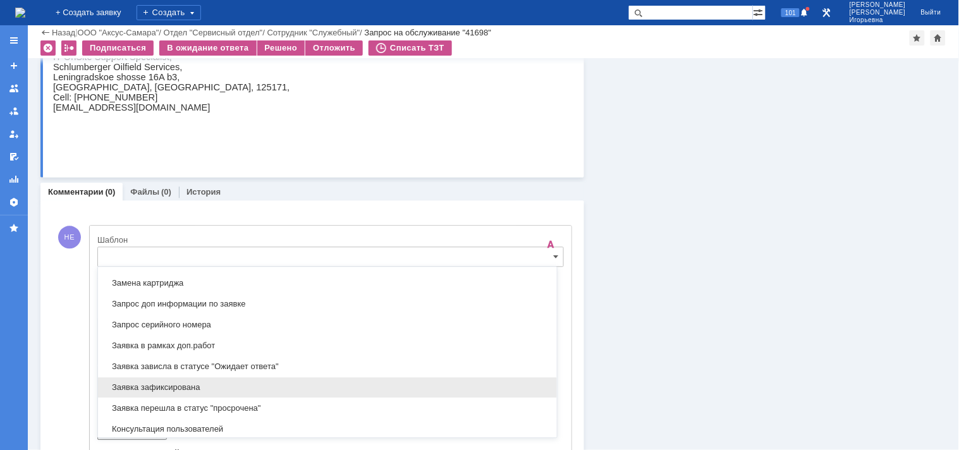
scroll to position [653, 0]
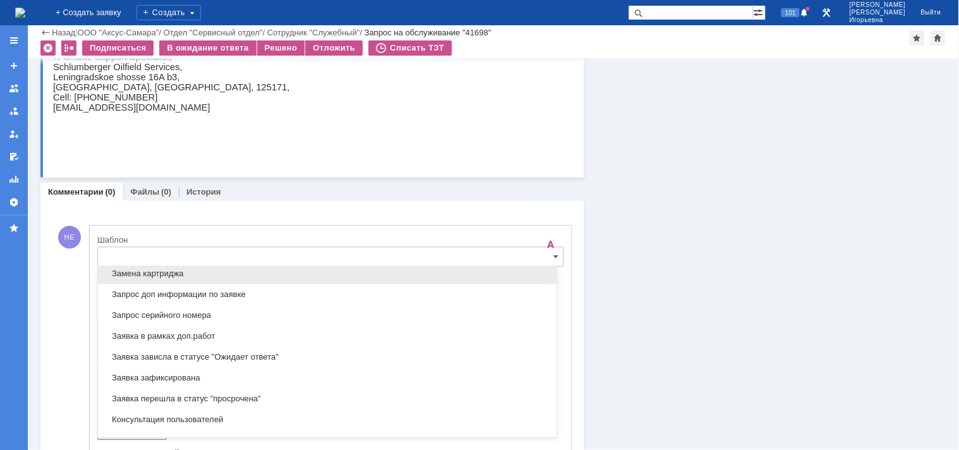
click at [139, 274] on span "Замена картриджа" at bounding box center [328, 274] width 444 height 10
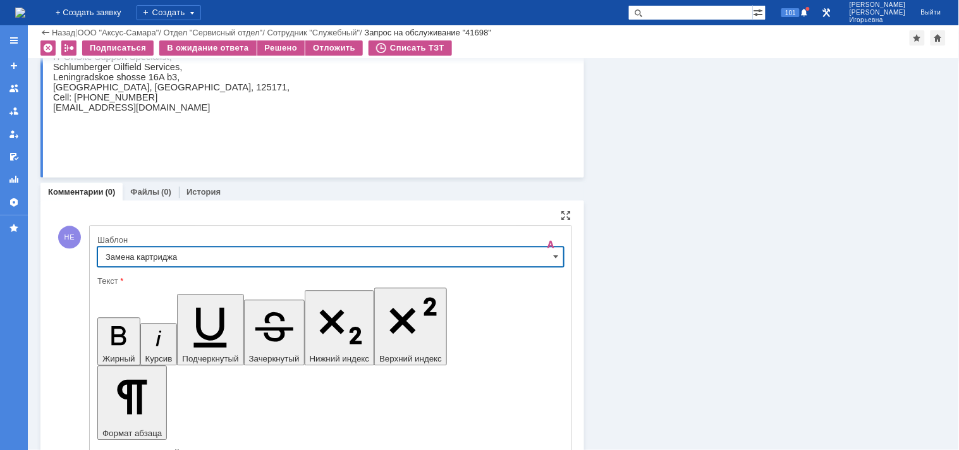
type input "Замена картриджа"
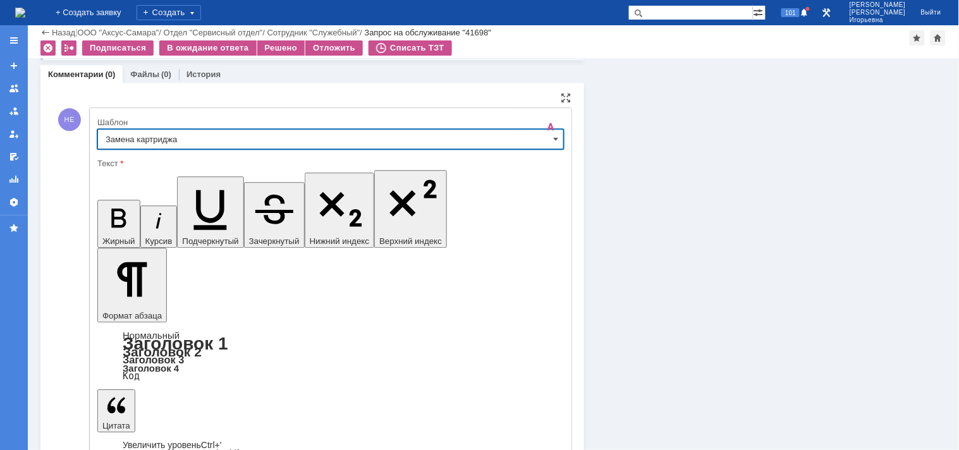
scroll to position [844, 0]
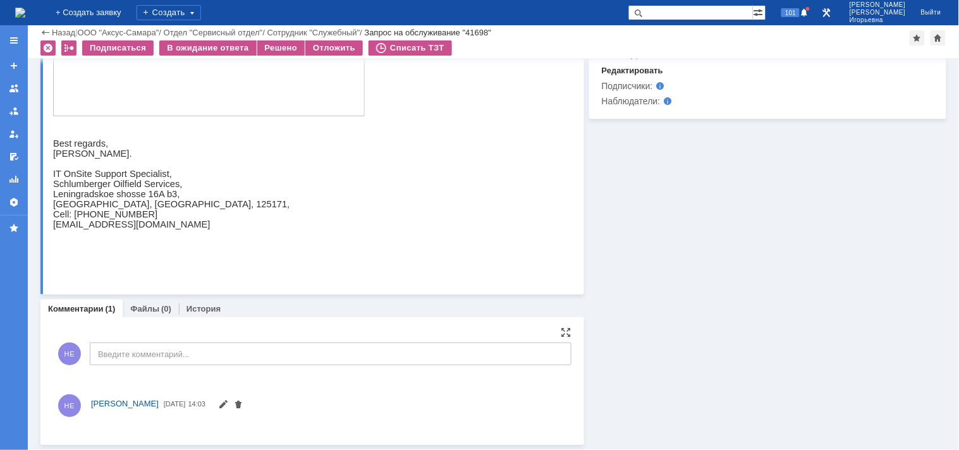
scroll to position [696, 0]
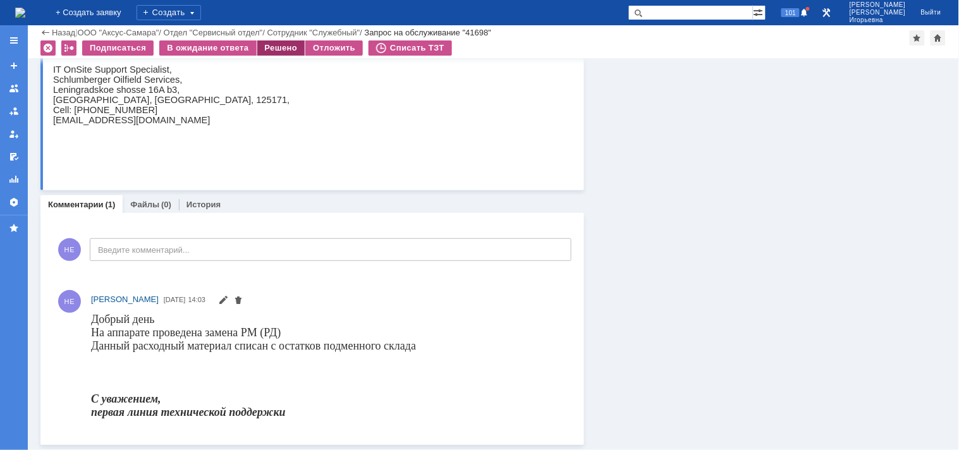
click at [269, 52] on div "Решено" at bounding box center [281, 47] width 48 height 15
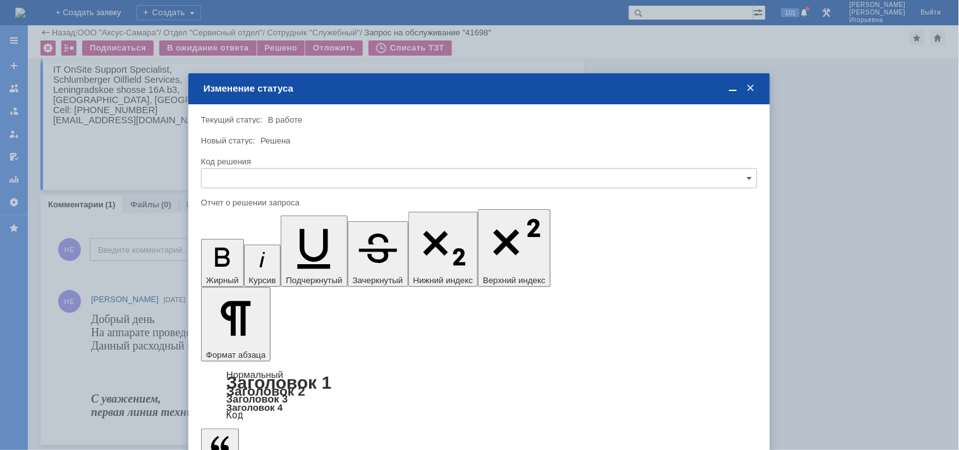
scroll to position [0, 0]
click at [235, 173] on input "text" at bounding box center [479, 178] width 556 height 20
click at [219, 262] on span "Решено" at bounding box center [479, 264] width 540 height 10
type input "Решено"
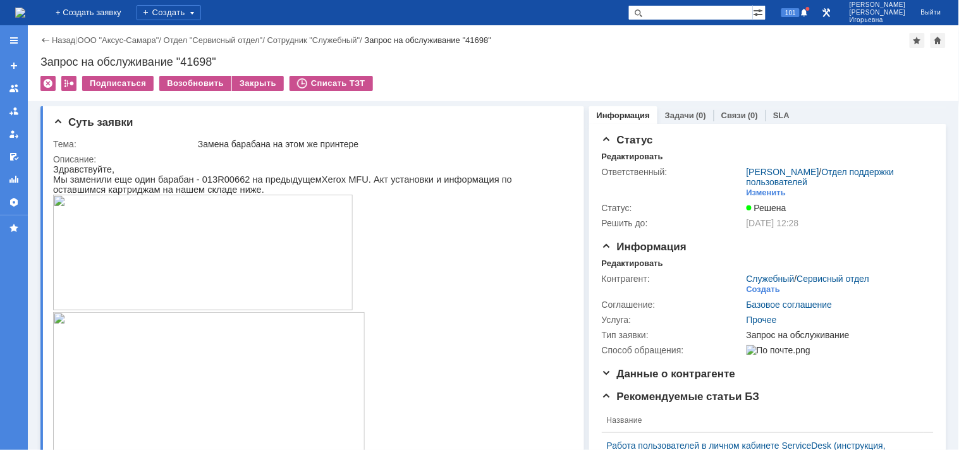
click at [25, 11] on img at bounding box center [20, 13] width 10 height 10
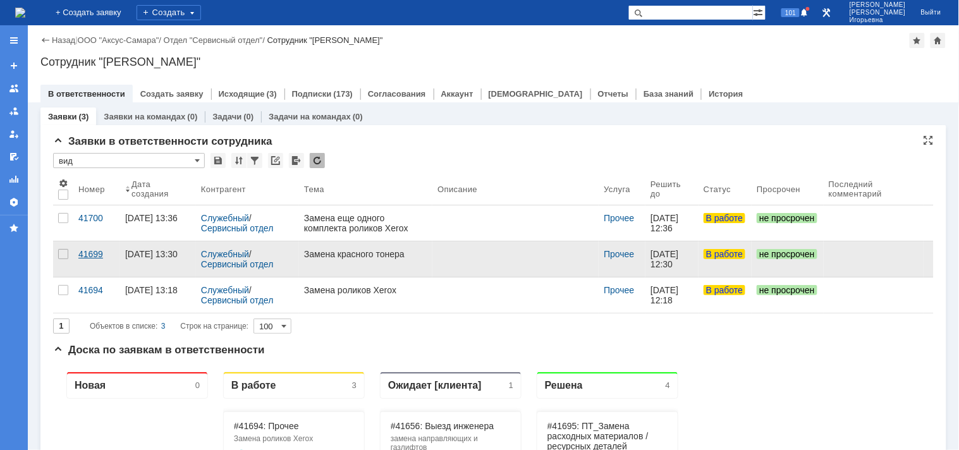
click at [91, 255] on div "41699" at bounding box center [96, 254] width 37 height 10
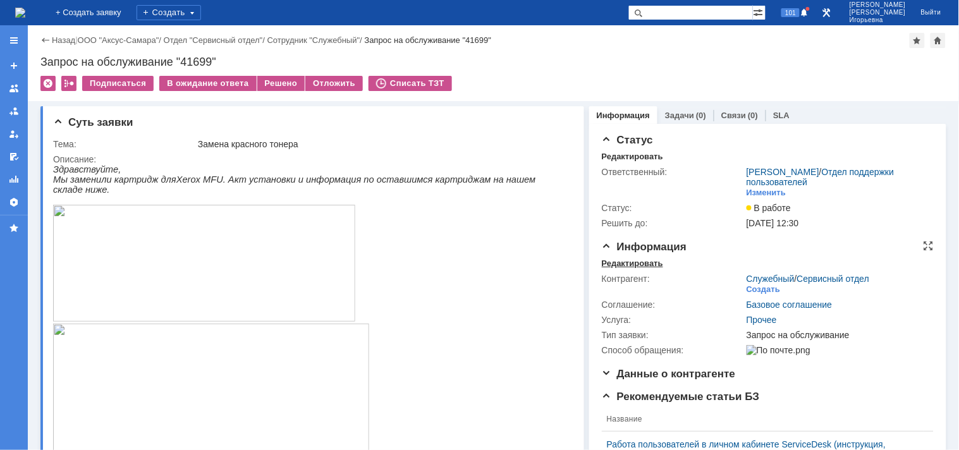
click at [621, 260] on div "Редактировать" at bounding box center [632, 264] width 61 height 10
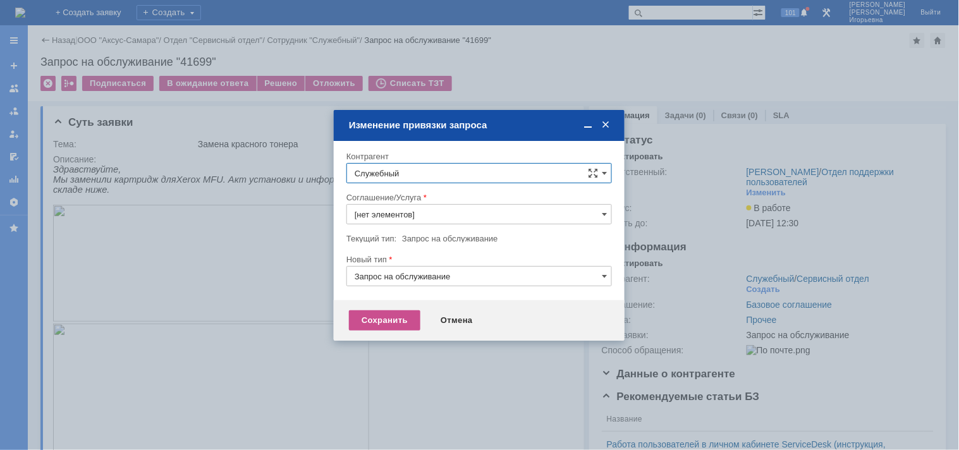
type input "Прочее"
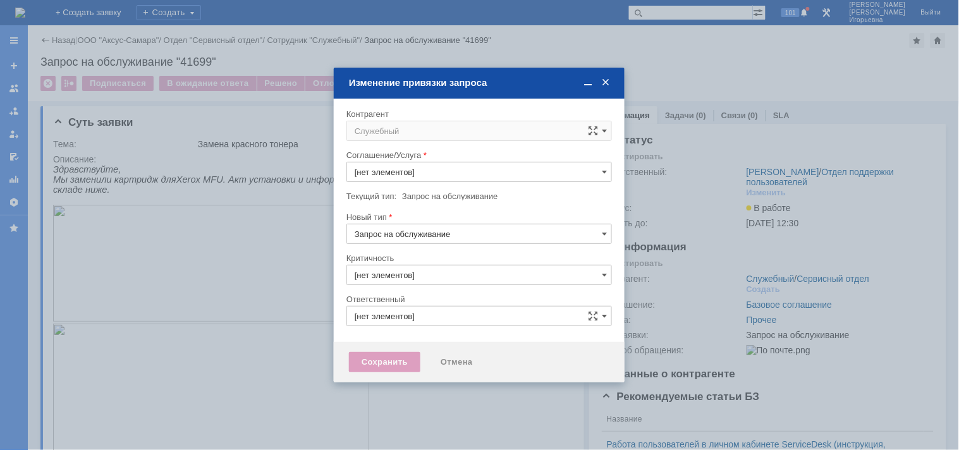
type input "3. Низкая"
type input "Носенкова Елена Игорьевна"
type input "Прочее"
type input "[не указано]"
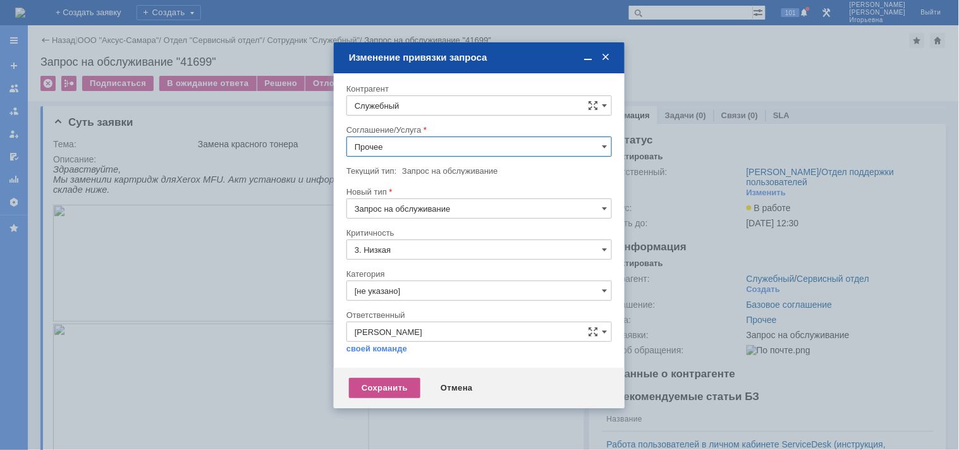
click at [409, 100] on input "Служебный" at bounding box center [479, 105] width 266 height 20
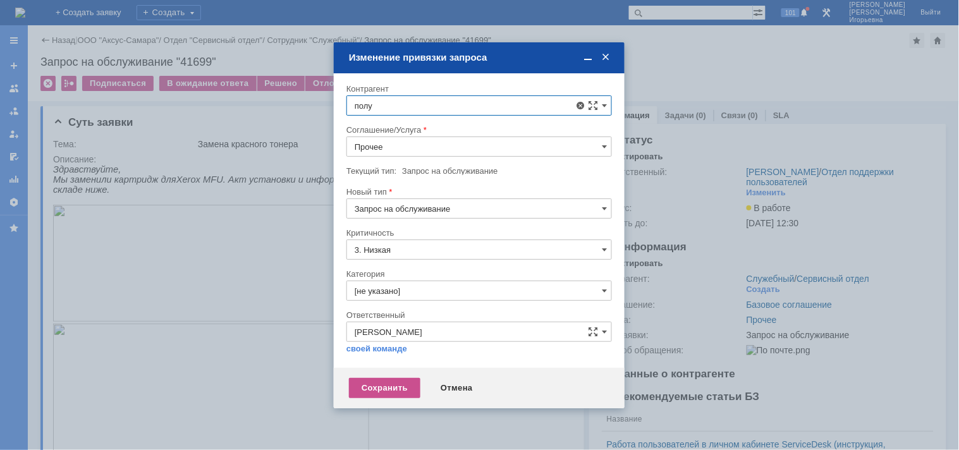
click at [418, 302] on span "[PERSON_NAME]" at bounding box center [419, 302] width 68 height 9
type input "[PERSON_NAME]"
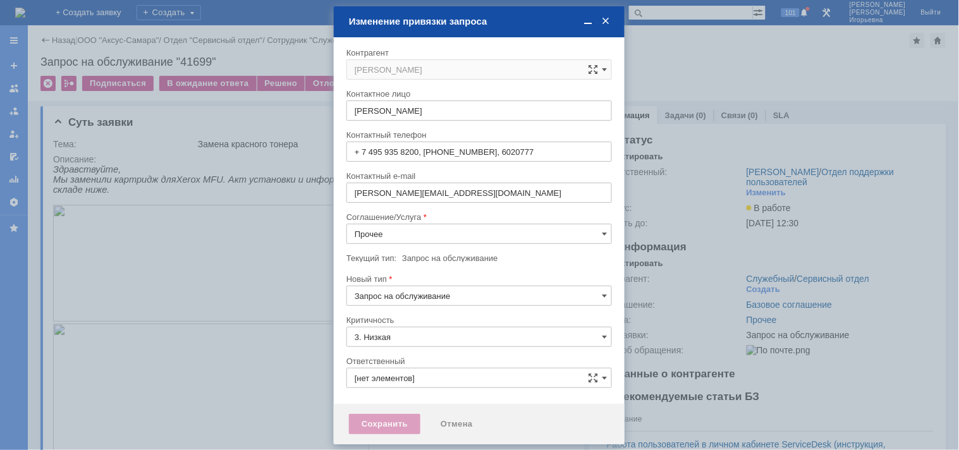
type input "Носенкова Елена Игорьевна"
type input "[не указано]"
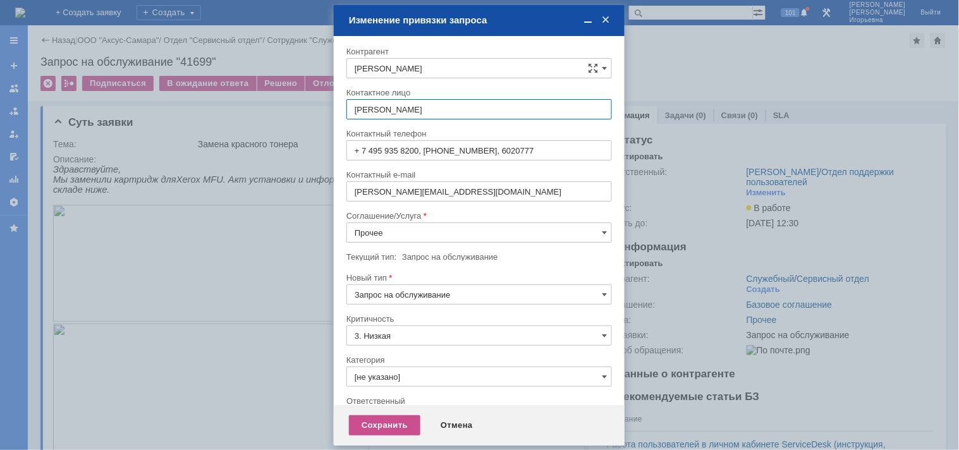
click at [400, 234] on input "Прочее" at bounding box center [479, 233] width 266 height 20
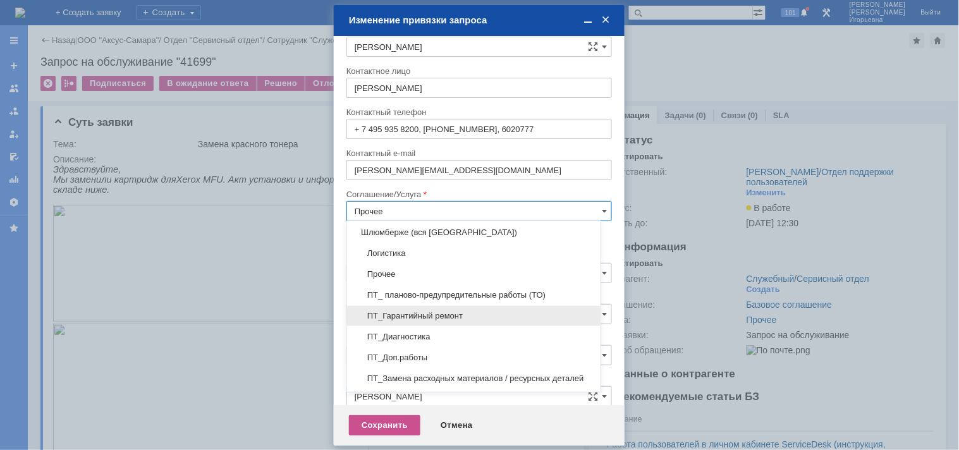
scroll to position [472, 0]
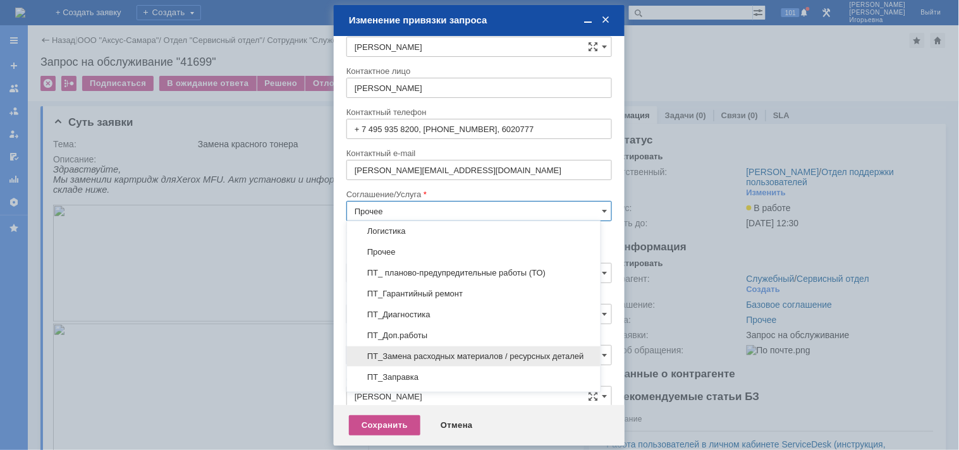
click at [406, 362] on span "ПТ_Замена расходных материалов / ресурсных деталей" at bounding box center [474, 357] width 238 height 10
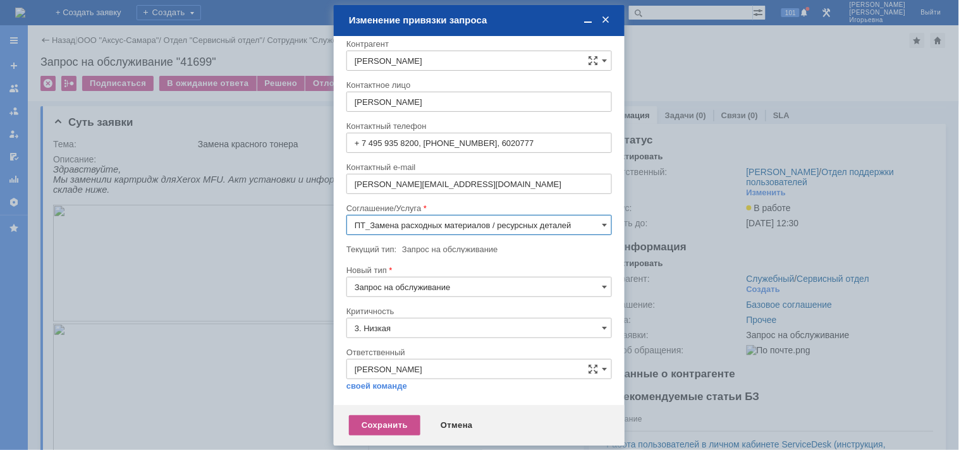
scroll to position [7, 0]
type input "ПТ_Замена расходных материалов / ресурсных деталей"
click at [365, 424] on div "Сохранить" at bounding box center [384, 425] width 71 height 20
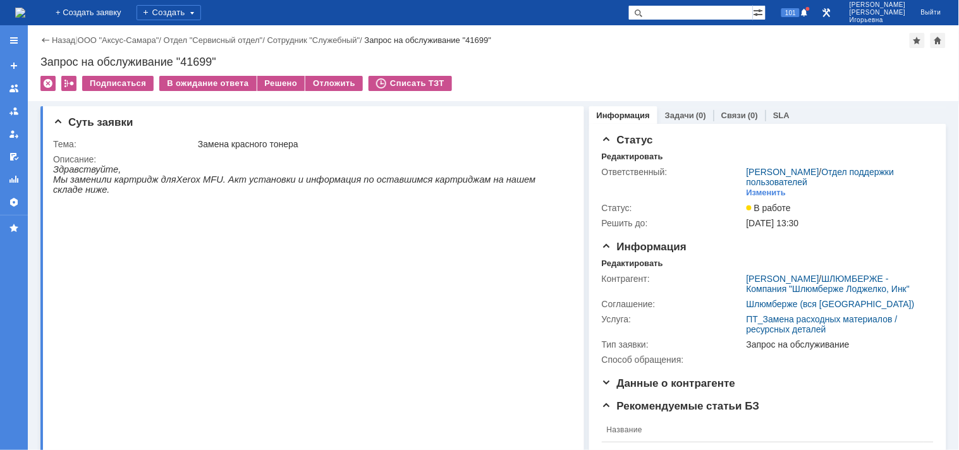
scroll to position [0, 0]
click at [193, 59] on div "Запрос на обслуживание "41699"" at bounding box center [493, 62] width 906 height 13
copy div "41699"
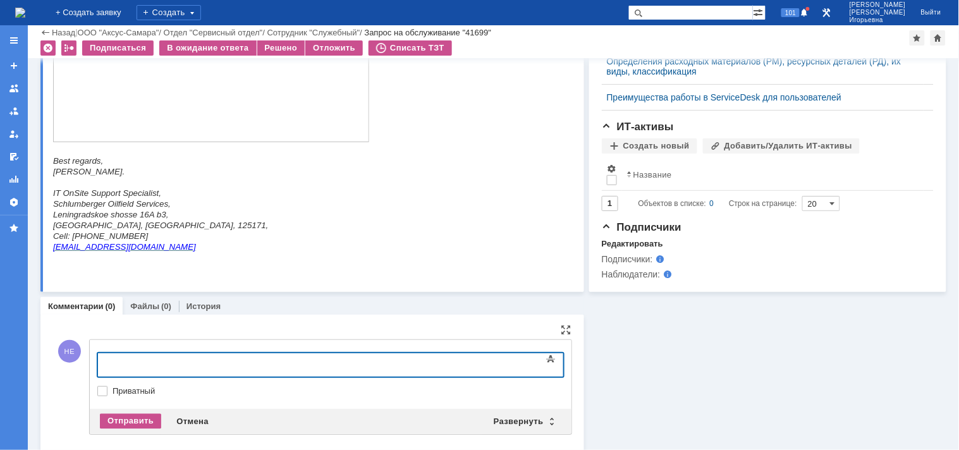
scroll to position [592, 0]
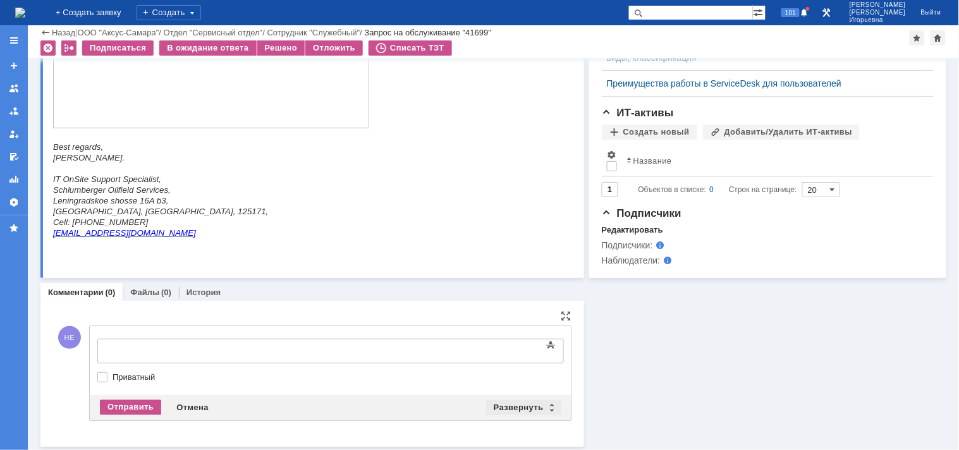
click at [547, 403] on div "Развернуть" at bounding box center [523, 407] width 75 height 15
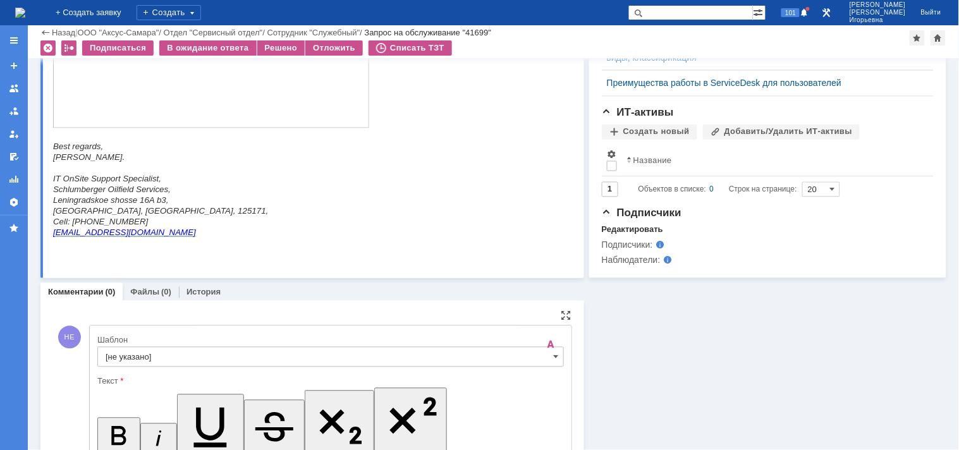
scroll to position [0, 0]
click at [554, 357] on span at bounding box center [556, 357] width 5 height 10
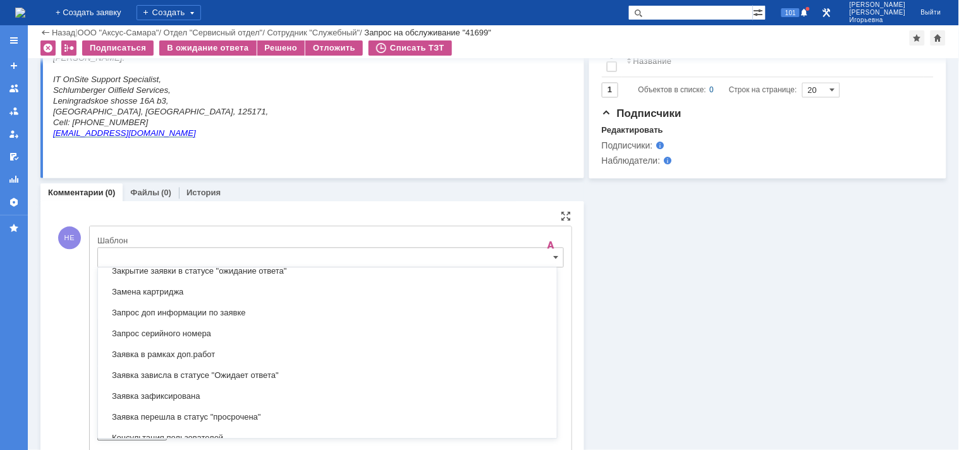
scroll to position [653, 0]
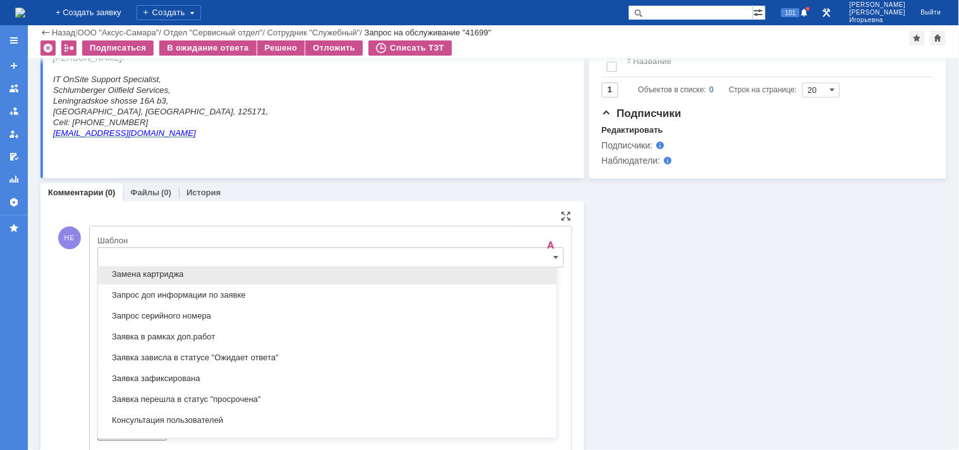
click at [144, 278] on span "Замена картриджа" at bounding box center [328, 274] width 444 height 10
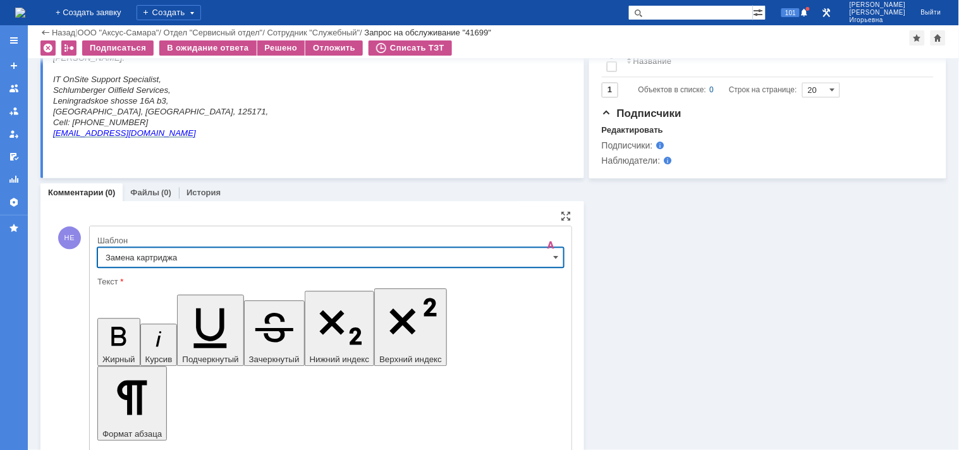
type input "Замена картриджа"
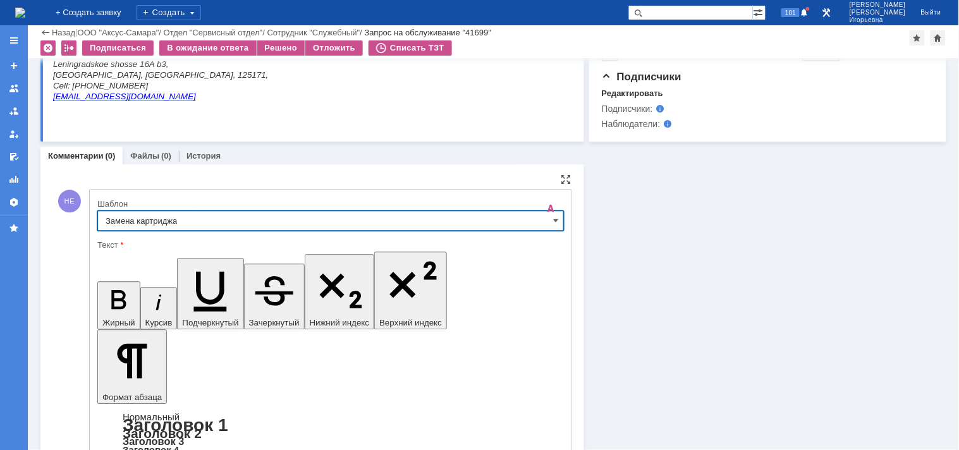
scroll to position [829, 0]
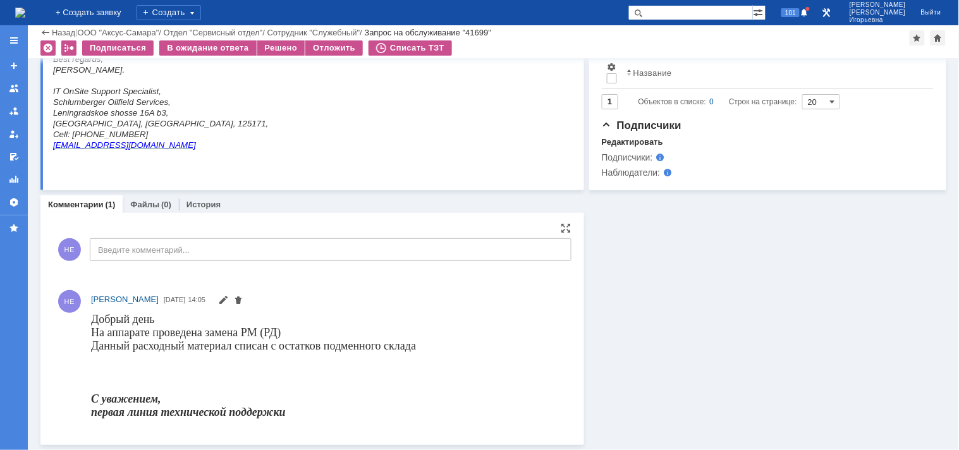
scroll to position [0, 0]
click at [274, 45] on div "Решено" at bounding box center [281, 47] width 48 height 15
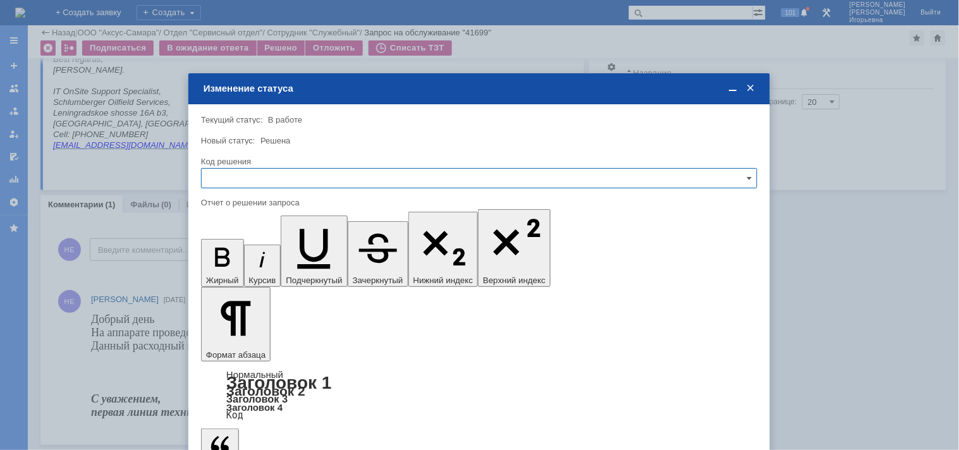
click at [232, 178] on input "text" at bounding box center [479, 178] width 556 height 20
click at [231, 266] on span "Решено" at bounding box center [479, 264] width 540 height 10
type input "Решено"
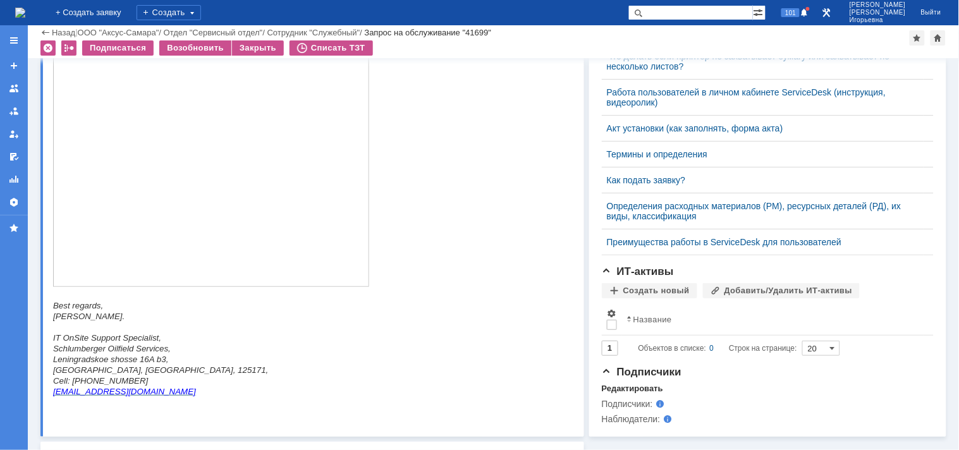
scroll to position [526, 0]
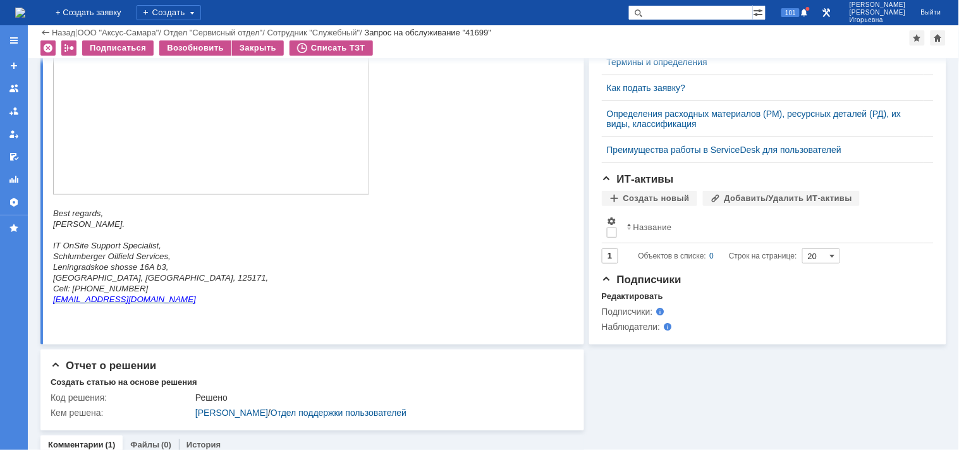
click at [25, 11] on img at bounding box center [20, 13] width 10 height 10
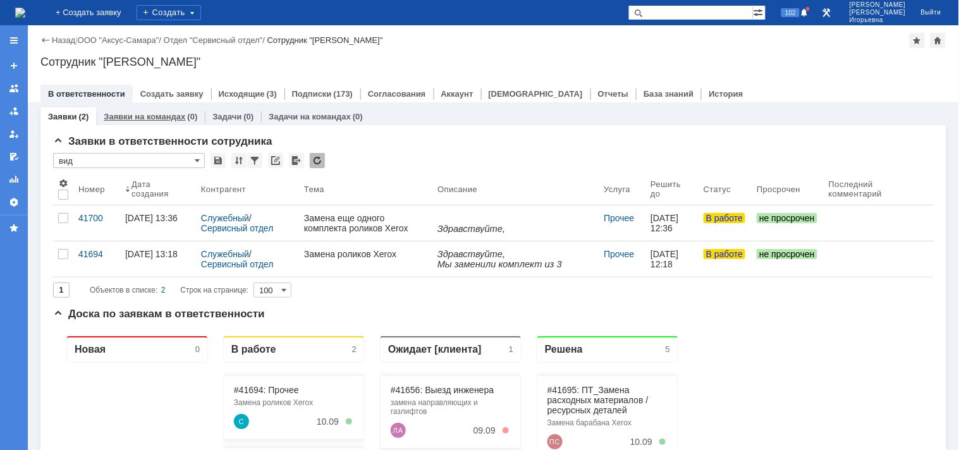
click at [144, 112] on link "Заявки на командах" at bounding box center [145, 116] width 82 height 9
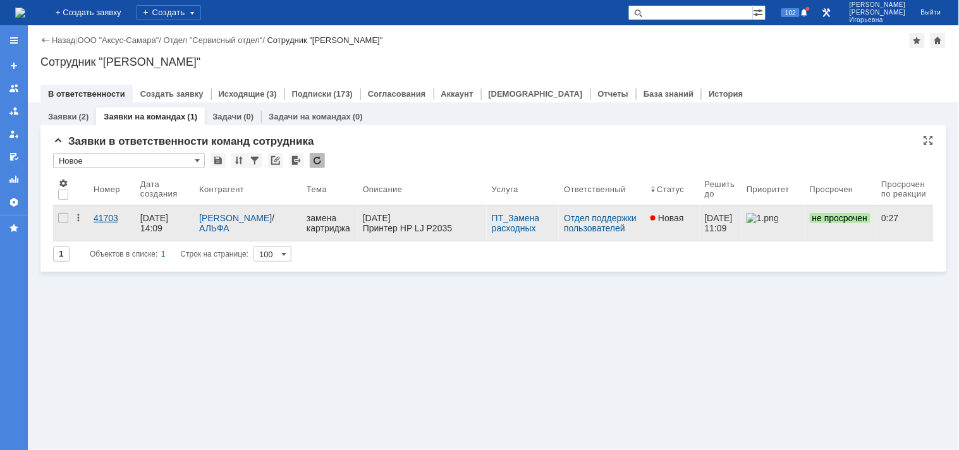
click at [98, 219] on div "41703" at bounding box center [112, 218] width 37 height 10
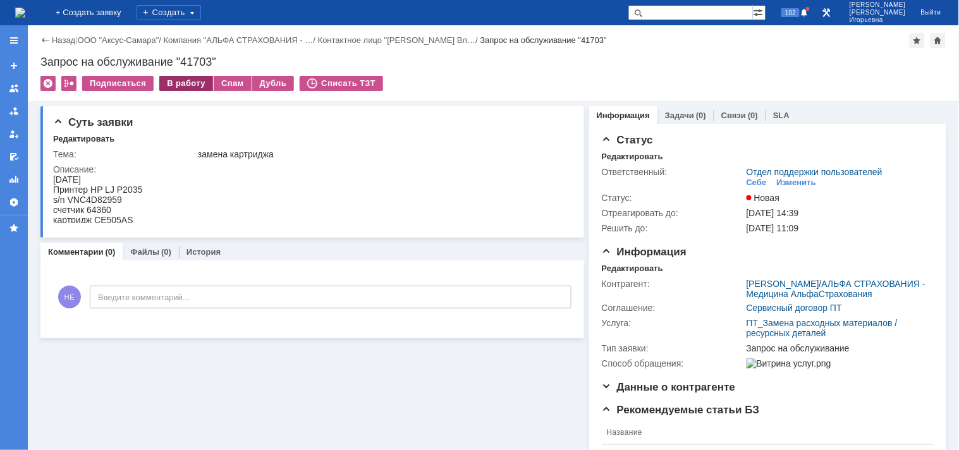
click at [194, 85] on div "В работу" at bounding box center [186, 83] width 54 height 15
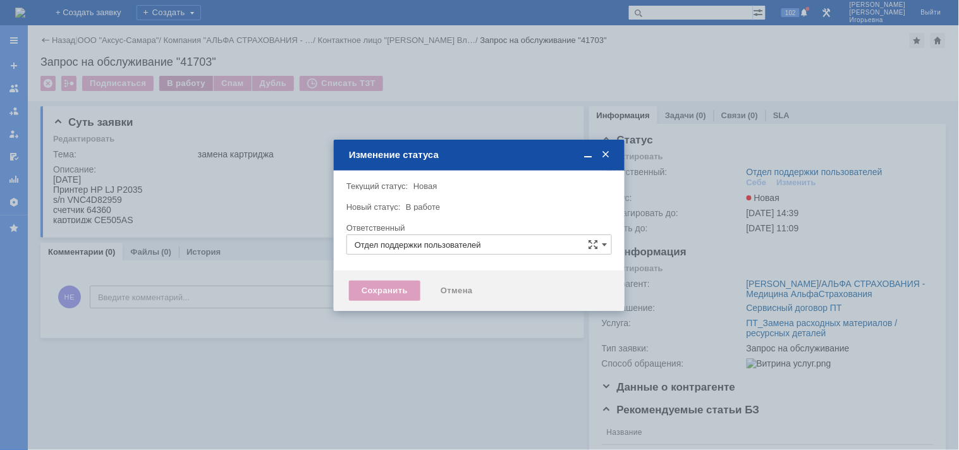
type input "Носенкова Елена Игорьевна"
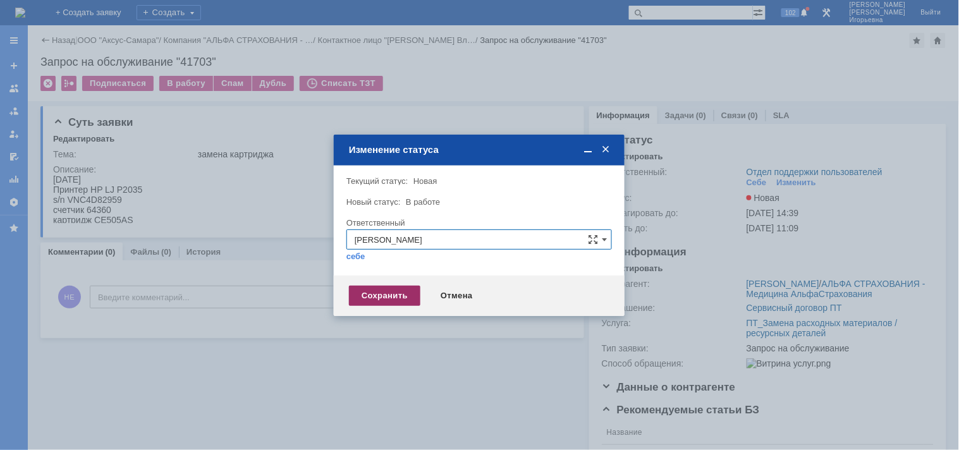
click at [369, 295] on div "Сохранить" at bounding box center [384, 296] width 71 height 20
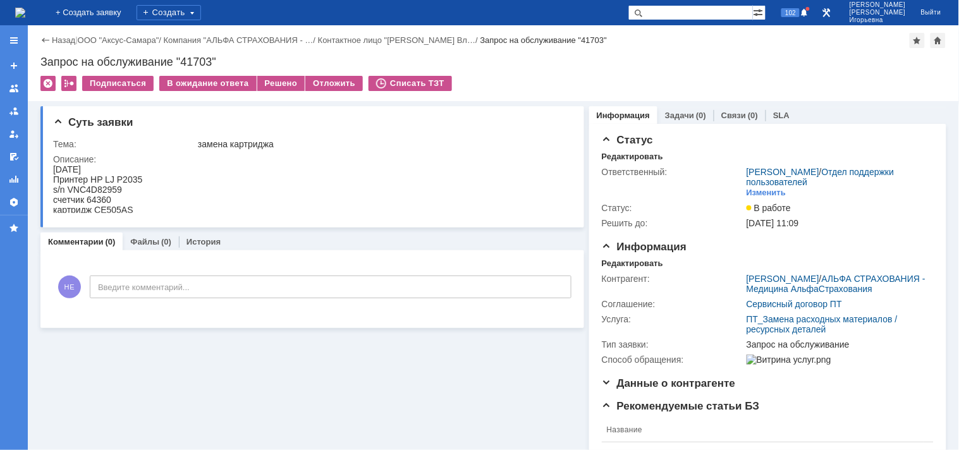
click at [25, 17] on img at bounding box center [20, 13] width 10 height 10
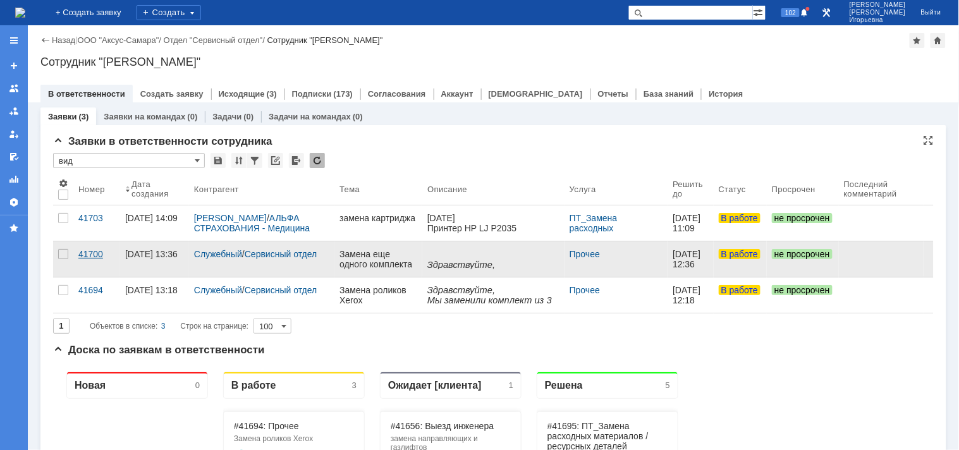
click at [94, 255] on div "41700" at bounding box center [96, 254] width 37 height 10
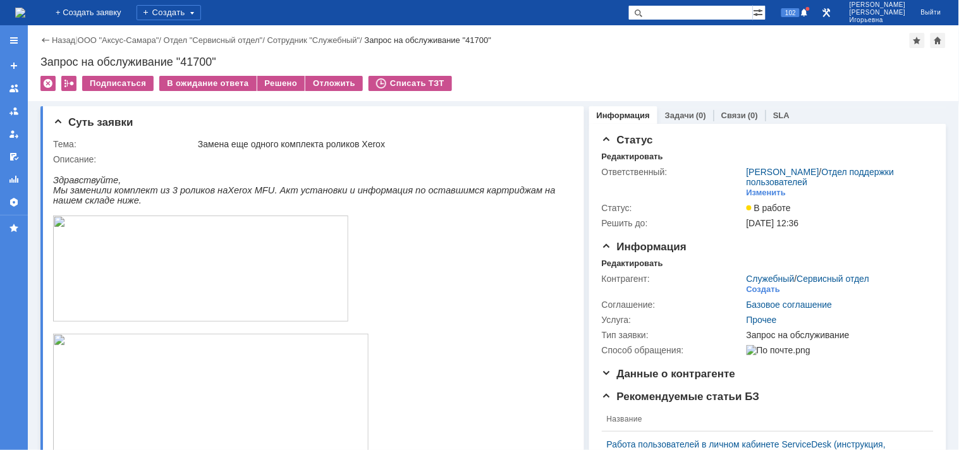
click at [25, 9] on img at bounding box center [20, 13] width 10 height 10
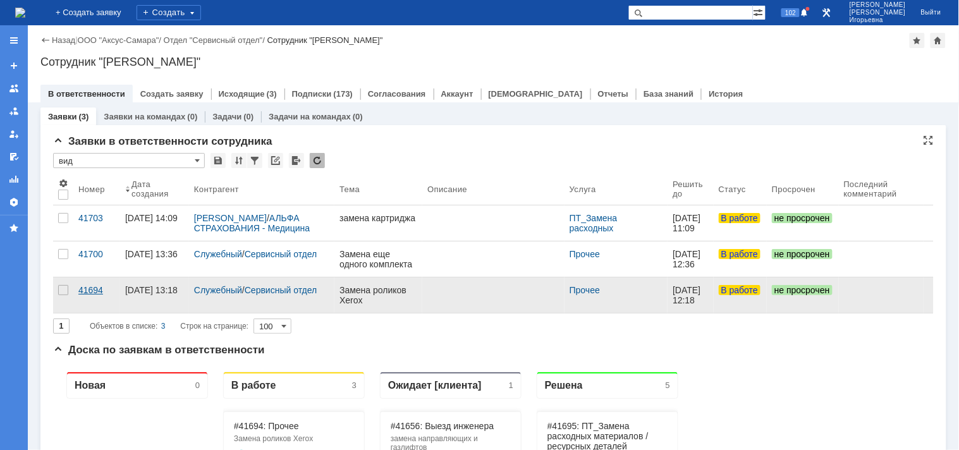
click at [91, 288] on div "41694" at bounding box center [96, 290] width 37 height 10
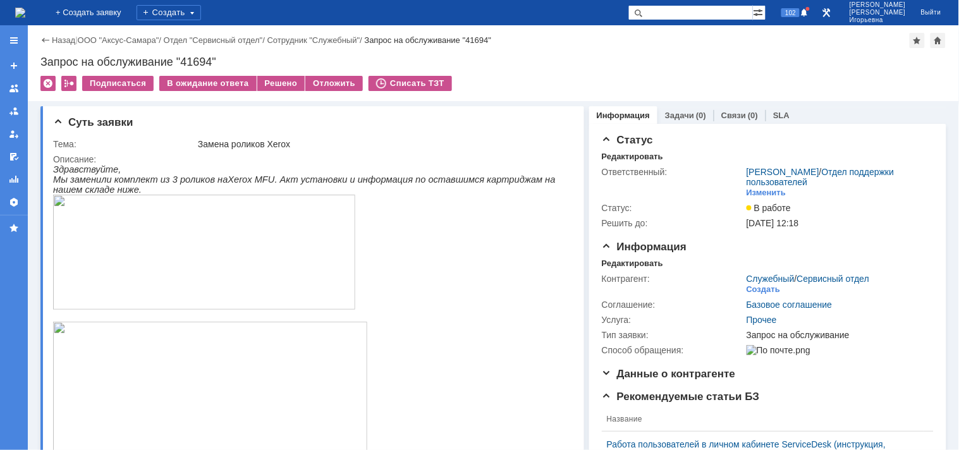
click at [23, 9] on img at bounding box center [20, 13] width 10 height 10
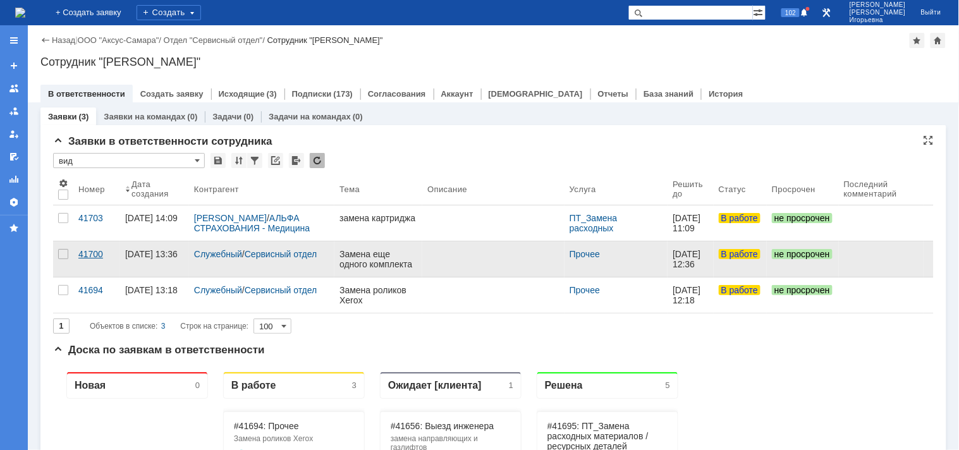
click at [97, 253] on div "41700" at bounding box center [96, 254] width 37 height 10
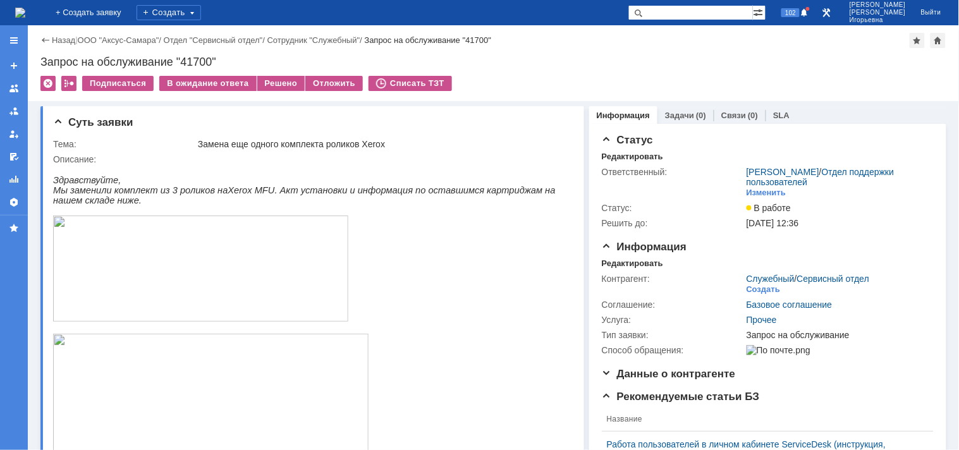
click at [209, 57] on div "Запрос на обслуживание "41700"" at bounding box center [493, 62] width 906 height 13
copy div "41700"
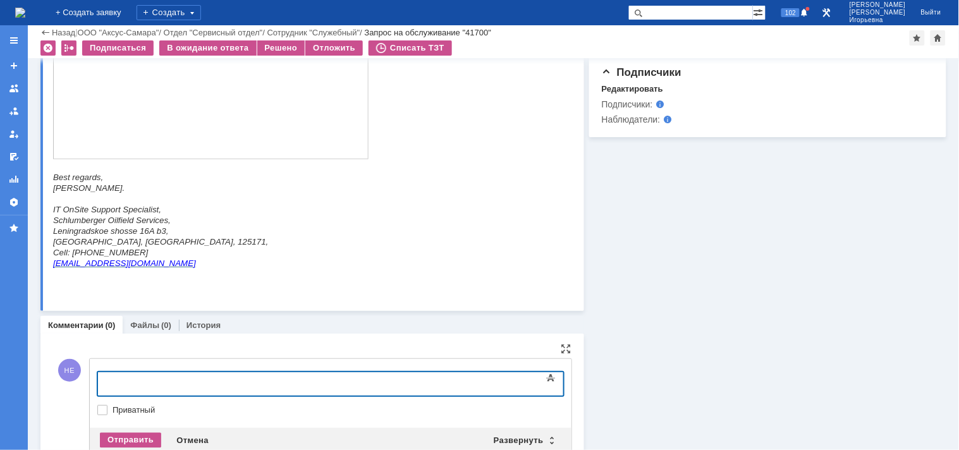
scroll to position [606, 0]
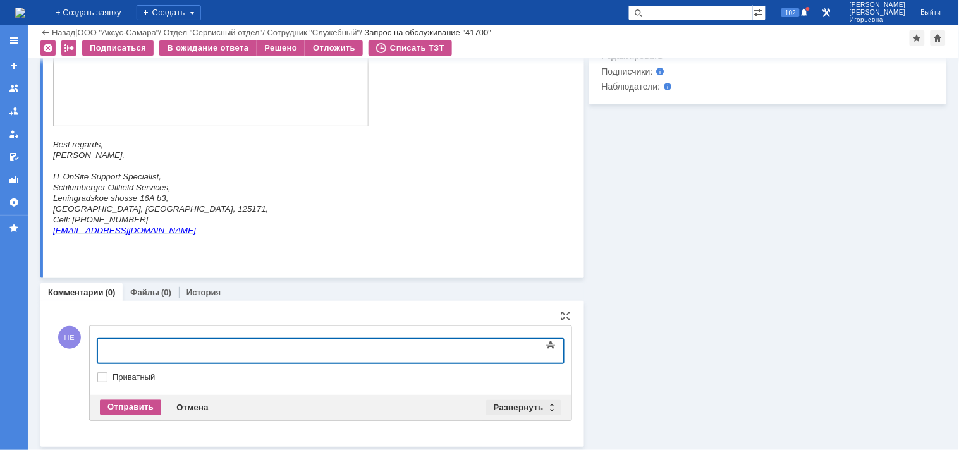
click at [546, 407] on div "Развернуть" at bounding box center [523, 407] width 75 height 15
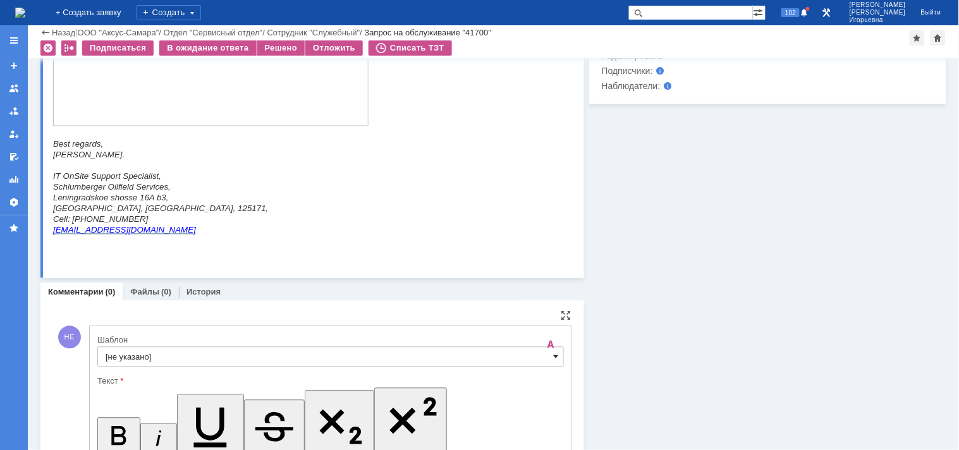
scroll to position [0, 0]
click at [554, 357] on span at bounding box center [556, 357] width 5 height 10
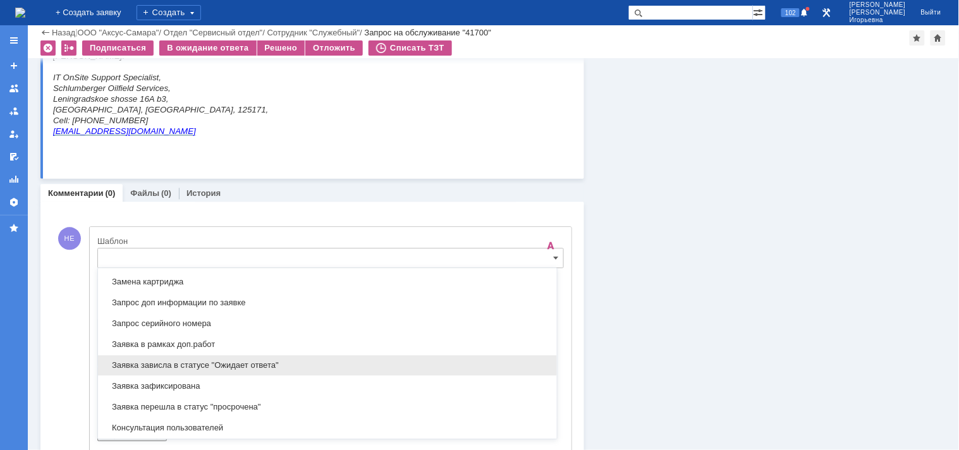
scroll to position [653, 0]
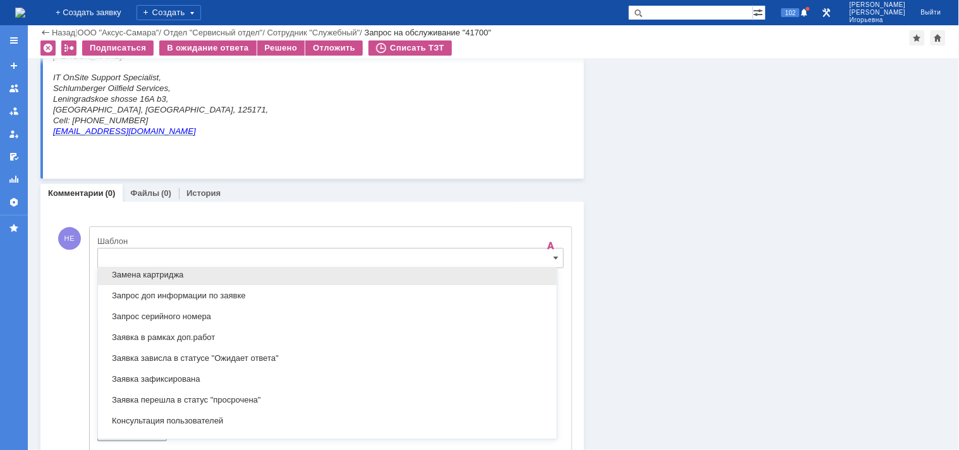
click at [149, 283] on div "Замена картриджа" at bounding box center [327, 275] width 459 height 20
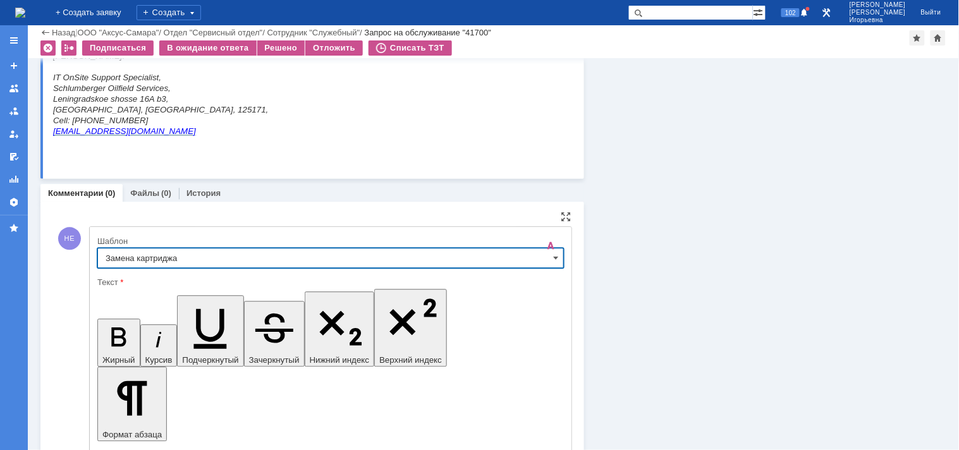
type input "Замена картриджа"
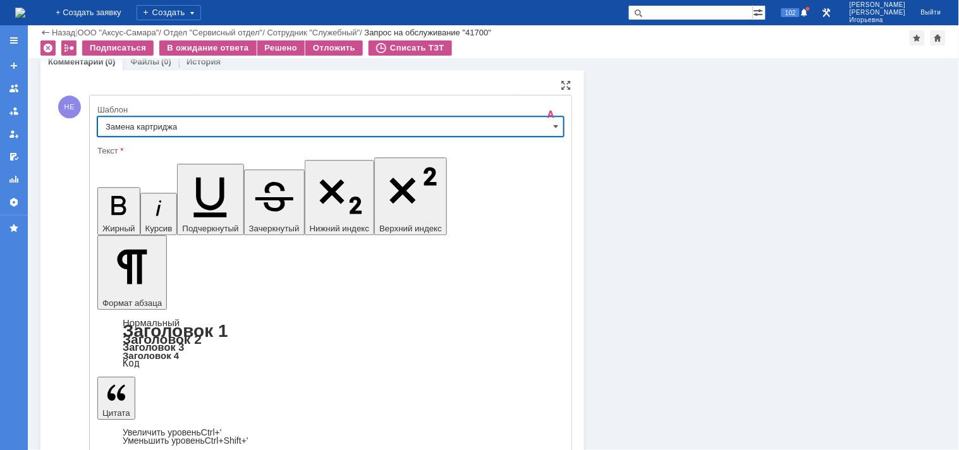
scroll to position [842, 0]
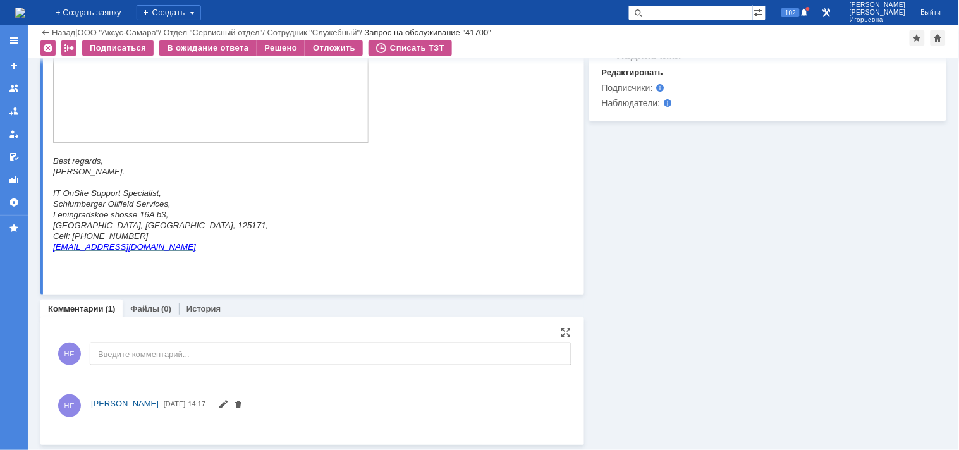
scroll to position [694, 0]
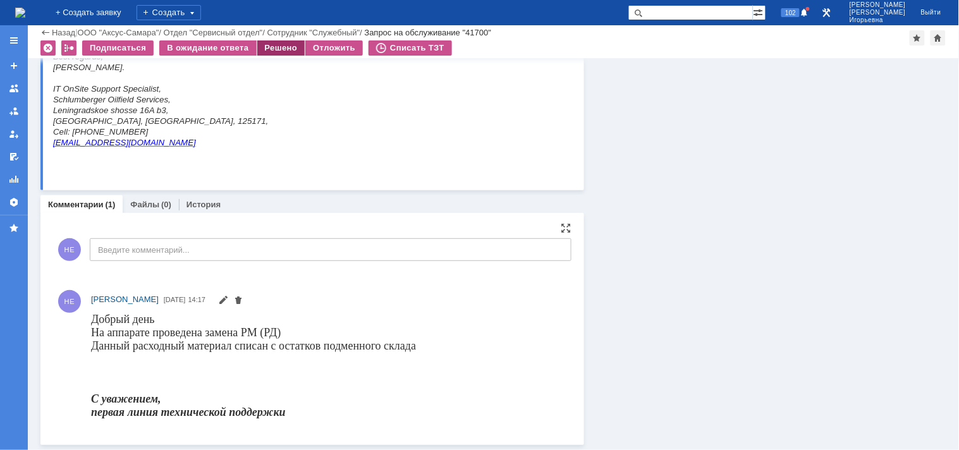
click at [281, 52] on div "Решено" at bounding box center [281, 47] width 48 height 15
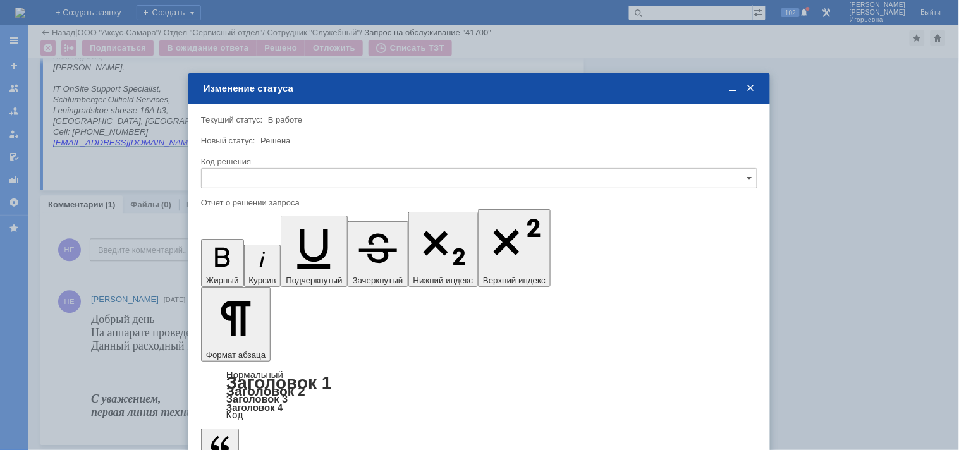
scroll to position [0, 0]
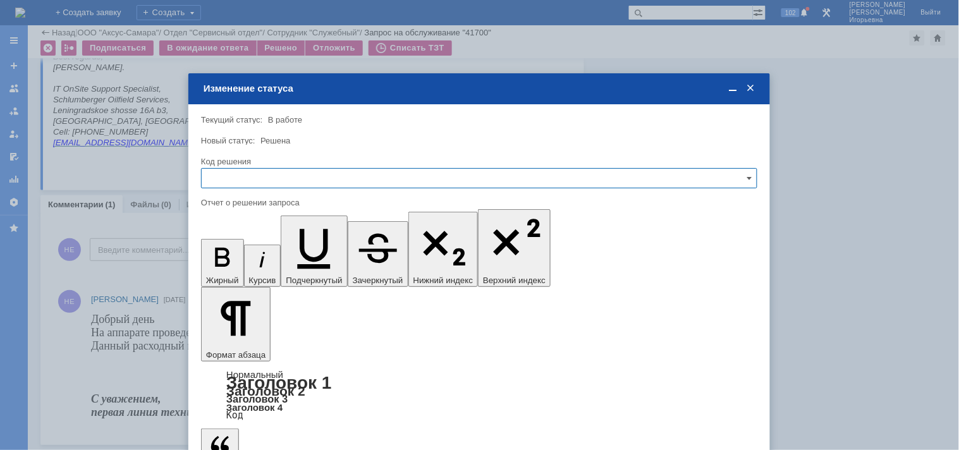
click at [247, 173] on input "text" at bounding box center [479, 178] width 556 height 20
click at [228, 256] on div "Решено" at bounding box center [479, 264] width 555 height 20
type input "Решено"
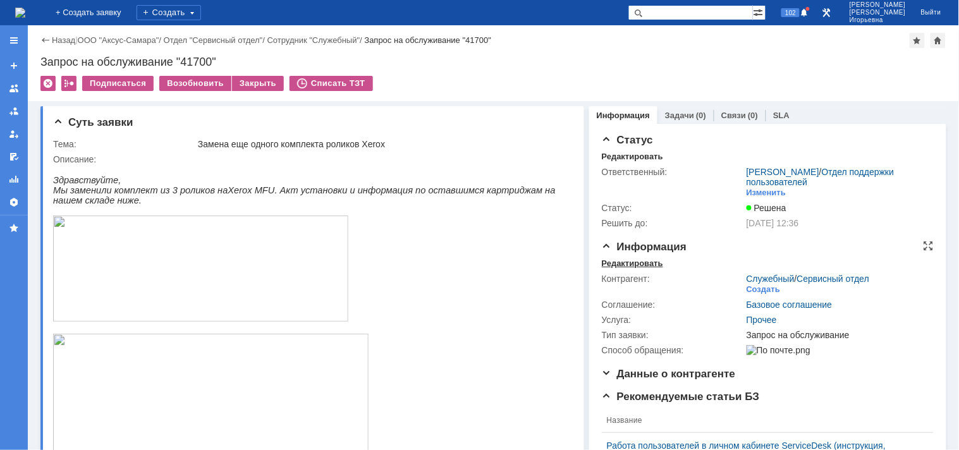
click at [621, 266] on div "Редактировать" at bounding box center [632, 264] width 61 height 10
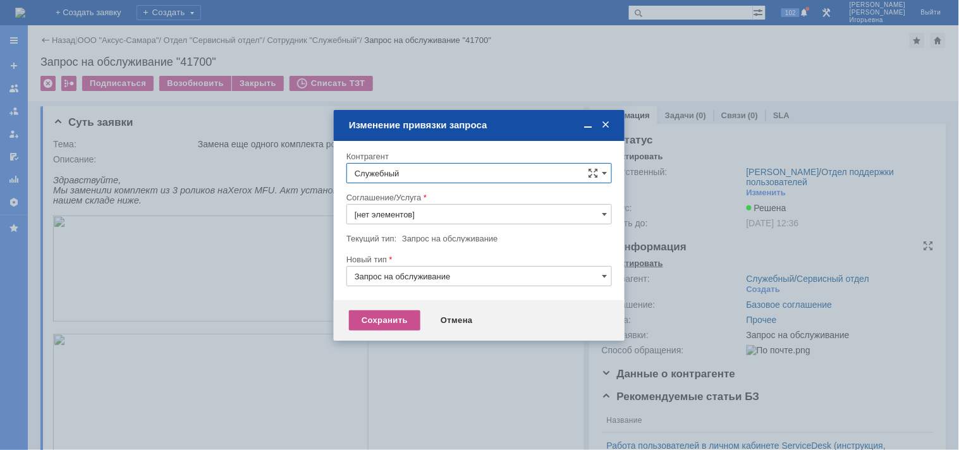
type input "Прочее"
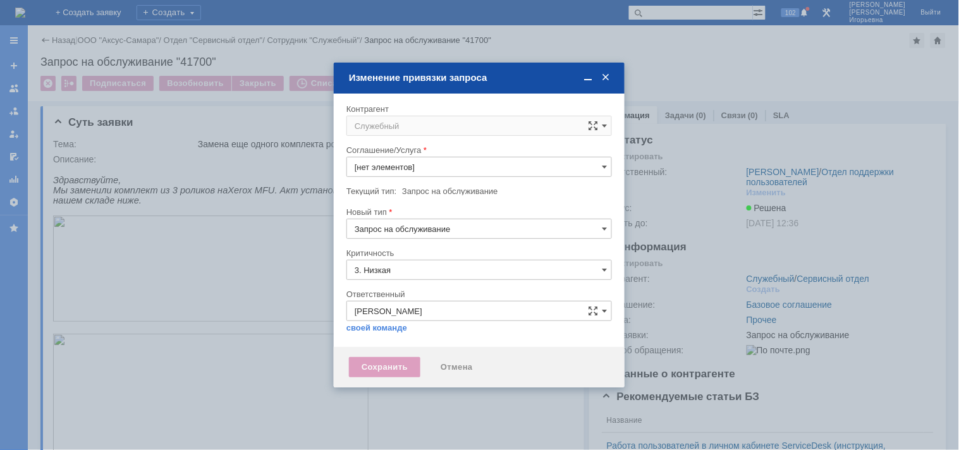
type input "[не указано]"
type input "Прочее"
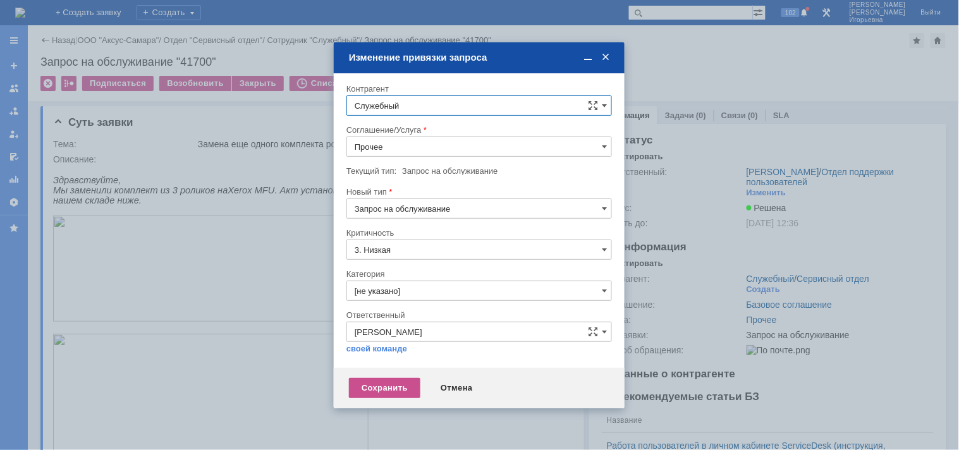
click at [388, 100] on input "Служебный" at bounding box center [479, 105] width 266 height 20
click at [407, 306] on span "[PERSON_NAME]" at bounding box center [419, 302] width 68 height 9
type input "[PERSON_NAME]"
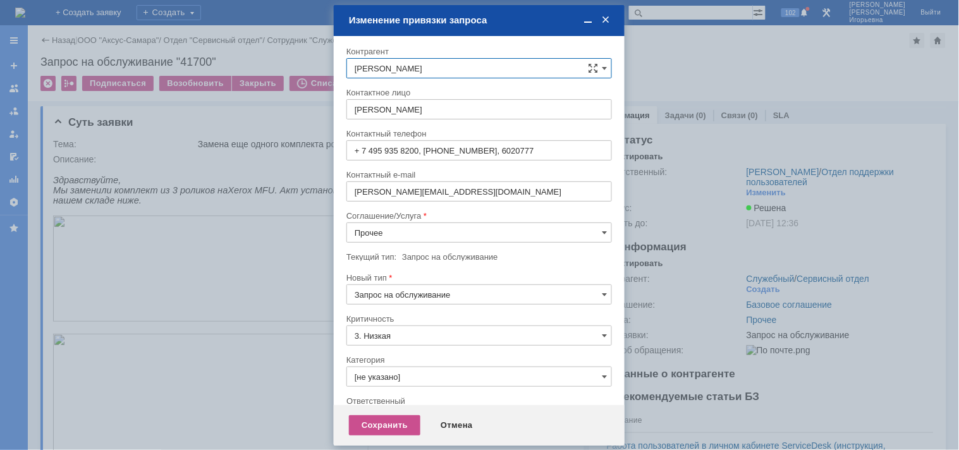
click at [412, 229] on input "Прочее" at bounding box center [479, 233] width 266 height 20
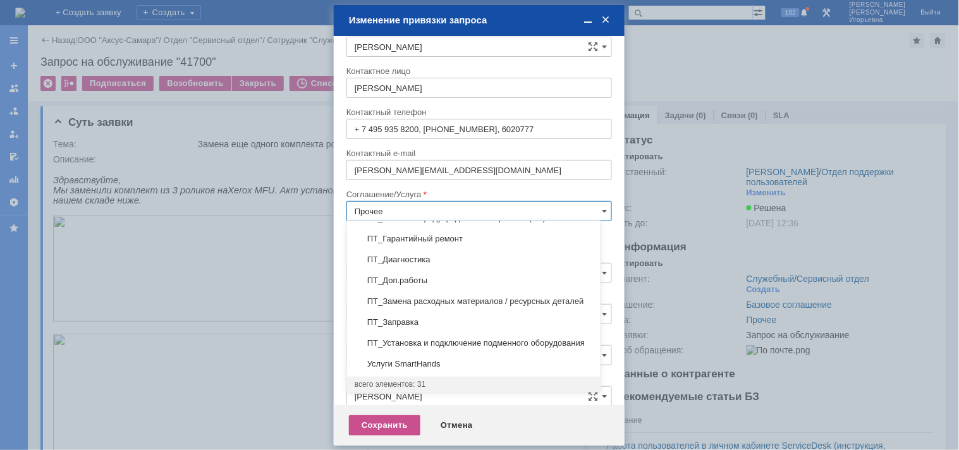
scroll to position [542, 0]
click at [410, 307] on span "ПТ_Замена расходных материалов / ресурсных деталей" at bounding box center [474, 302] width 238 height 10
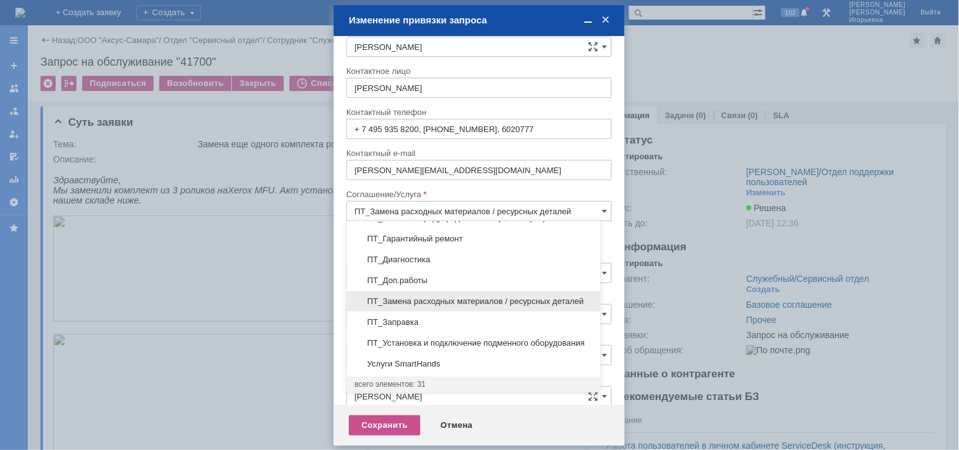
scroll to position [7, 0]
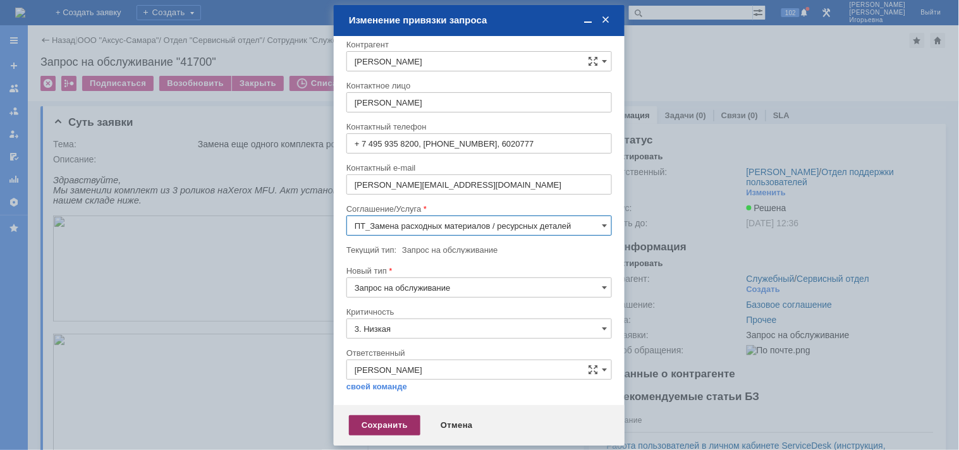
type input "ПТ_Замена расходных материалов / ресурсных деталей"
click at [367, 426] on div "Сохранить" at bounding box center [384, 425] width 71 height 20
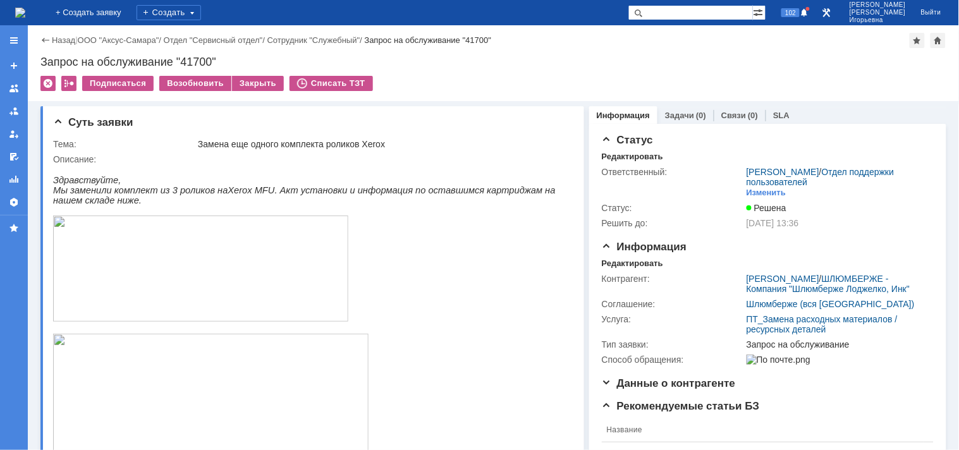
scroll to position [0, 0]
click at [25, 16] on img at bounding box center [20, 13] width 10 height 10
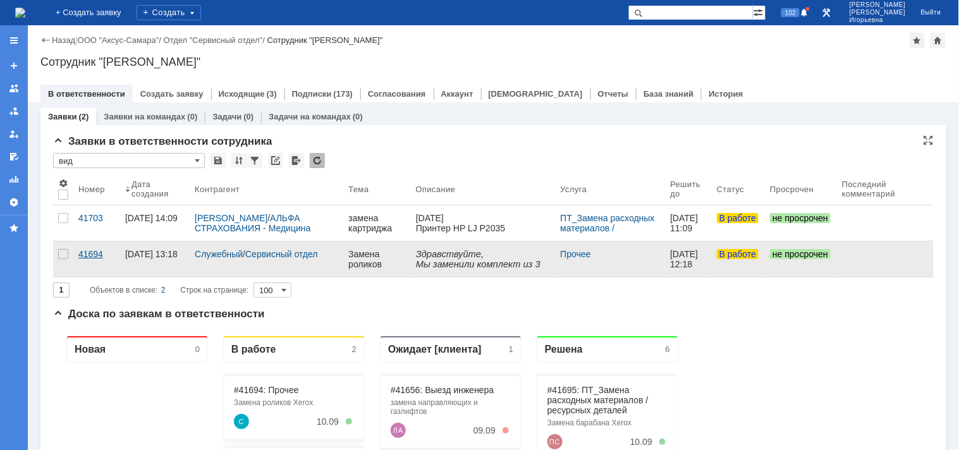
click at [89, 250] on div "41694" at bounding box center [96, 254] width 37 height 10
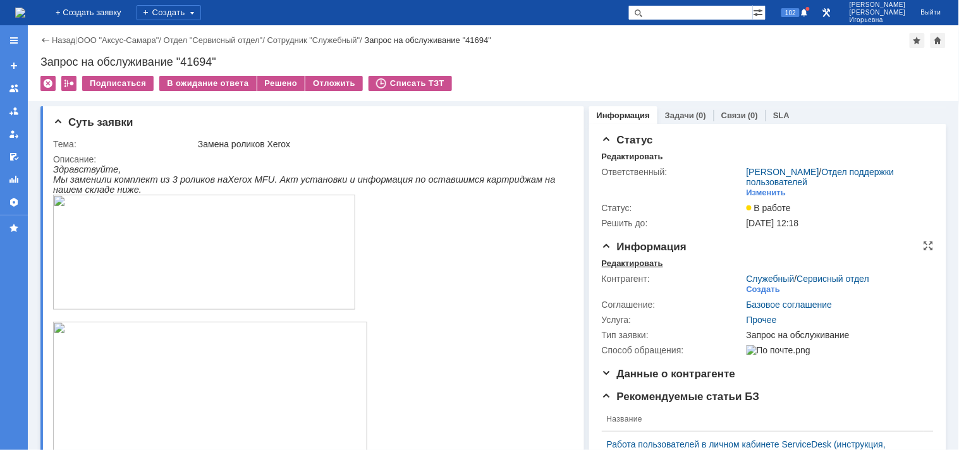
click at [624, 262] on div "Редактировать" at bounding box center [632, 264] width 61 height 10
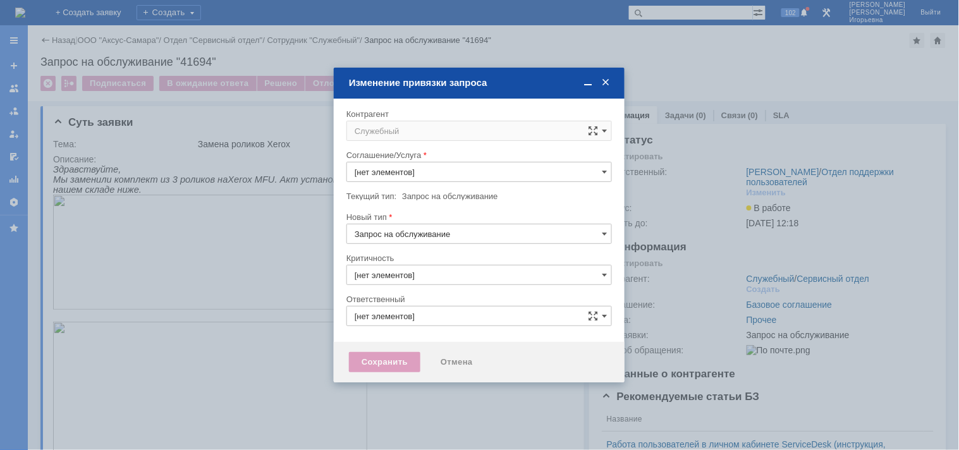
type input "Прочее"
type input "3. Низкая"
type input "[не указано]"
type input "Носенкова Елена Игорьевна"
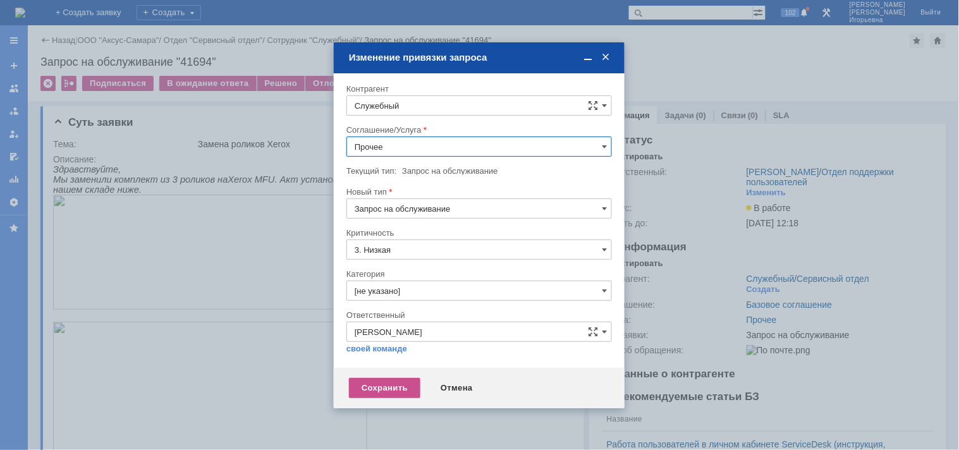
click at [412, 108] on input "Служебный" at bounding box center [479, 105] width 266 height 20
click at [416, 263] on span "[PERSON_NAME]" at bounding box center [419, 261] width 68 height 9
type input "[PERSON_NAME]"
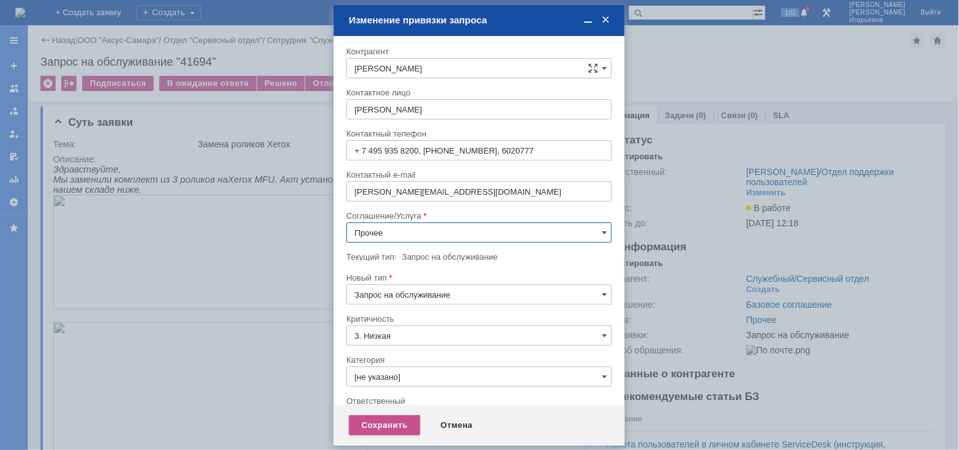
click at [379, 230] on input "Прочее" at bounding box center [479, 233] width 266 height 20
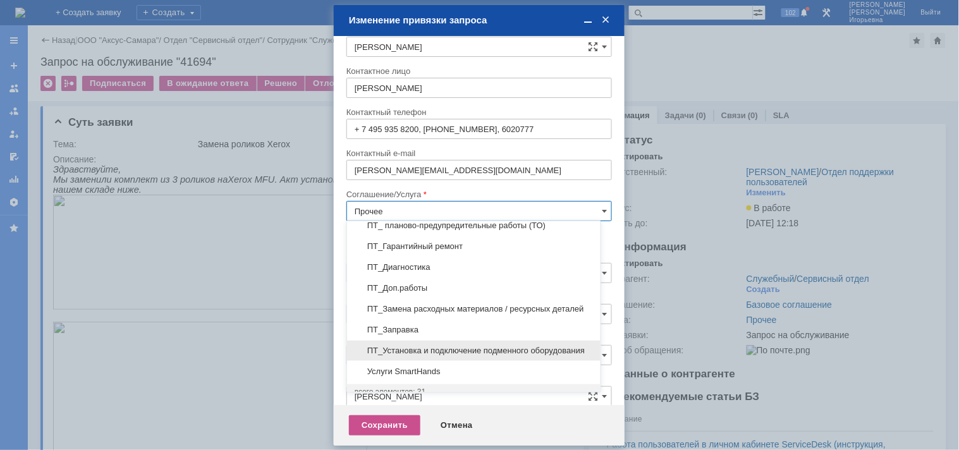
scroll to position [570, 0]
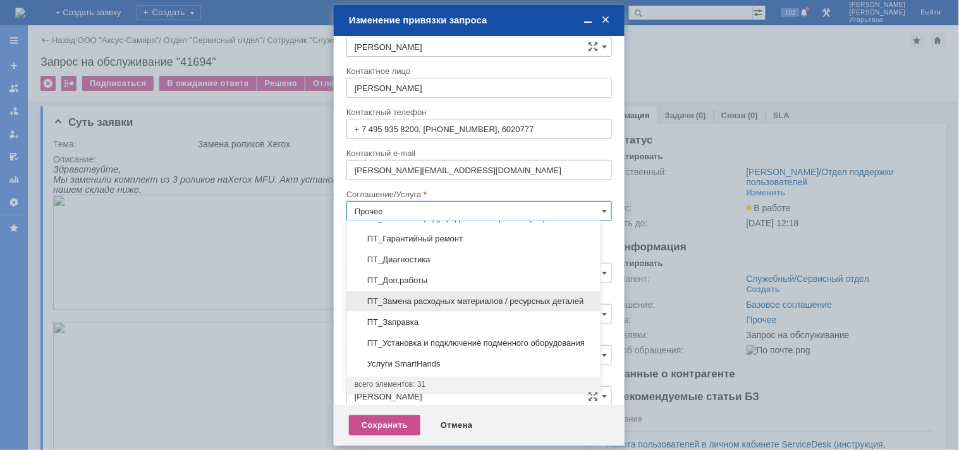
click at [408, 297] on span "ПТ_Замена расходных материалов / ресурсных деталей" at bounding box center [474, 302] width 238 height 10
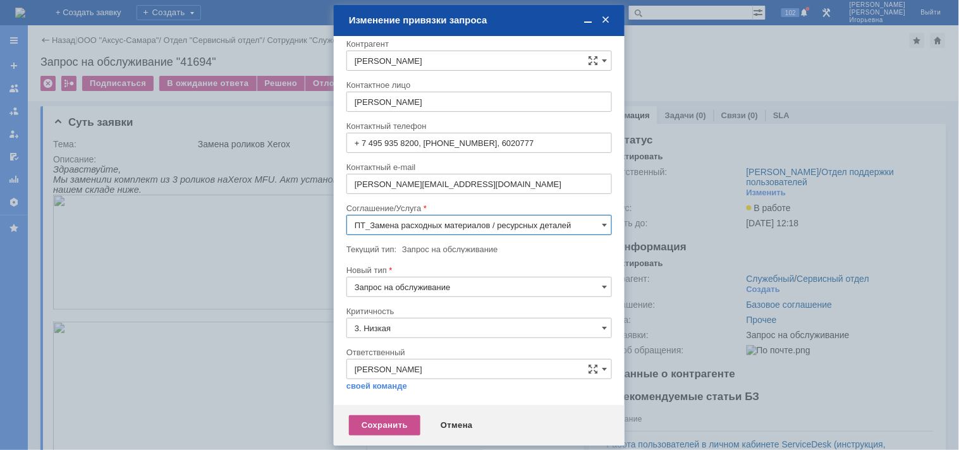
scroll to position [7, 0]
type input "ПТ_Замена расходных материалов / ресурсных деталей"
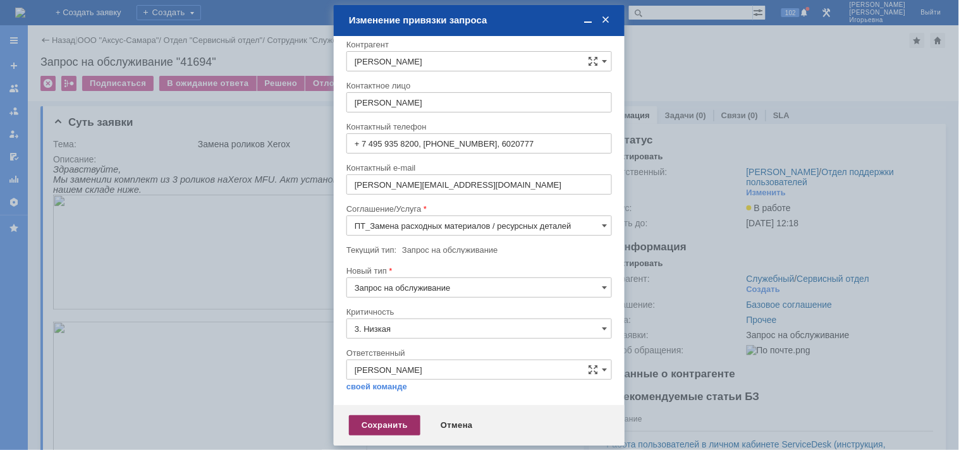
click at [380, 427] on div "Сохранить" at bounding box center [384, 425] width 71 height 20
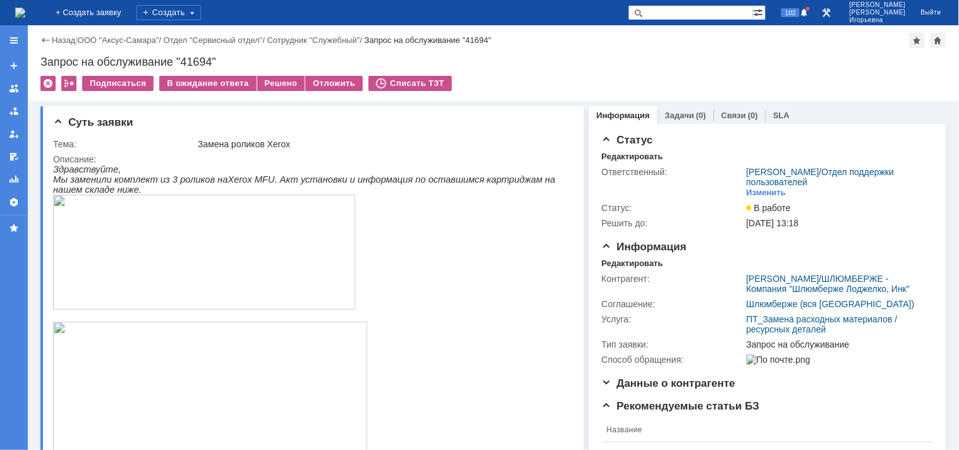
scroll to position [0, 0]
click at [25, 8] on img at bounding box center [20, 13] width 10 height 10
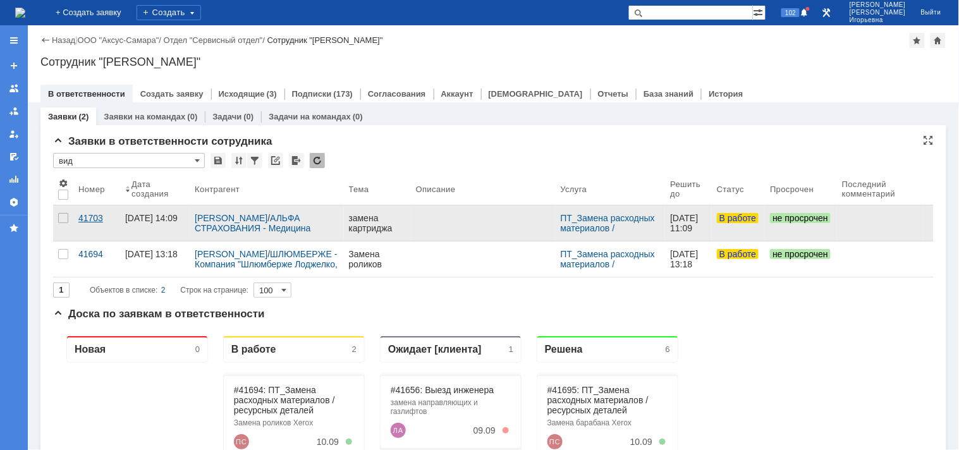
click at [97, 214] on div "41703" at bounding box center [96, 218] width 37 height 10
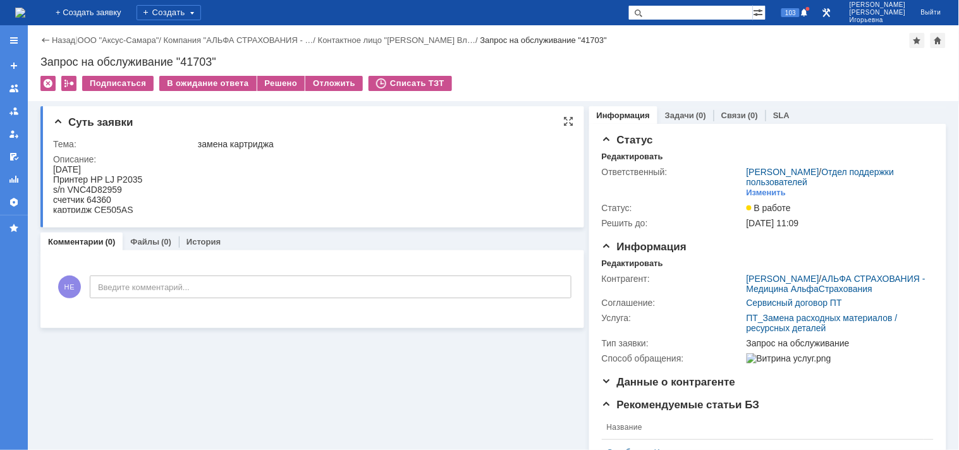
click at [109, 187] on div "s/n VNC4D82959" at bounding box center [96, 189] width 89 height 10
copy div "VNC4D82959"
click at [94, 197] on div "счетчик 64360" at bounding box center [96, 199] width 89 height 10
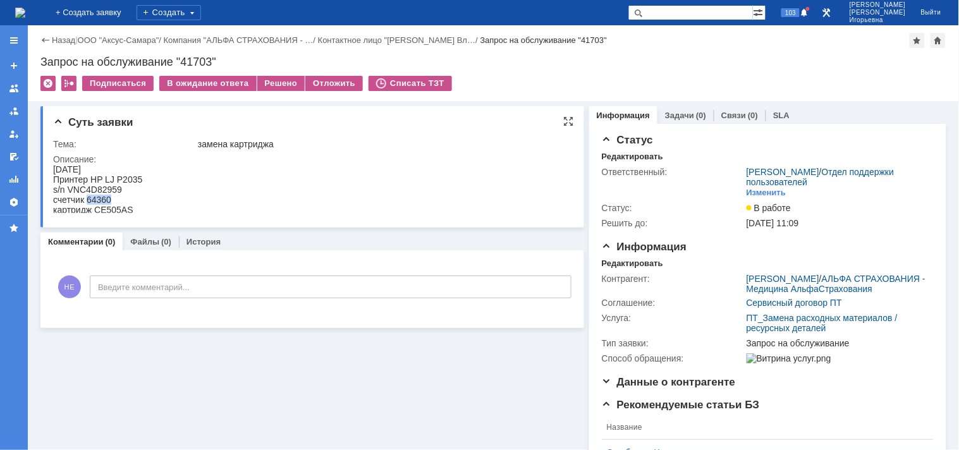
copy div "64360"
click at [192, 58] on div "Запрос на обслуживание "41703"" at bounding box center [493, 62] width 906 height 13
copy div "41703"
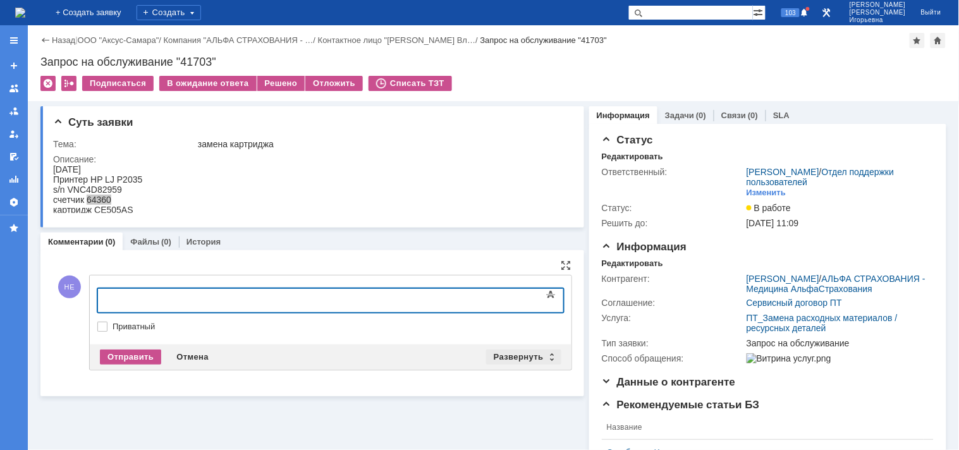
click at [548, 355] on div "Развернуть" at bounding box center [523, 357] width 75 height 15
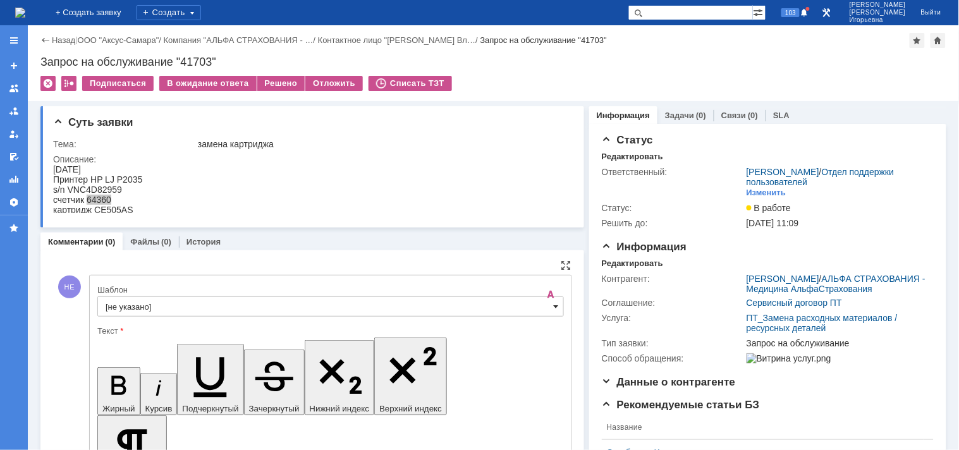
click at [554, 310] on span at bounding box center [556, 307] width 5 height 10
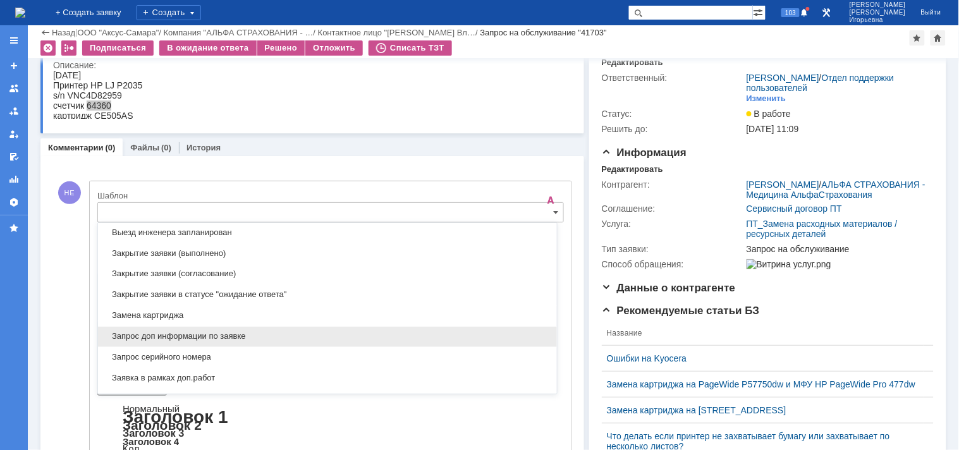
scroll to position [583, 0]
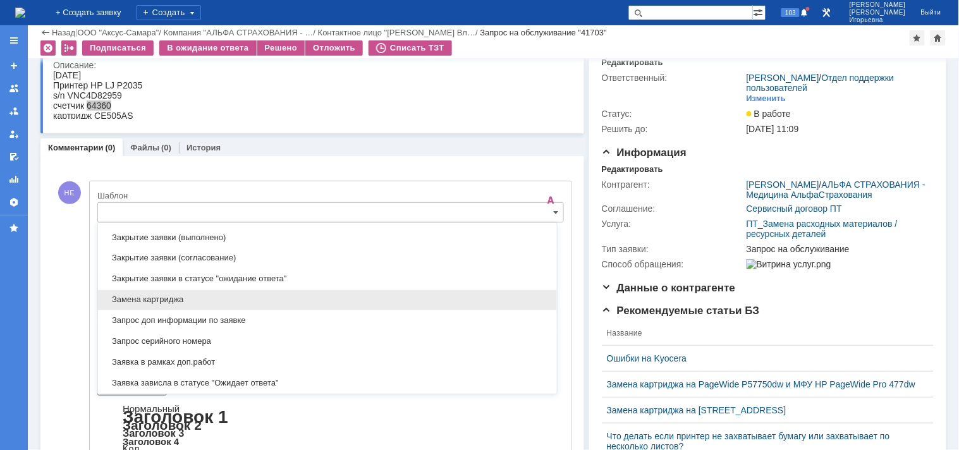
click at [178, 300] on span "Замена картриджа" at bounding box center [328, 300] width 444 height 10
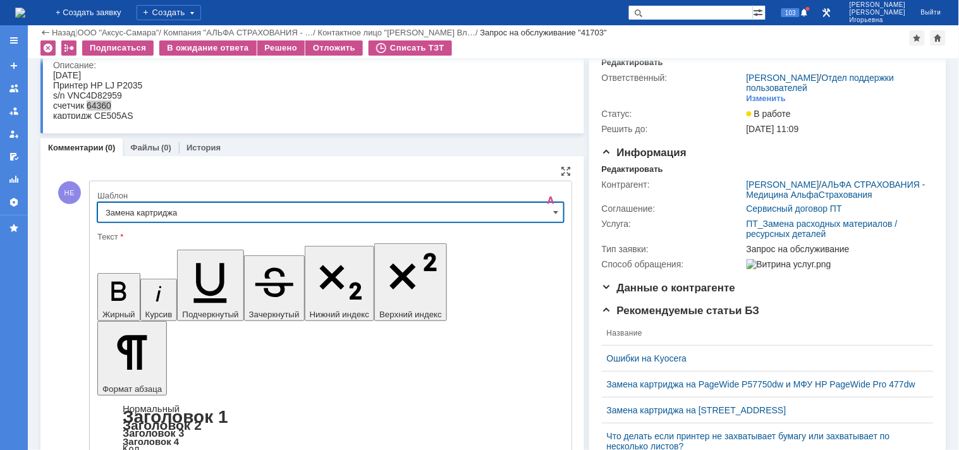
type input "Замена картриджа"
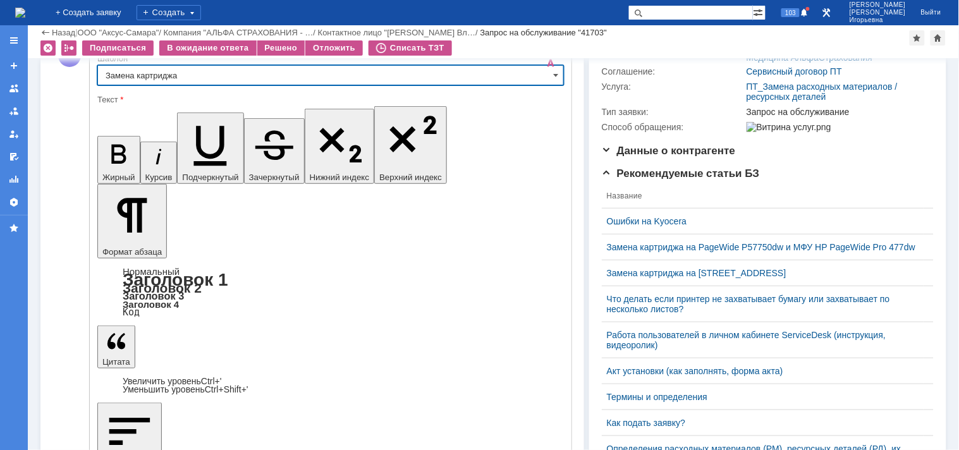
scroll to position [192, 0]
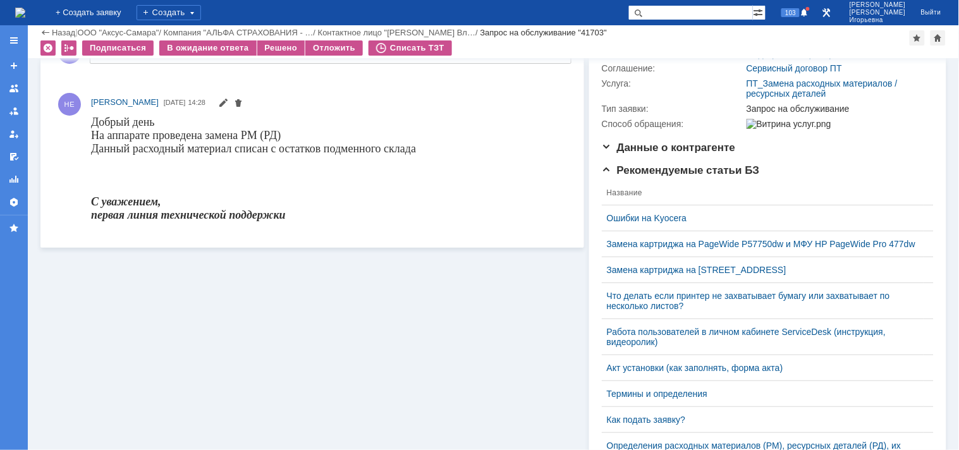
scroll to position [0, 0]
click at [275, 45] on div "Решено" at bounding box center [281, 47] width 48 height 15
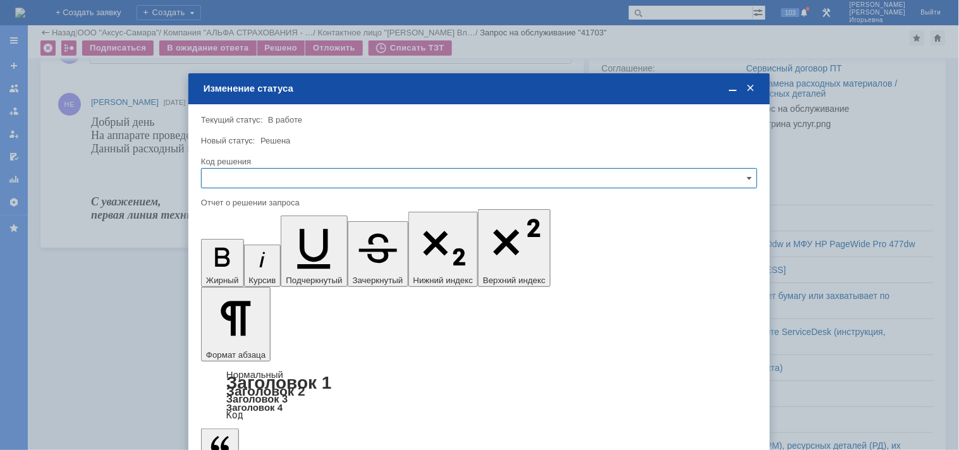
click at [218, 181] on input "text" at bounding box center [479, 178] width 556 height 20
click at [225, 266] on span "Решено" at bounding box center [479, 264] width 540 height 10
type input "Решено"
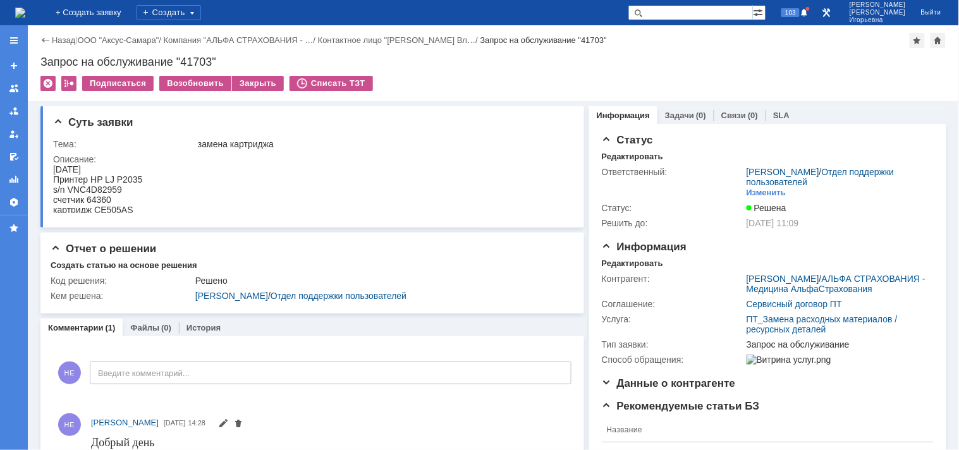
click at [25, 14] on img at bounding box center [20, 13] width 10 height 10
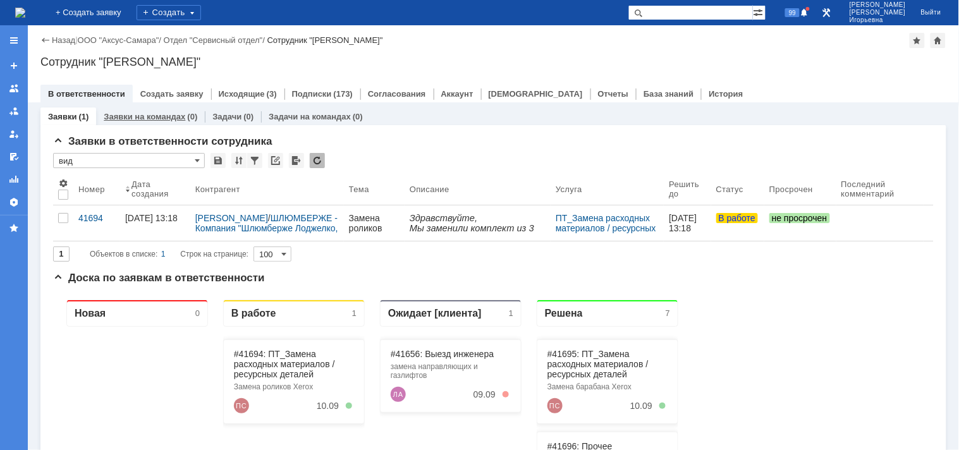
click at [158, 118] on link "Заявки на командах" at bounding box center [145, 116] width 82 height 9
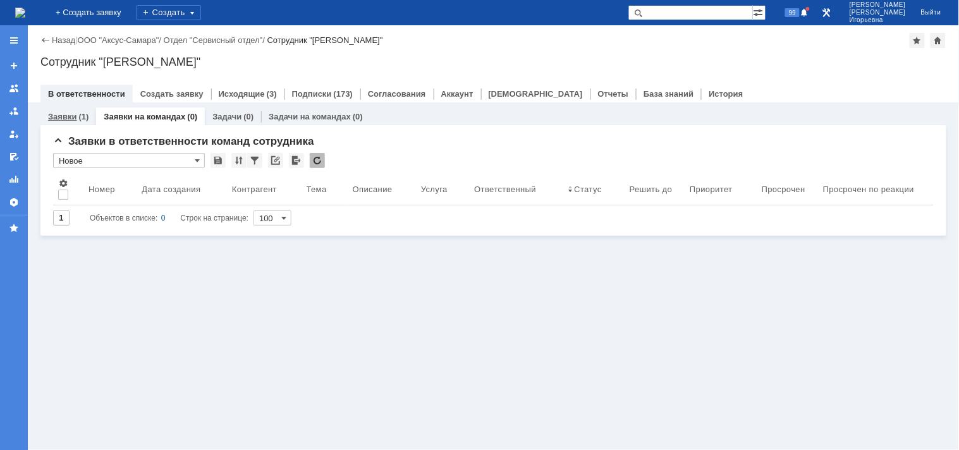
click at [58, 116] on link "Заявки" at bounding box center [62, 116] width 28 height 9
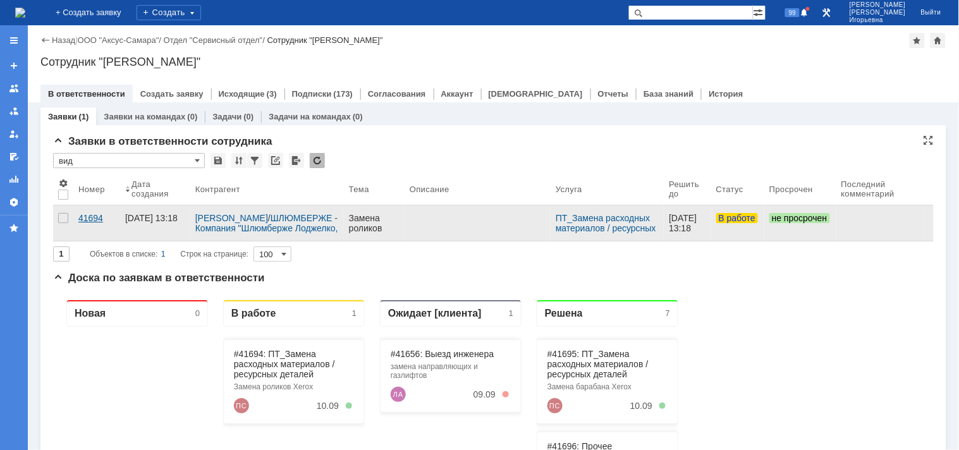
click at [95, 213] on div "41694" at bounding box center [96, 218] width 37 height 10
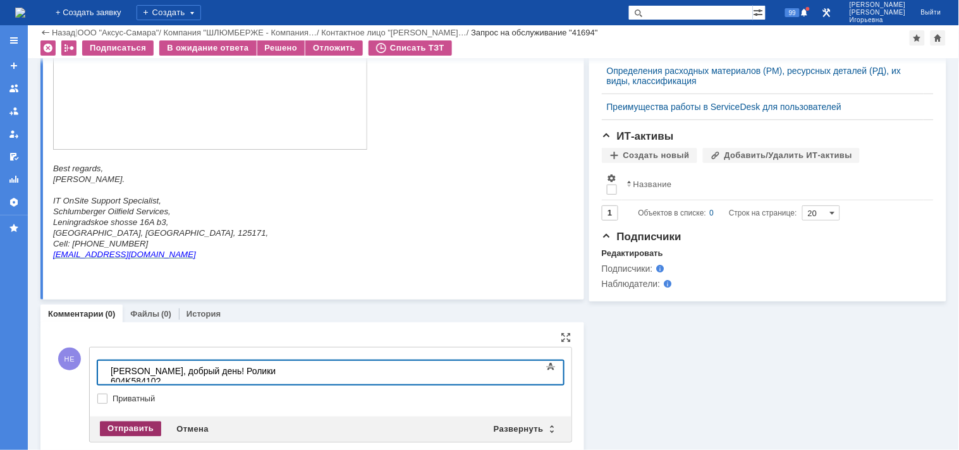
scroll to position [588, 0]
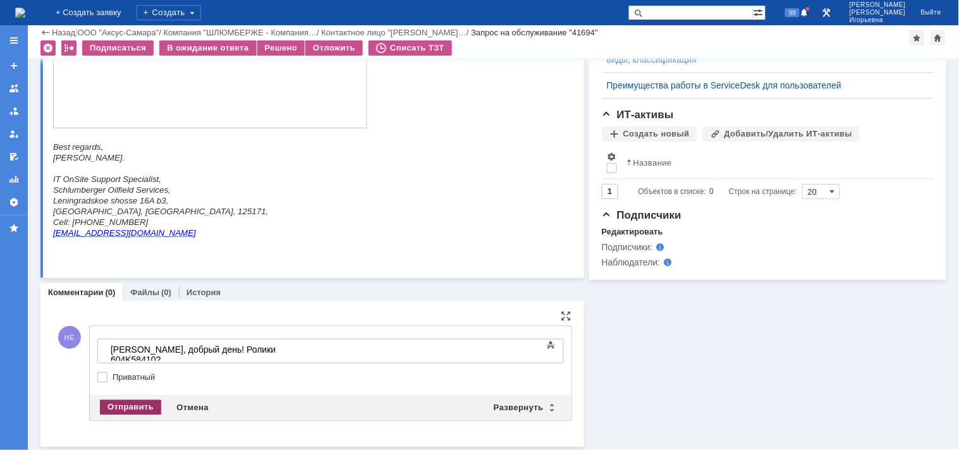
click at [115, 403] on div "Отправить" at bounding box center [130, 407] width 61 height 15
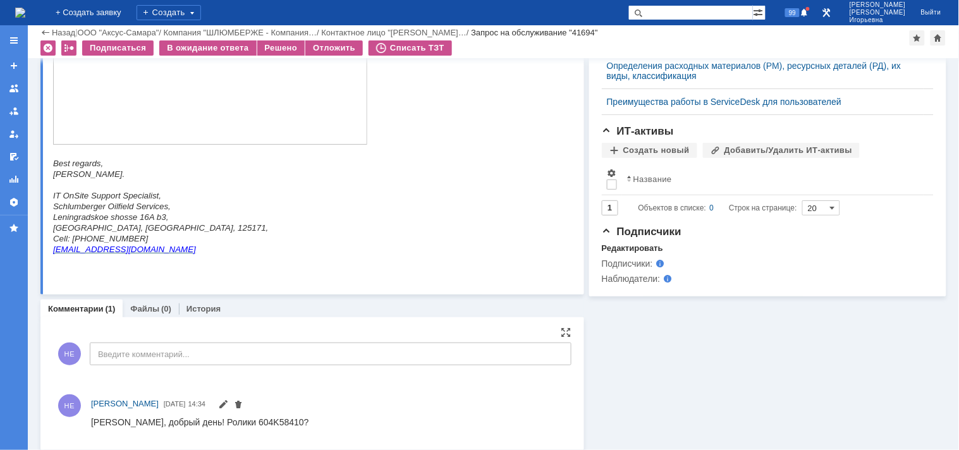
scroll to position [577, 0]
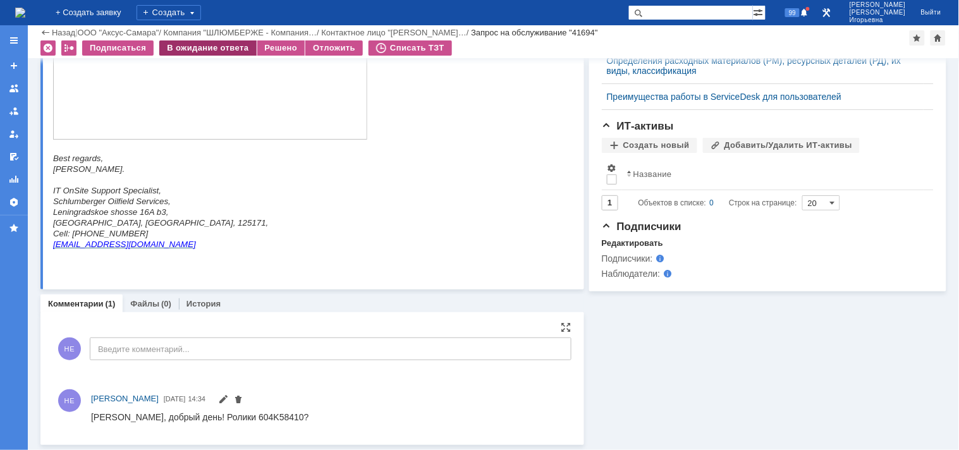
click at [210, 43] on div "В ожидание ответа" at bounding box center [207, 47] width 97 height 15
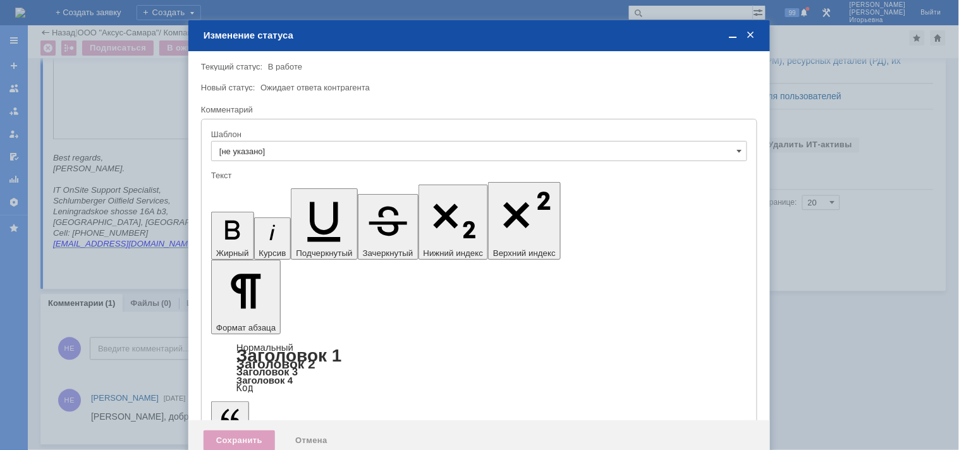
scroll to position [0, 0]
click at [303, 431] on div "Отмена" at bounding box center [312, 441] width 58 height 20
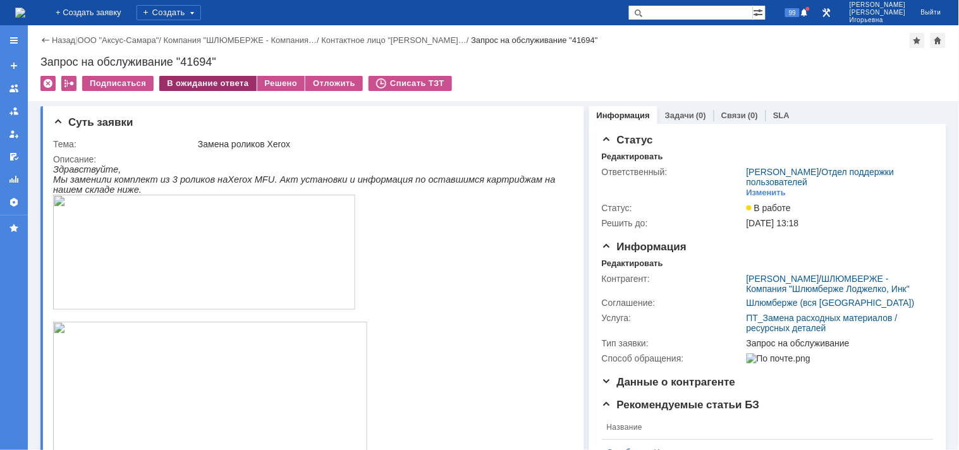
click at [199, 81] on div "В ожидание ответа" at bounding box center [207, 83] width 97 height 15
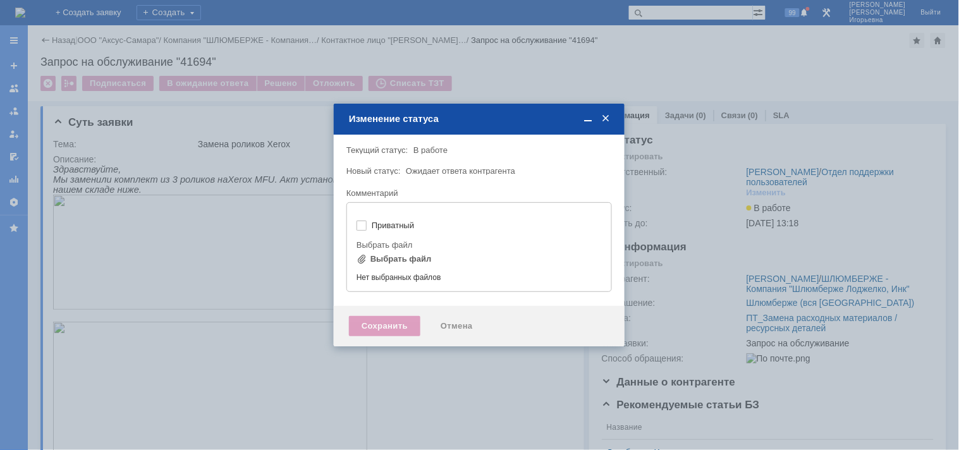
type input "[не указано]"
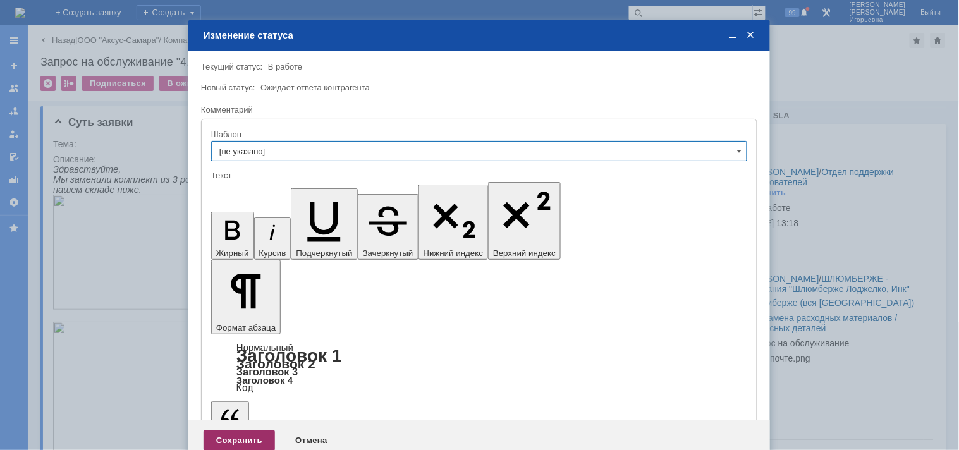
click at [228, 431] on div "Сохранить" at bounding box center [239, 441] width 71 height 20
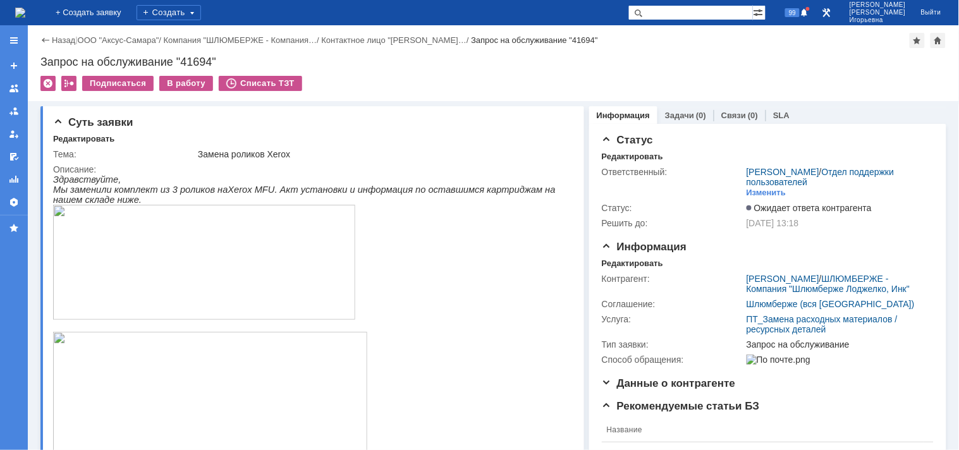
click at [25, 9] on img at bounding box center [20, 13] width 10 height 10
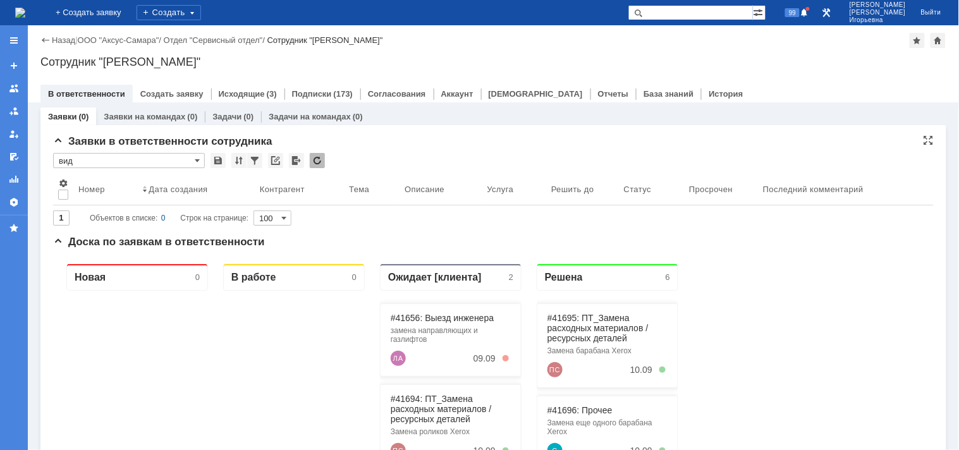
click at [193, 158] on input "вид" at bounding box center [129, 160] width 152 height 15
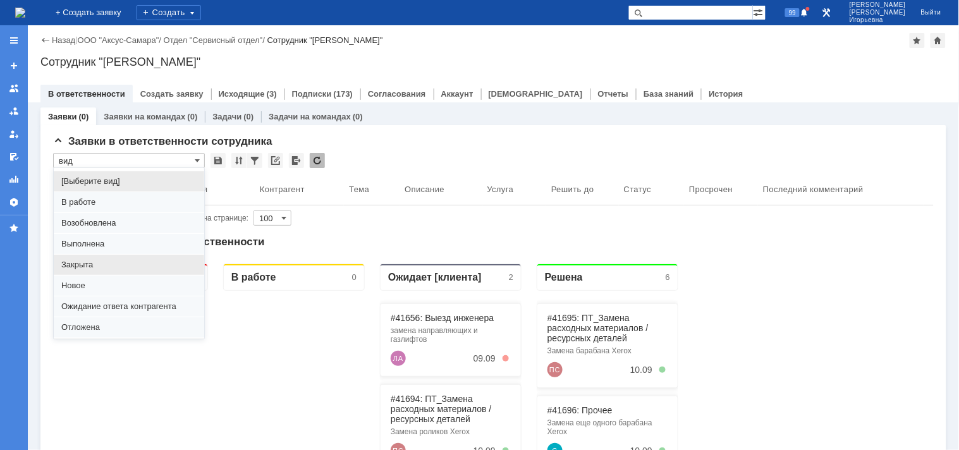
scroll to position [35, 0]
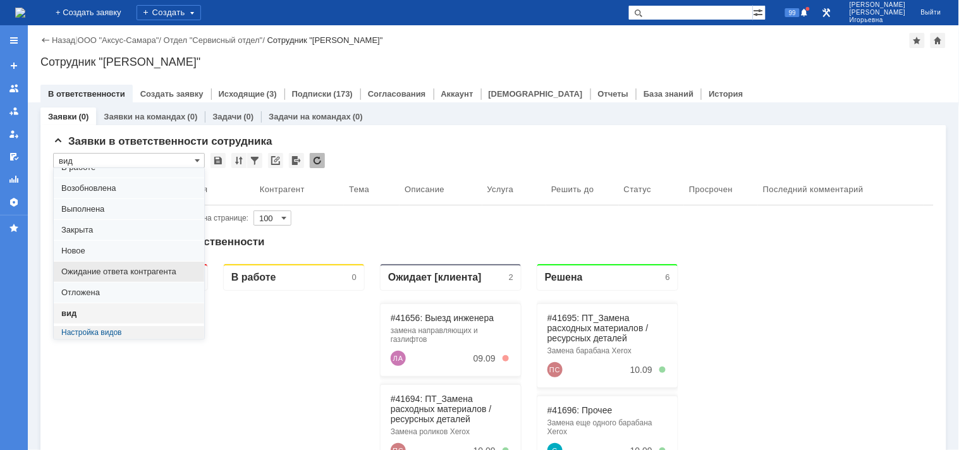
click at [93, 272] on span "Ожидание ответа контрагента" at bounding box center [128, 272] width 135 height 10
type input "Ожидание ответа контрагента"
type input "20"
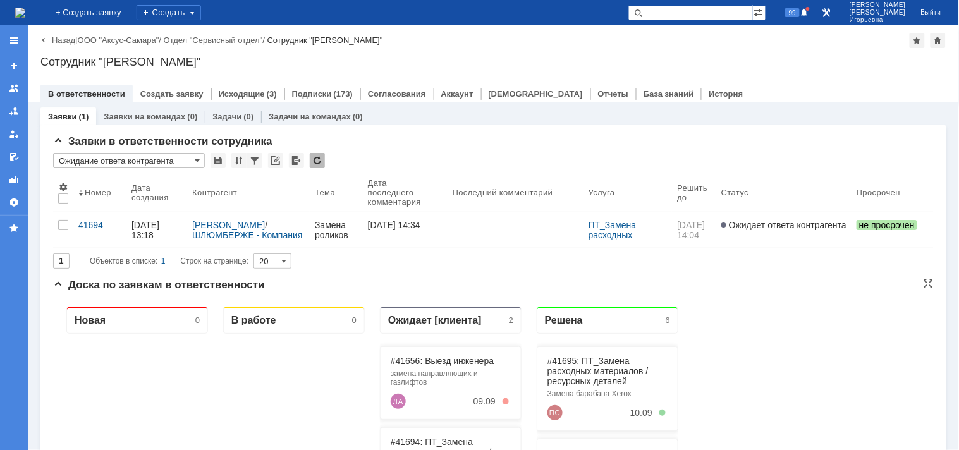
scroll to position [0, 0]
click at [197, 157] on span at bounding box center [197, 161] width 5 height 10
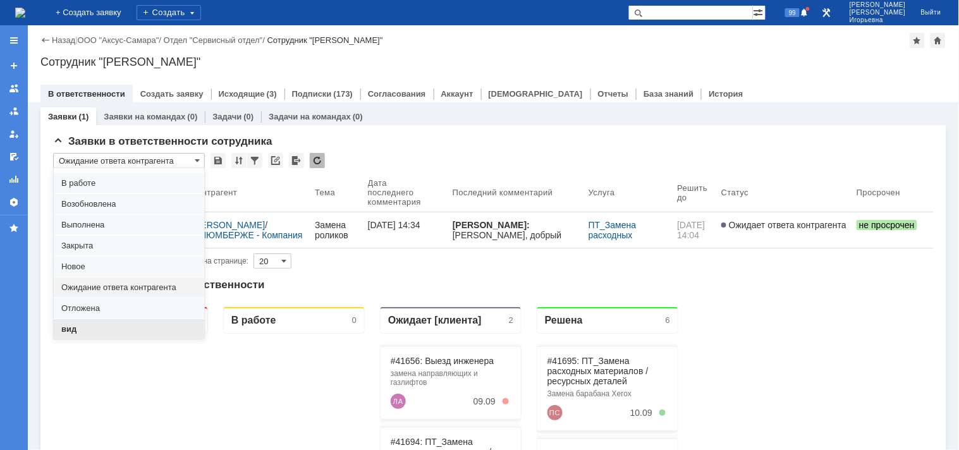
scroll to position [35, 0]
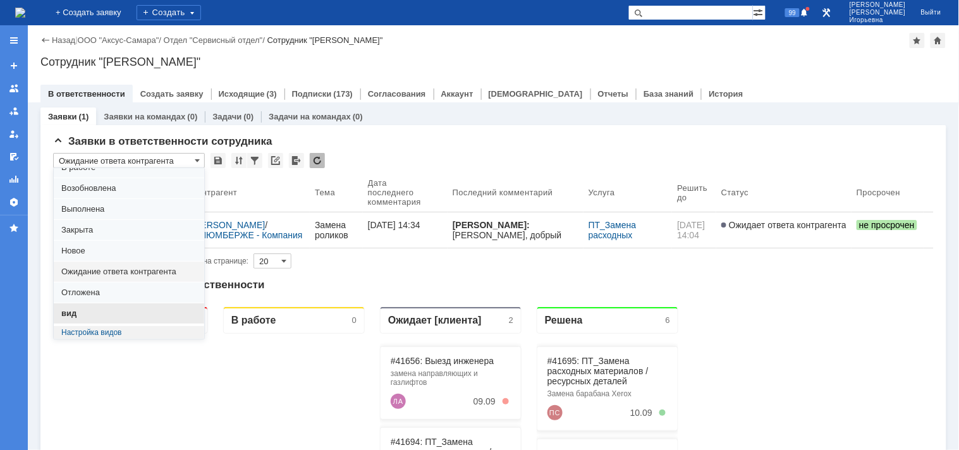
click at [81, 313] on span "вид" at bounding box center [128, 314] width 135 height 10
type input "вид"
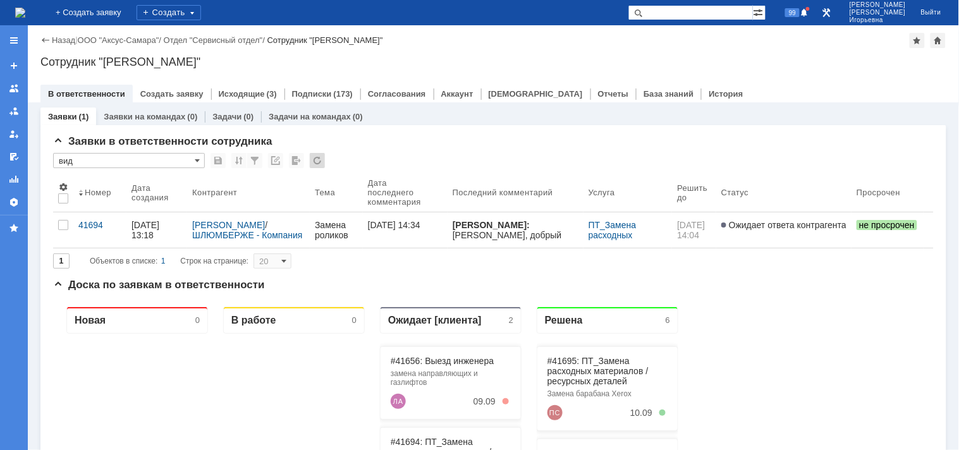
type input "100"
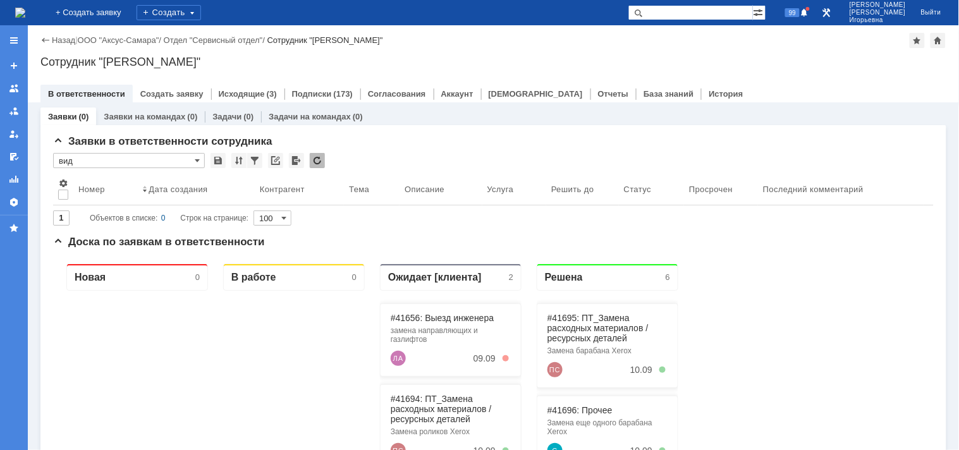
type input "вид"
